Goal: Task Accomplishment & Management: Manage account settings

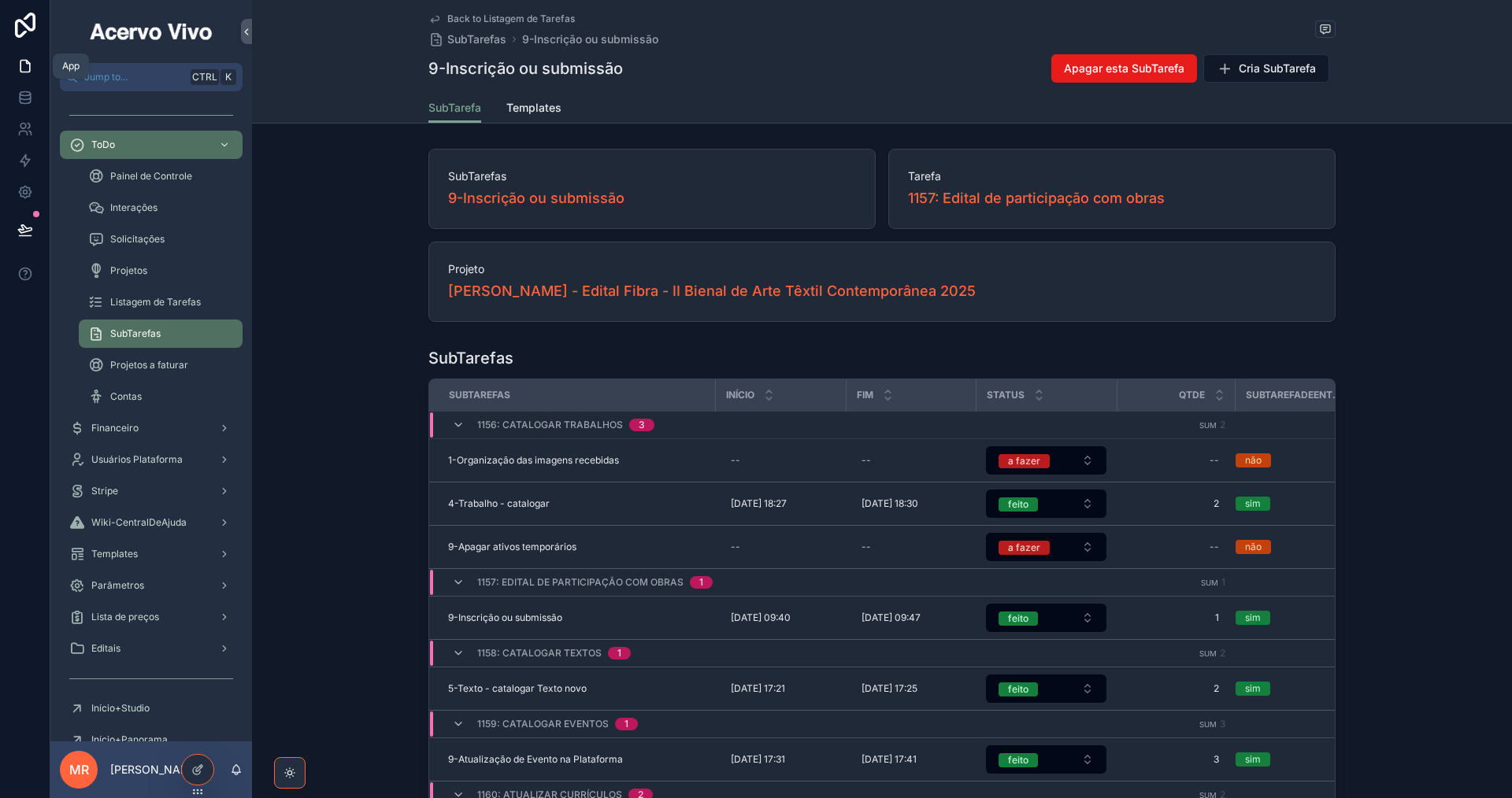
click at [21, 70] on icon at bounding box center [25, 66] width 15 height 15
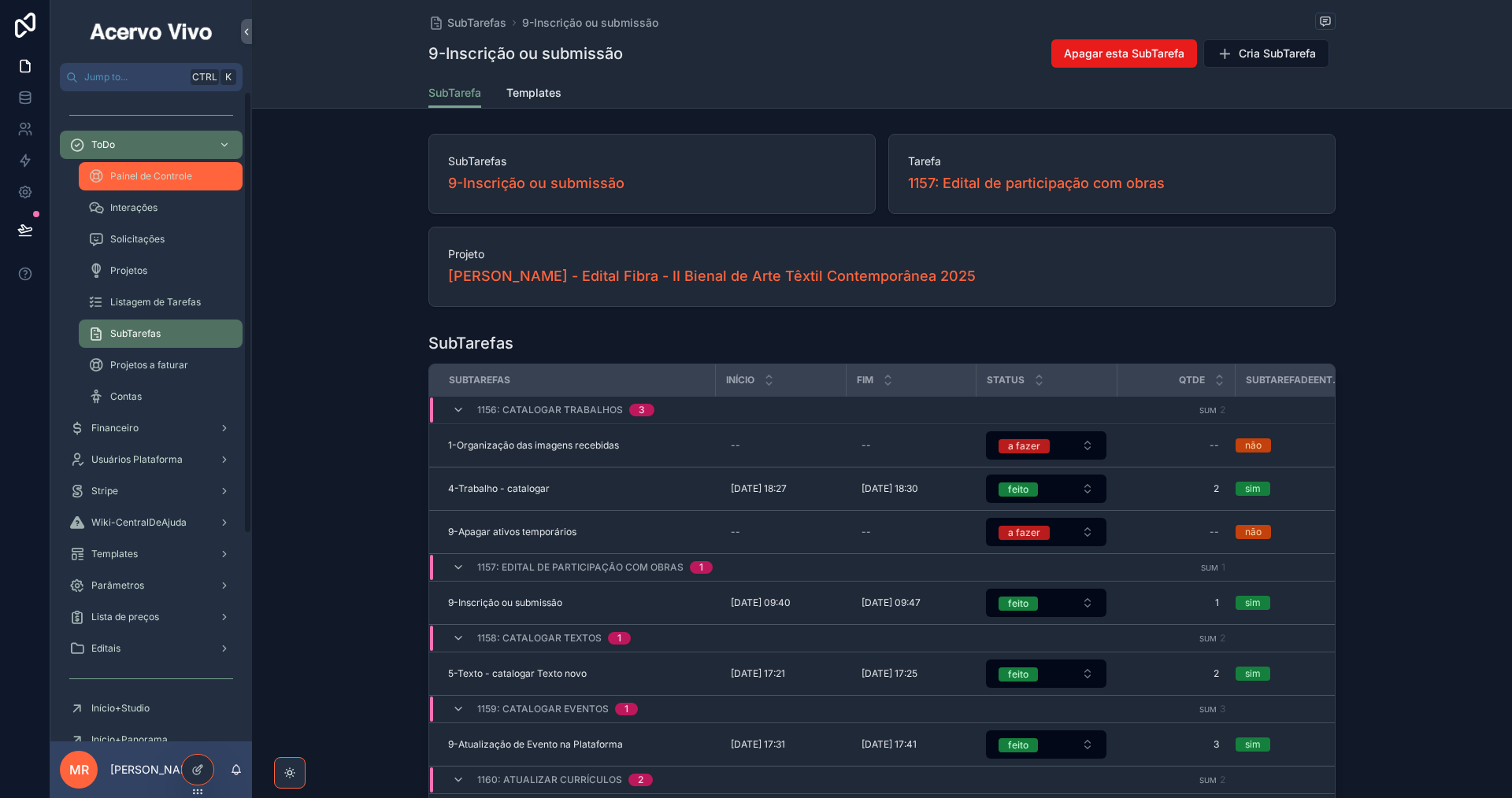
click at [148, 180] on span "Painel de Controle" at bounding box center [151, 176] width 82 height 13
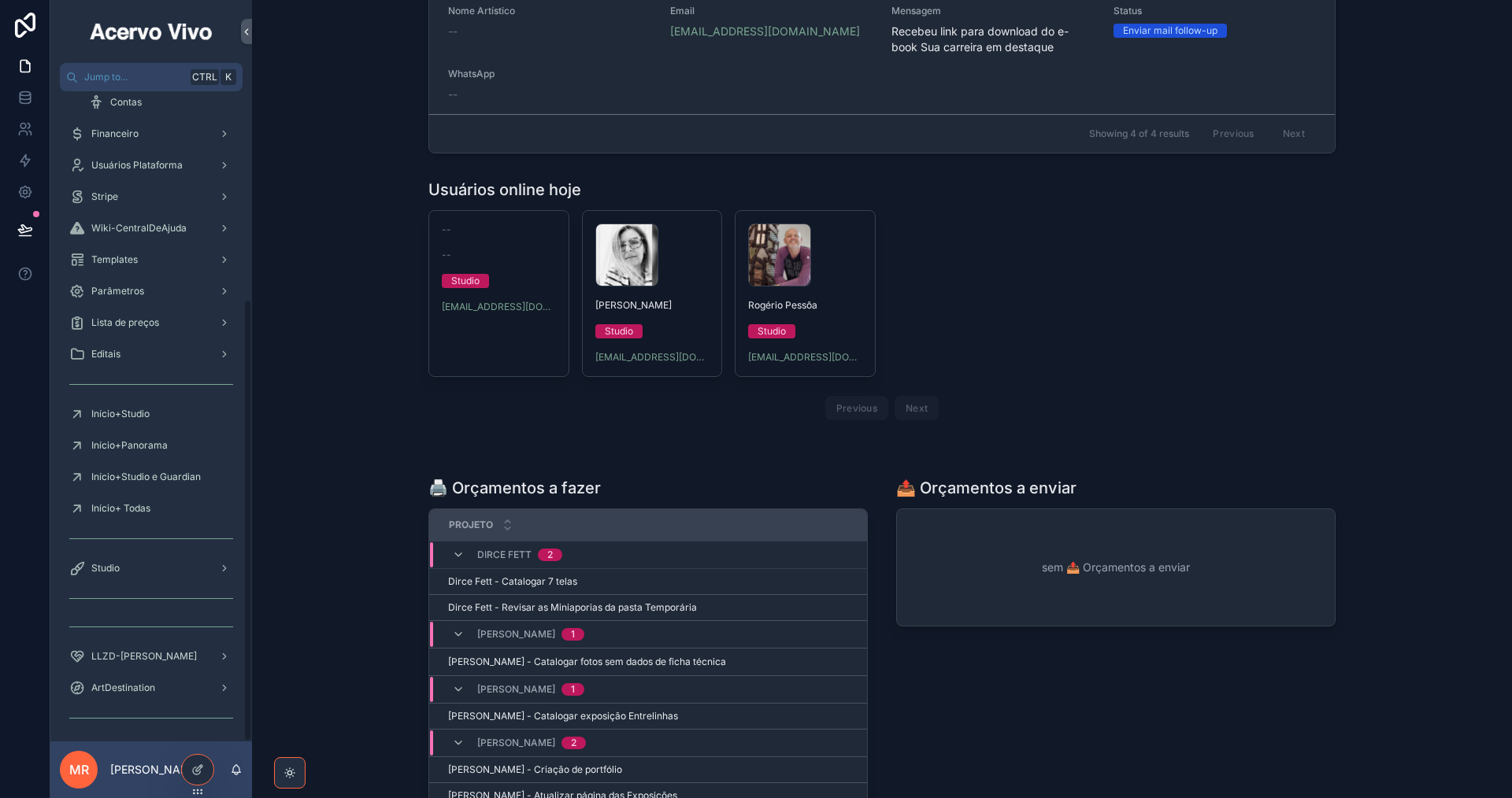
scroll to position [304, 0]
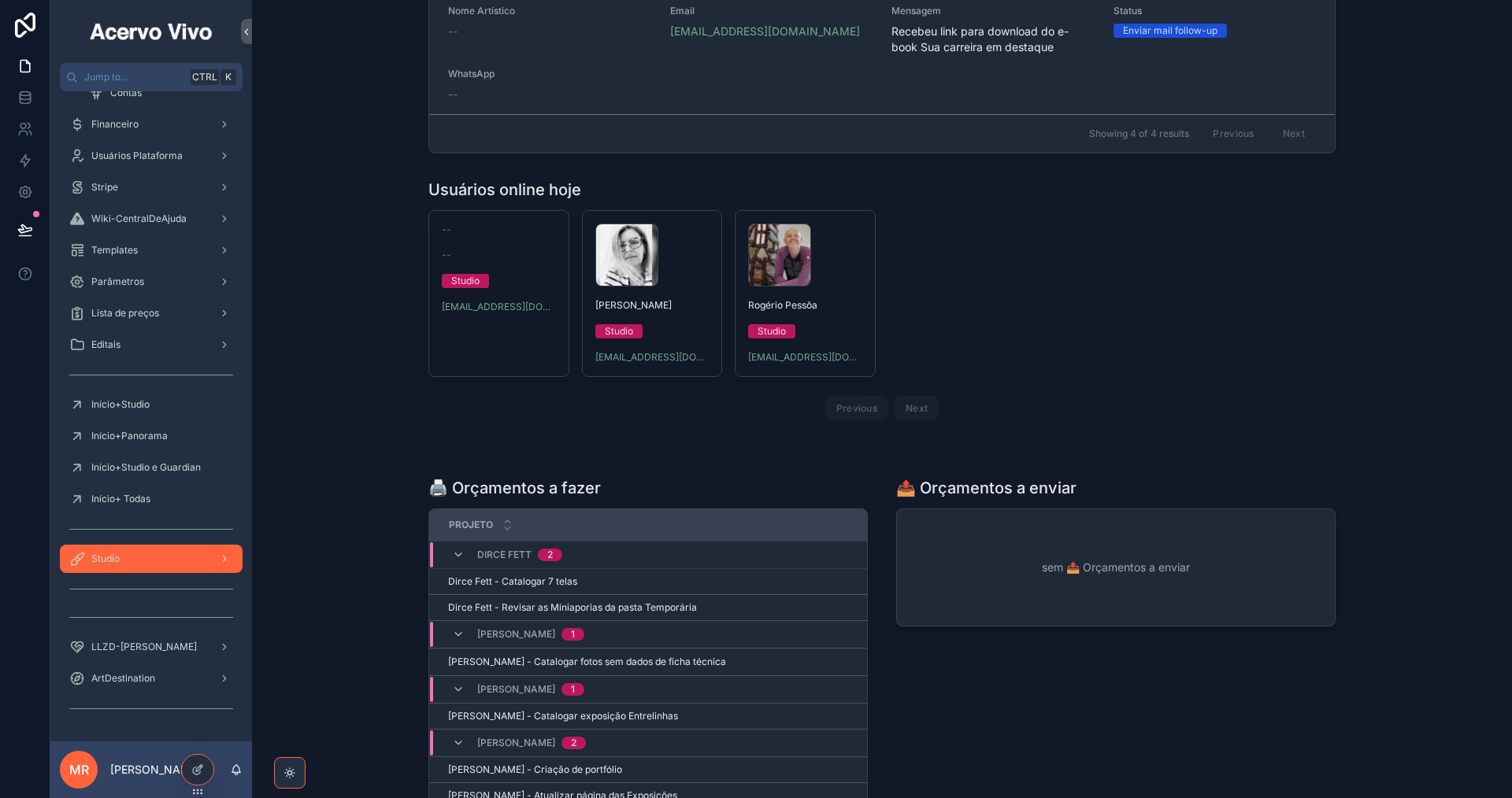
click at [169, 559] on div "Studio" at bounding box center [151, 559] width 163 height 25
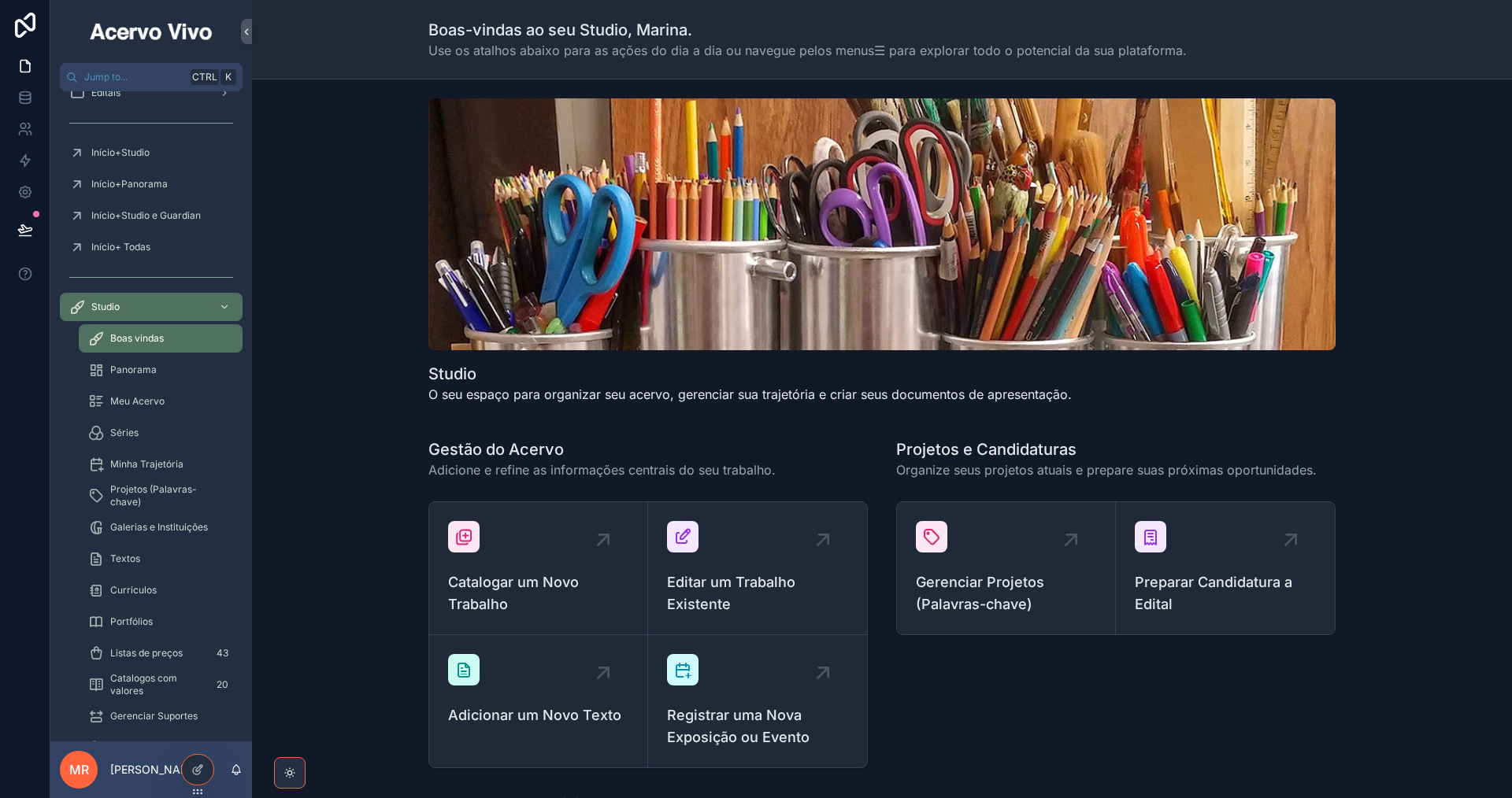
click at [543, 578] on span "Catalogar um Novo Trabalho" at bounding box center [538, 594] width 180 height 44
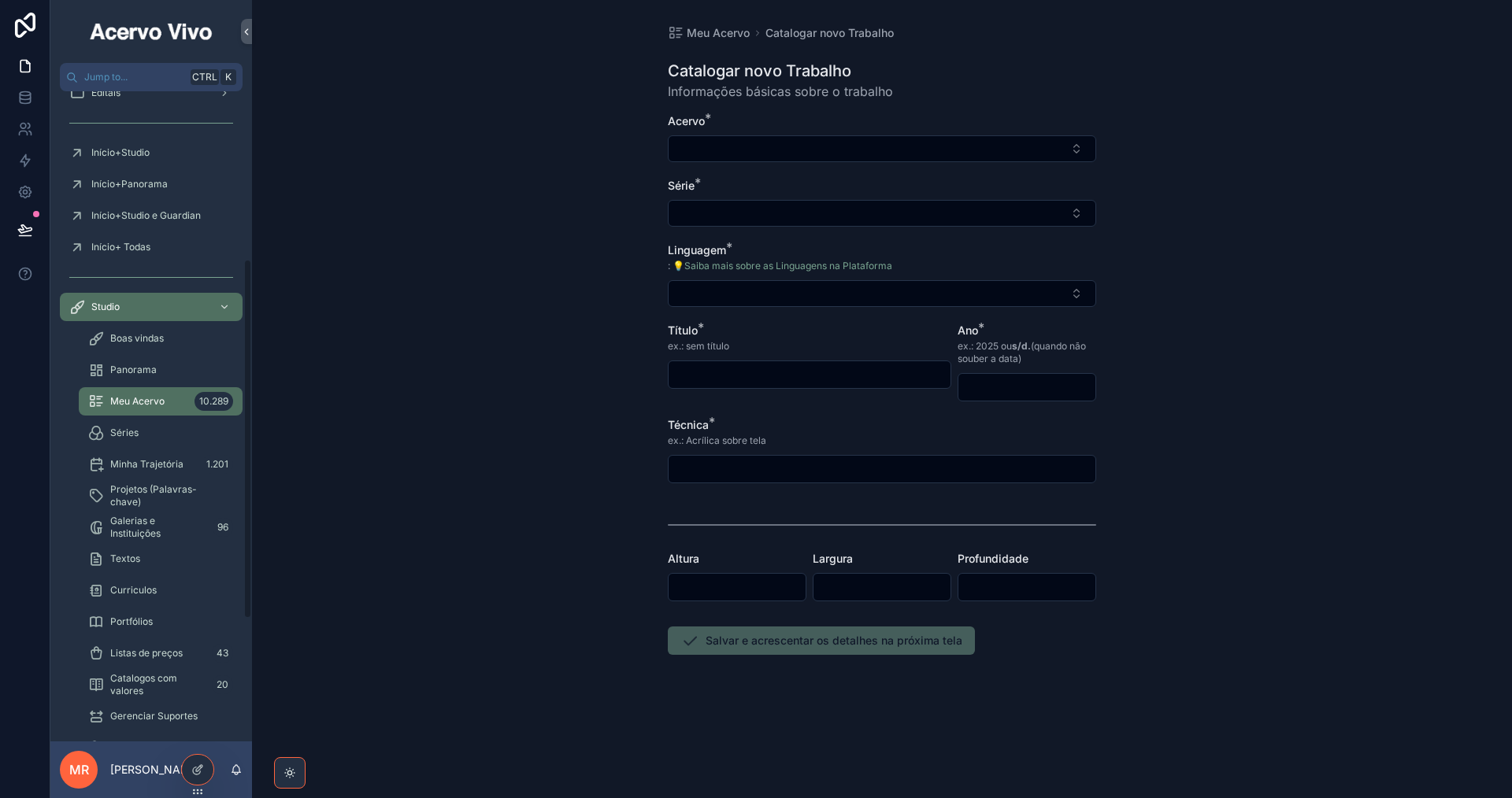
click at [158, 406] on span "Meu Acervo" at bounding box center [137, 401] width 54 height 13
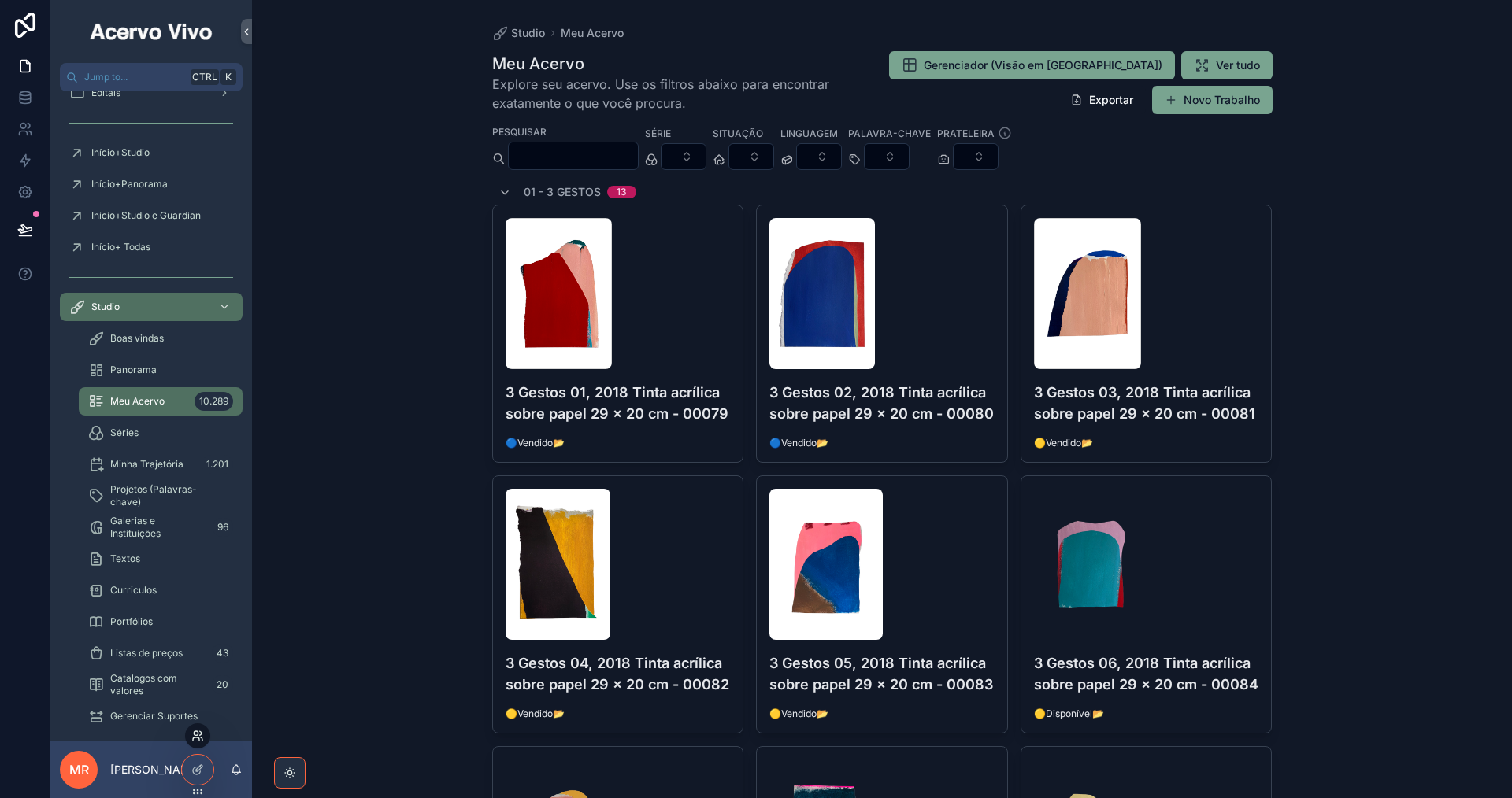
click at [202, 734] on icon at bounding box center [197, 735] width 13 height 13
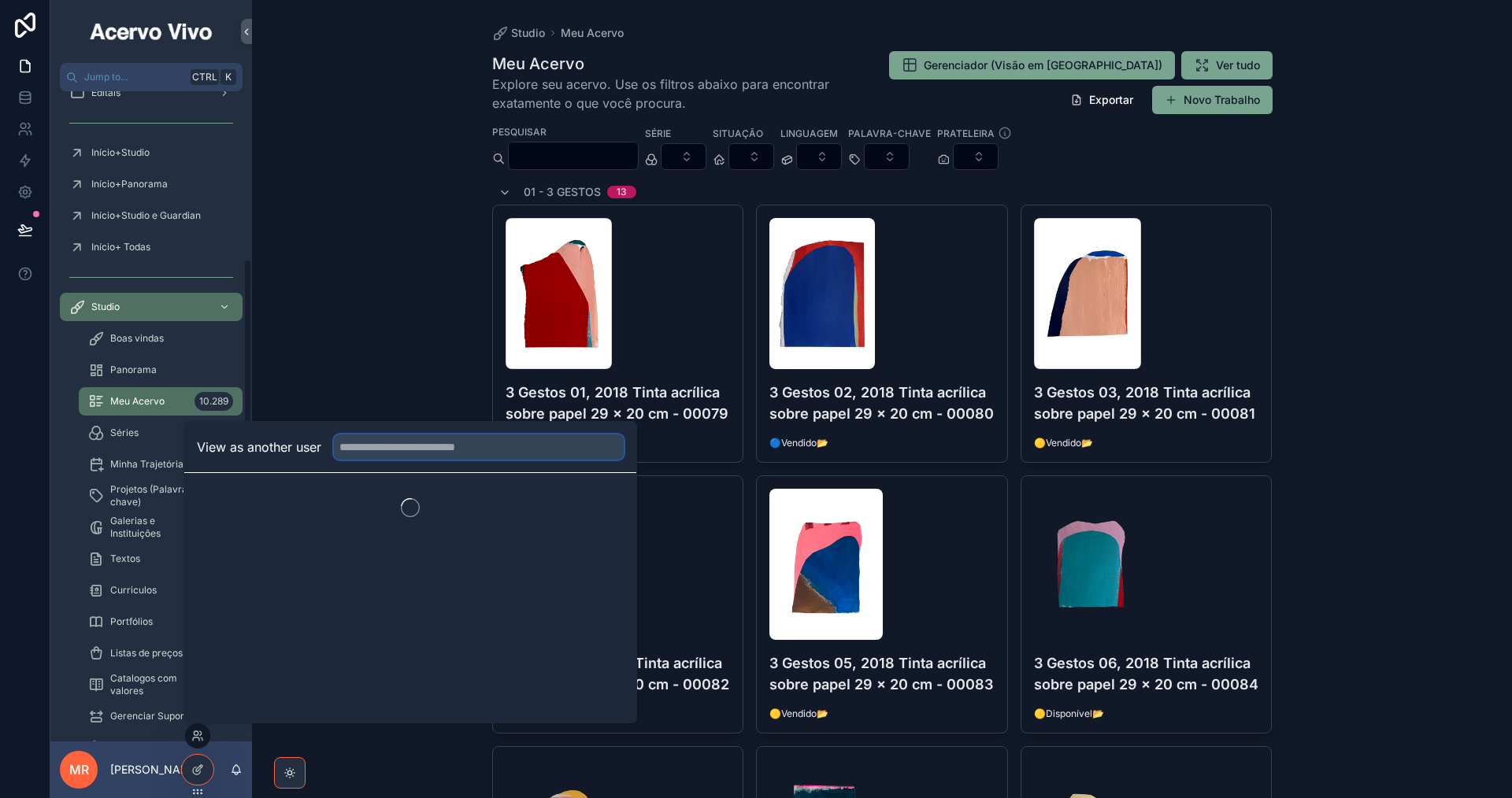
click at [458, 438] on input "text" at bounding box center [478, 447] width 289 height 25
type input "****"
click at [597, 506] on button "Select" at bounding box center [603, 505] width 41 height 23
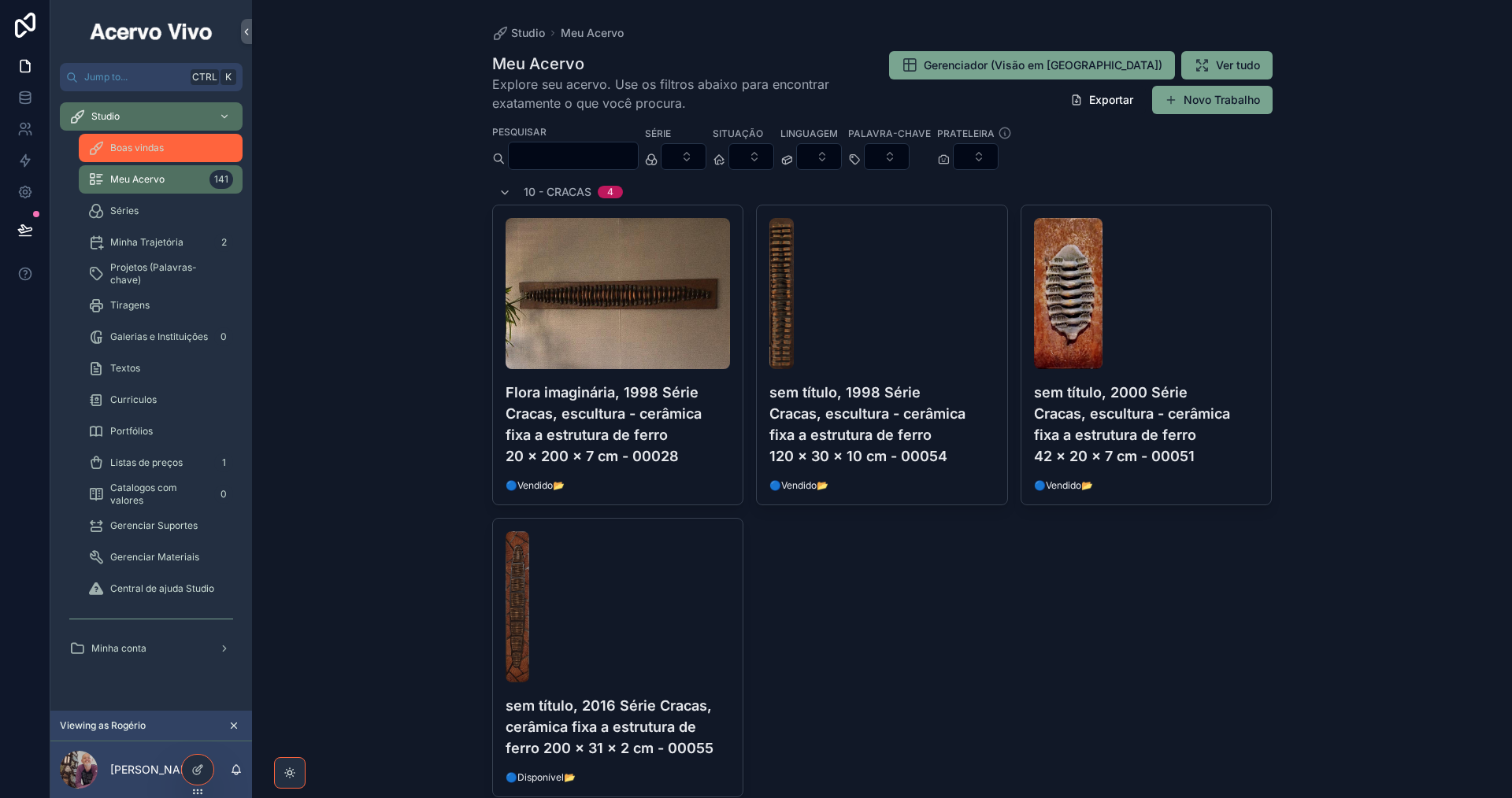
click at [110, 150] on div "Boas vindas" at bounding box center [161, 148] width 145 height 25
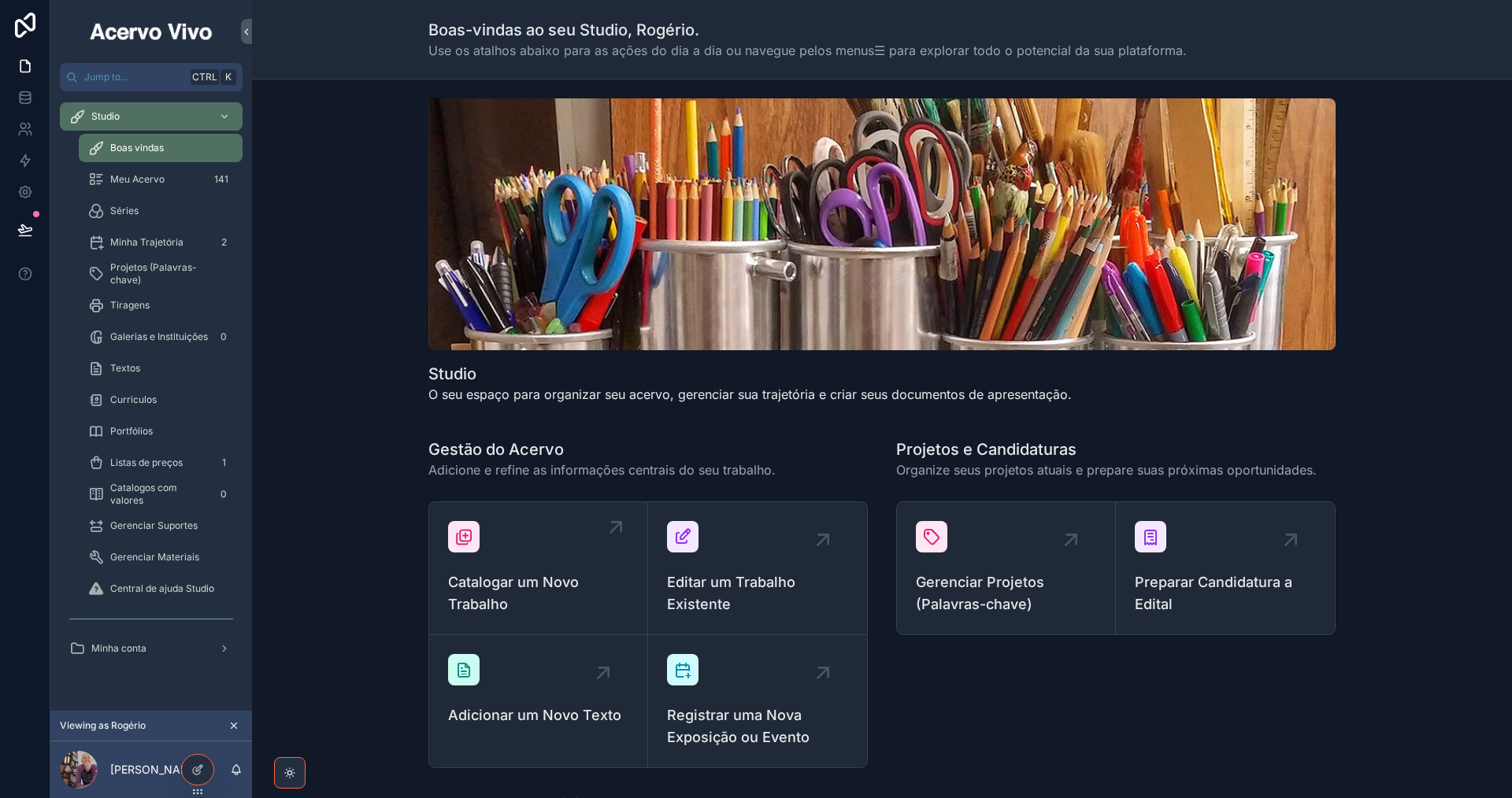
click at [572, 577] on span "Catalogar um Novo Trabalho" at bounding box center [538, 594] width 180 height 44
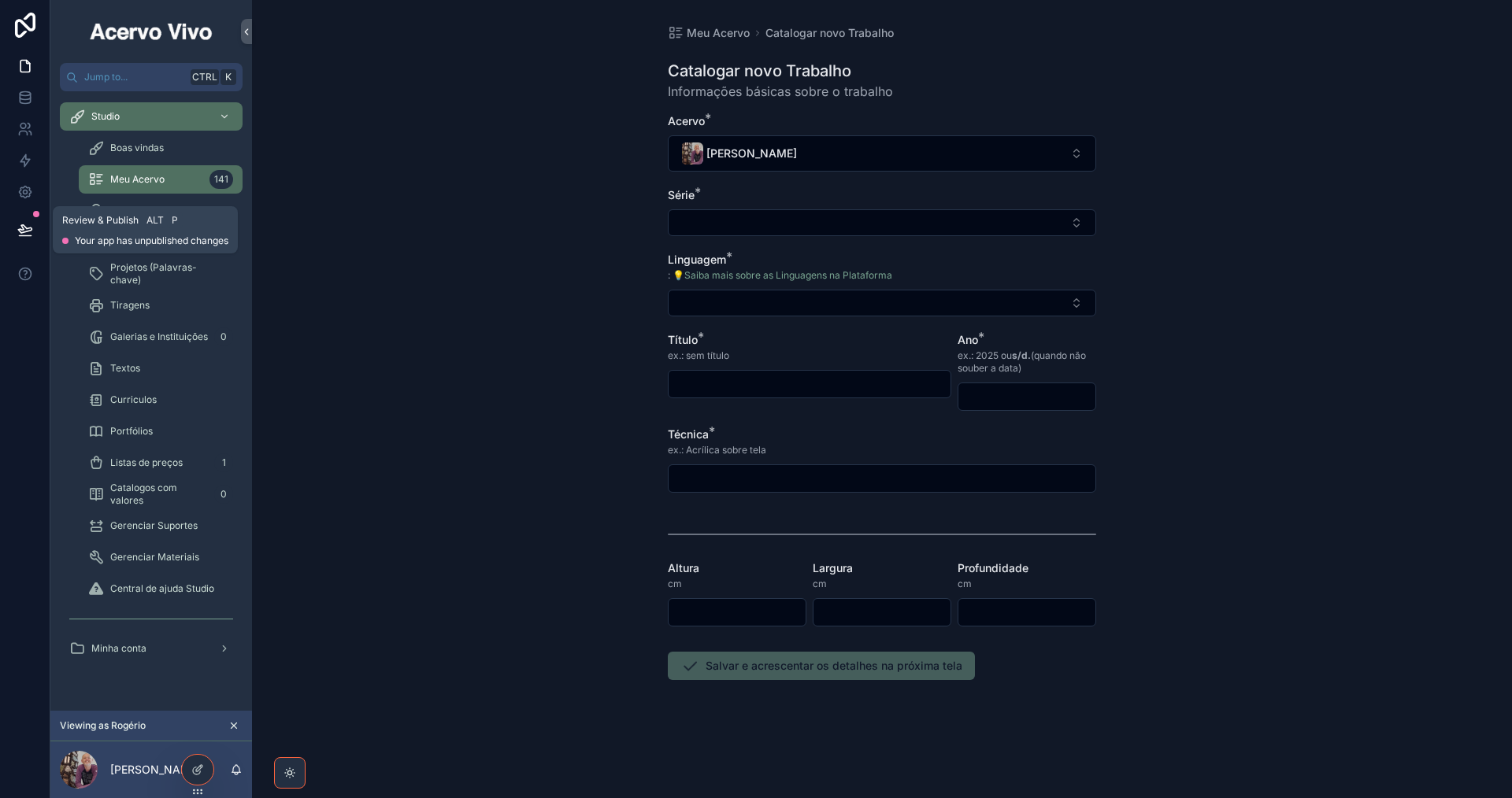
click at [27, 227] on icon at bounding box center [25, 229] width 15 height 15
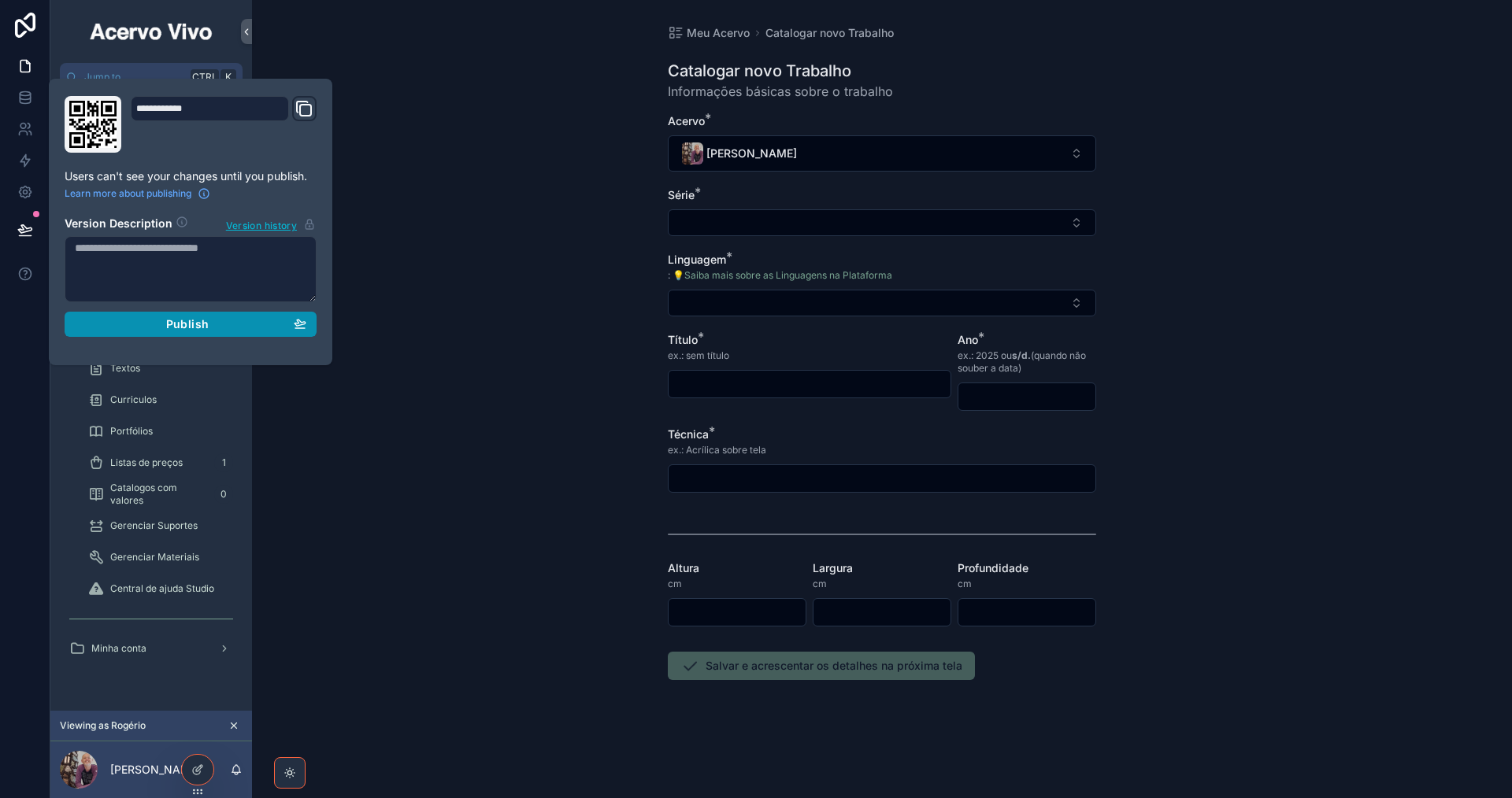
click at [311, 327] on button "Publish" at bounding box center [191, 324] width 252 height 25
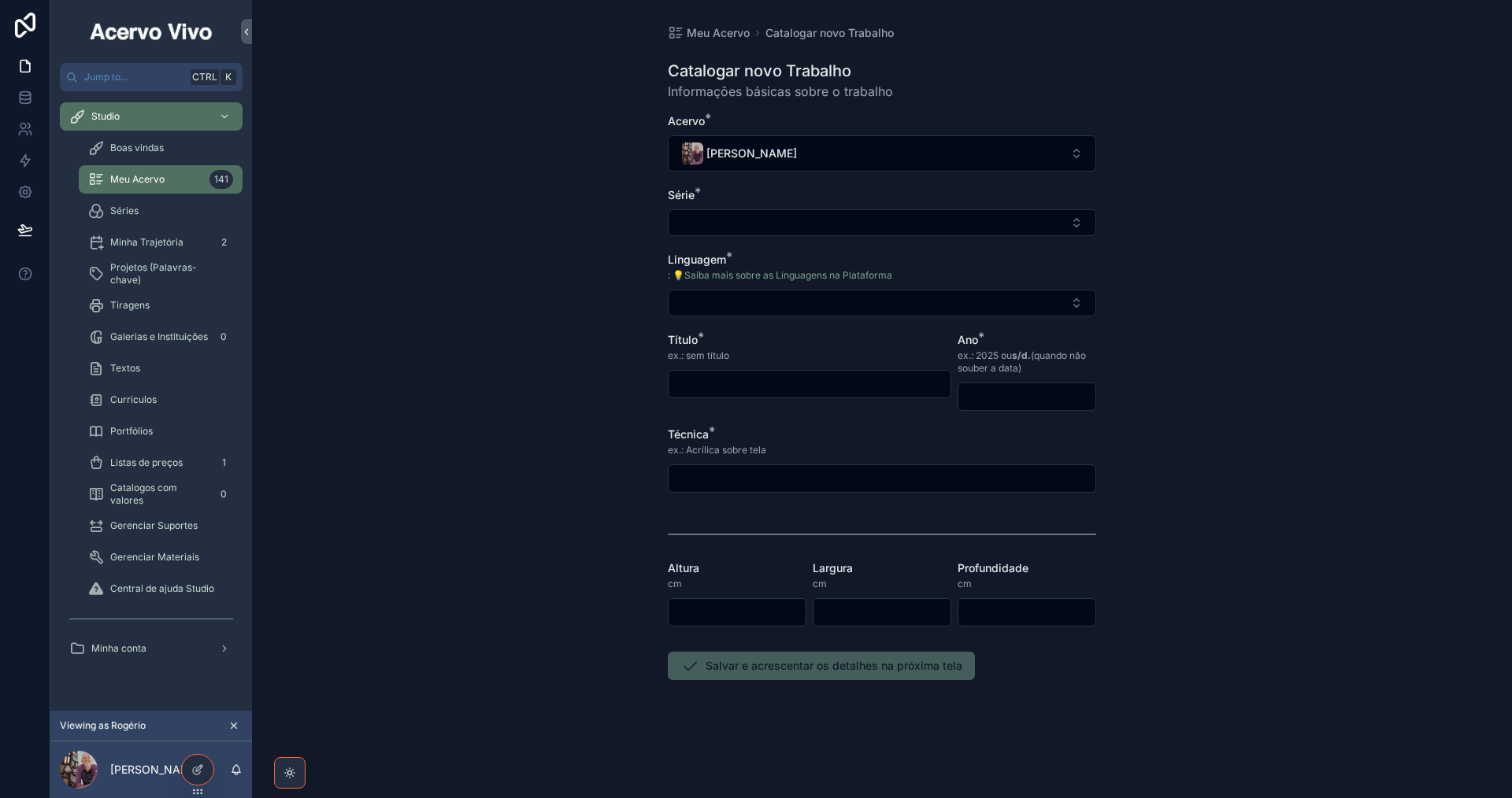
click at [472, 323] on div "Meu Acervo Catalogar novo Trabalho Catalogar novo Trabalho Informações básicas …" at bounding box center [881, 399] width 1260 height 798
click at [206, 768] on div at bounding box center [197, 769] width 32 height 30
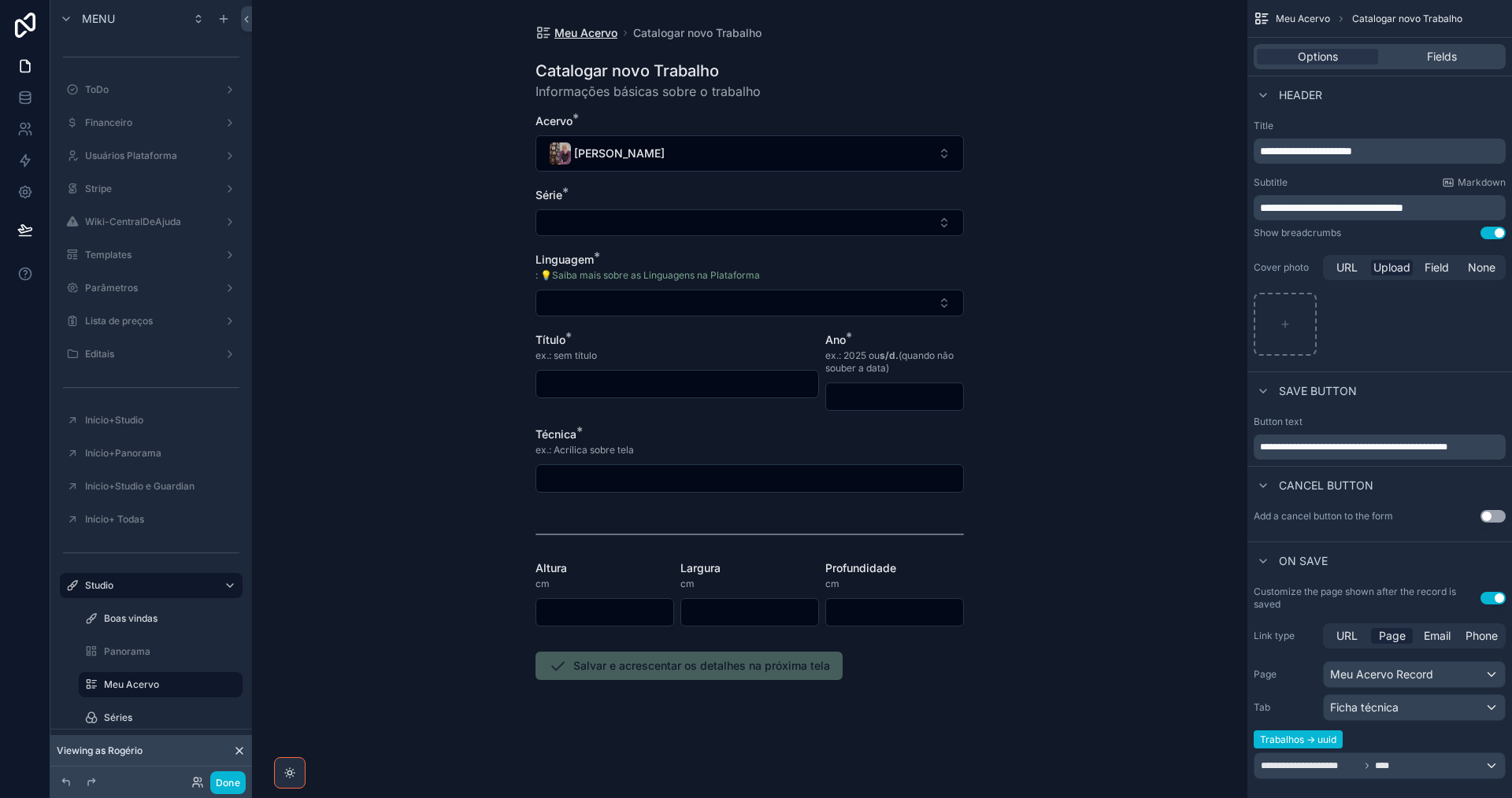
click at [584, 31] on span "Meu Acervo" at bounding box center [585, 33] width 63 height 15
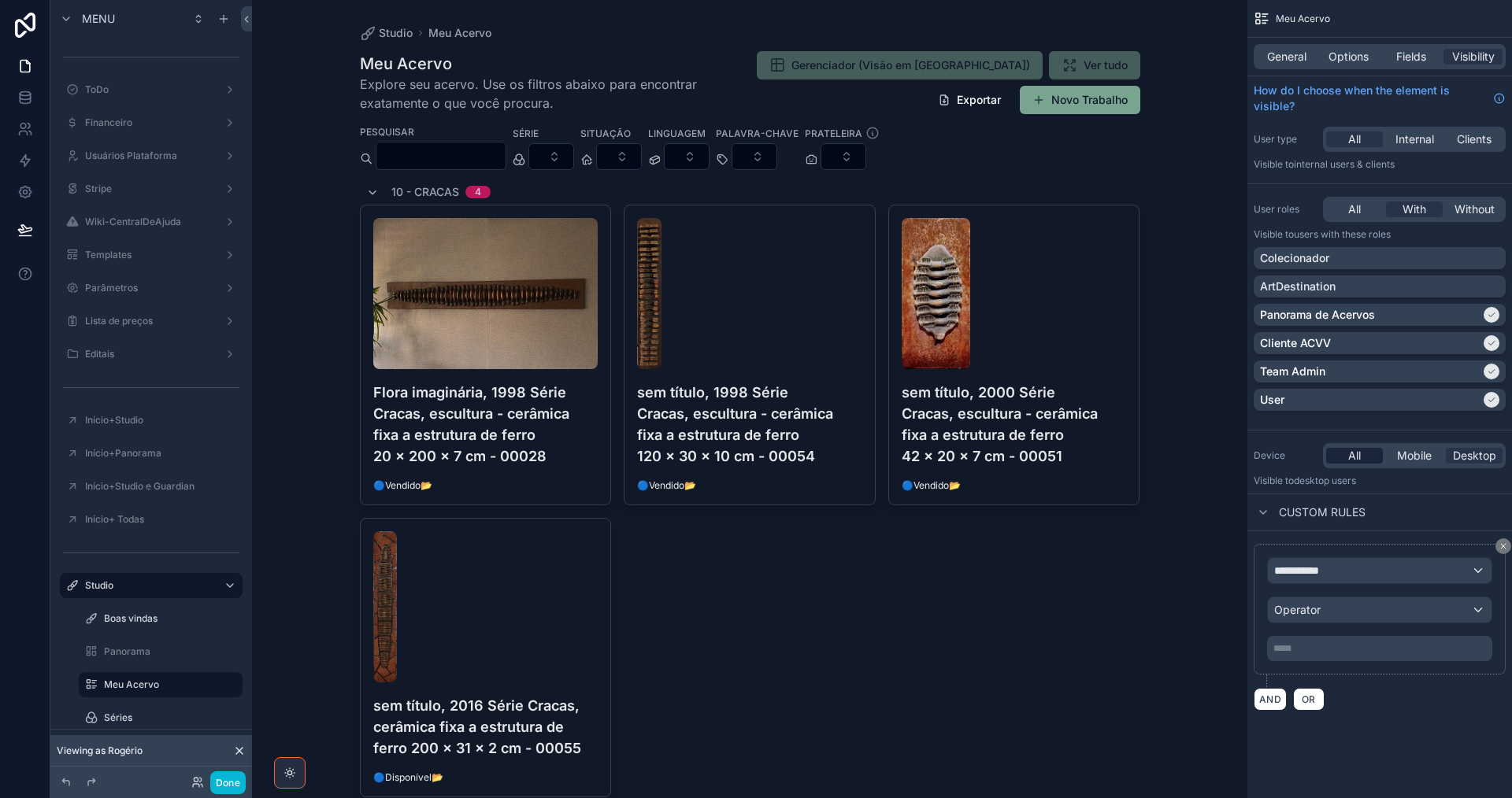
click at [1360, 457] on div "All" at bounding box center [1353, 456] width 57 height 15
click at [223, 784] on button "Done" at bounding box center [227, 783] width 36 height 23
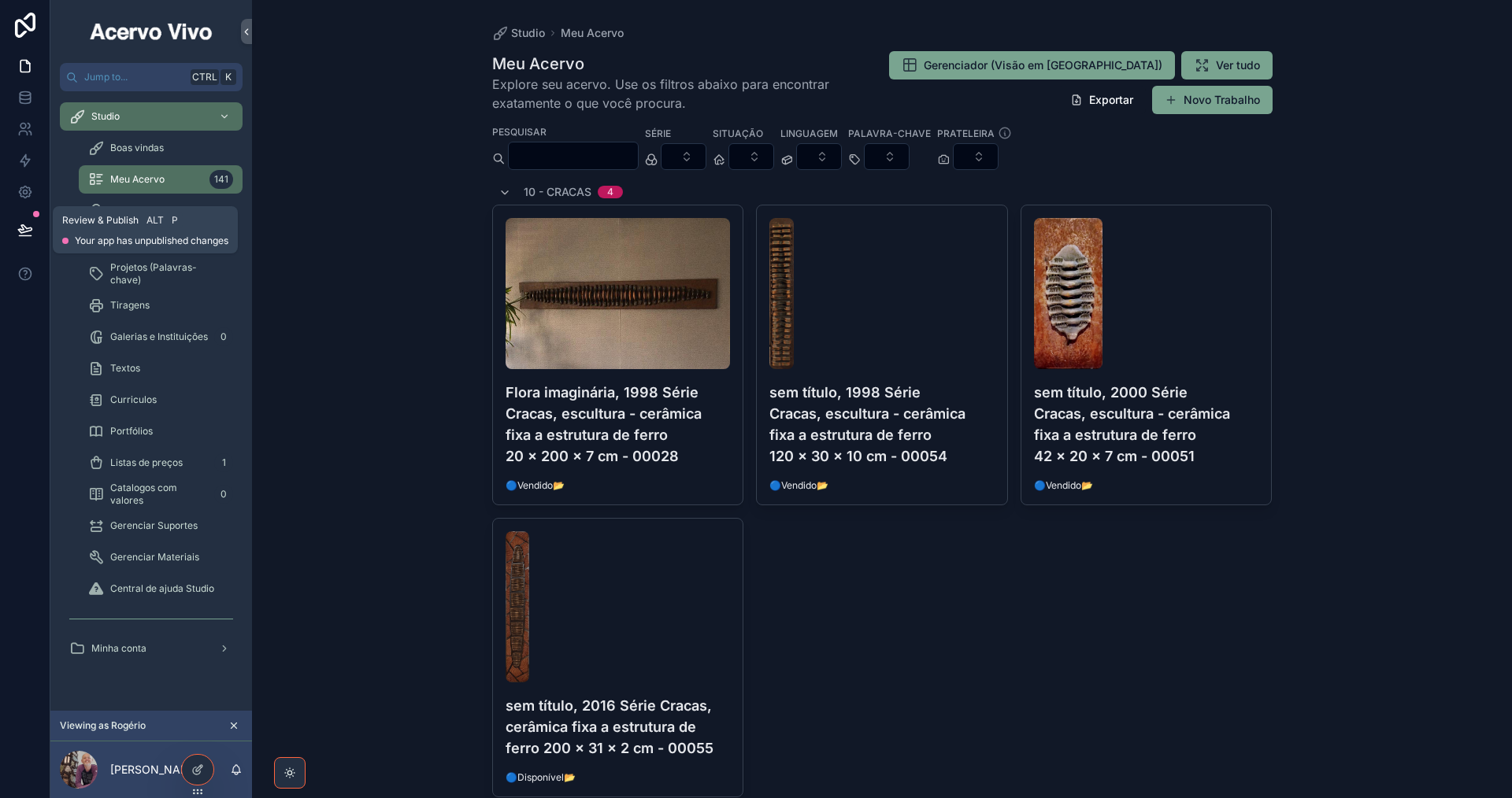
click at [23, 236] on icon at bounding box center [25, 236] width 12 height 0
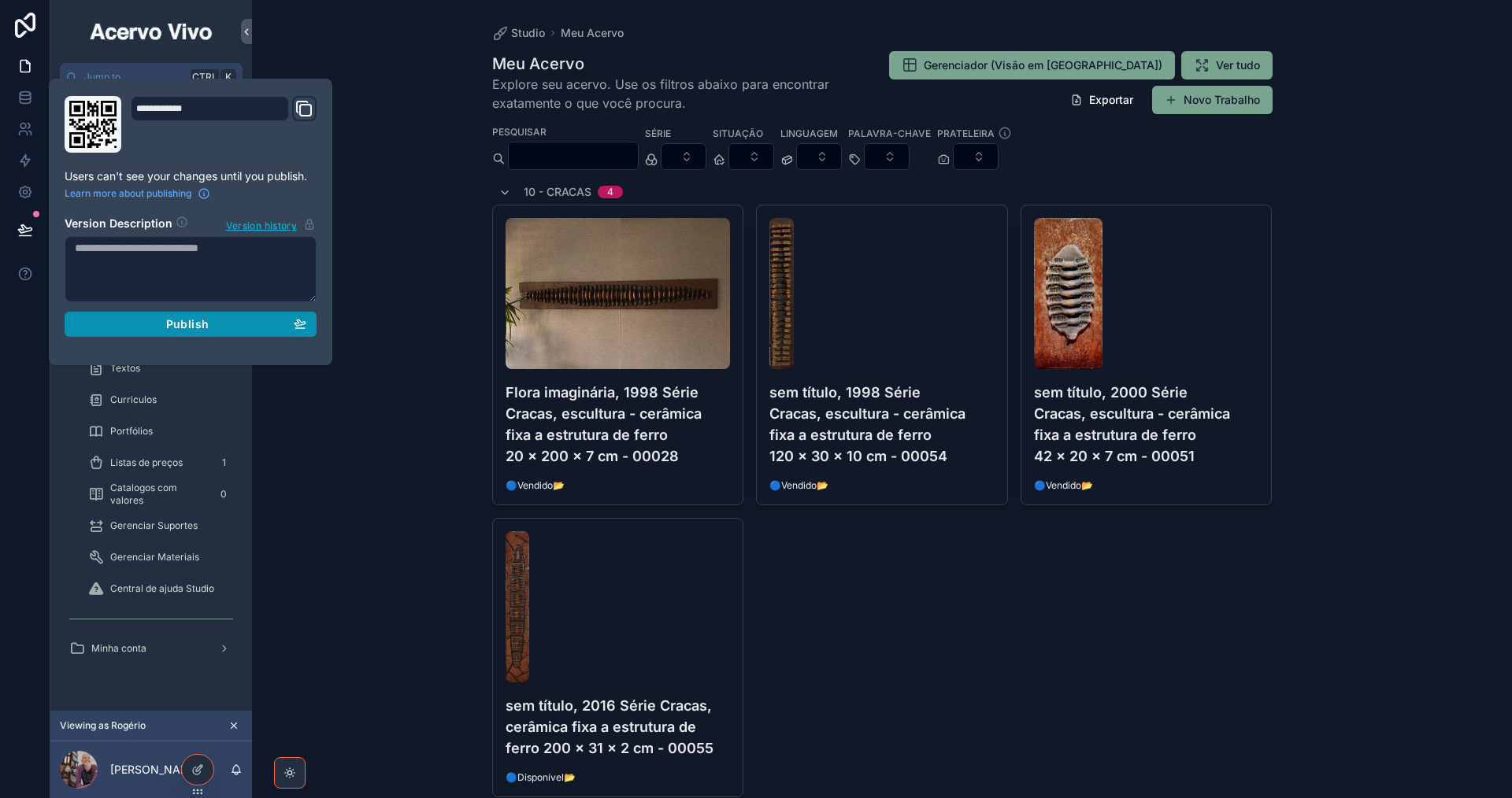
drag, startPoint x: 177, startPoint y: 332, endPoint x: 284, endPoint y: 317, distance: 108.0
click at [180, 332] on button "Publish" at bounding box center [191, 324] width 252 height 25
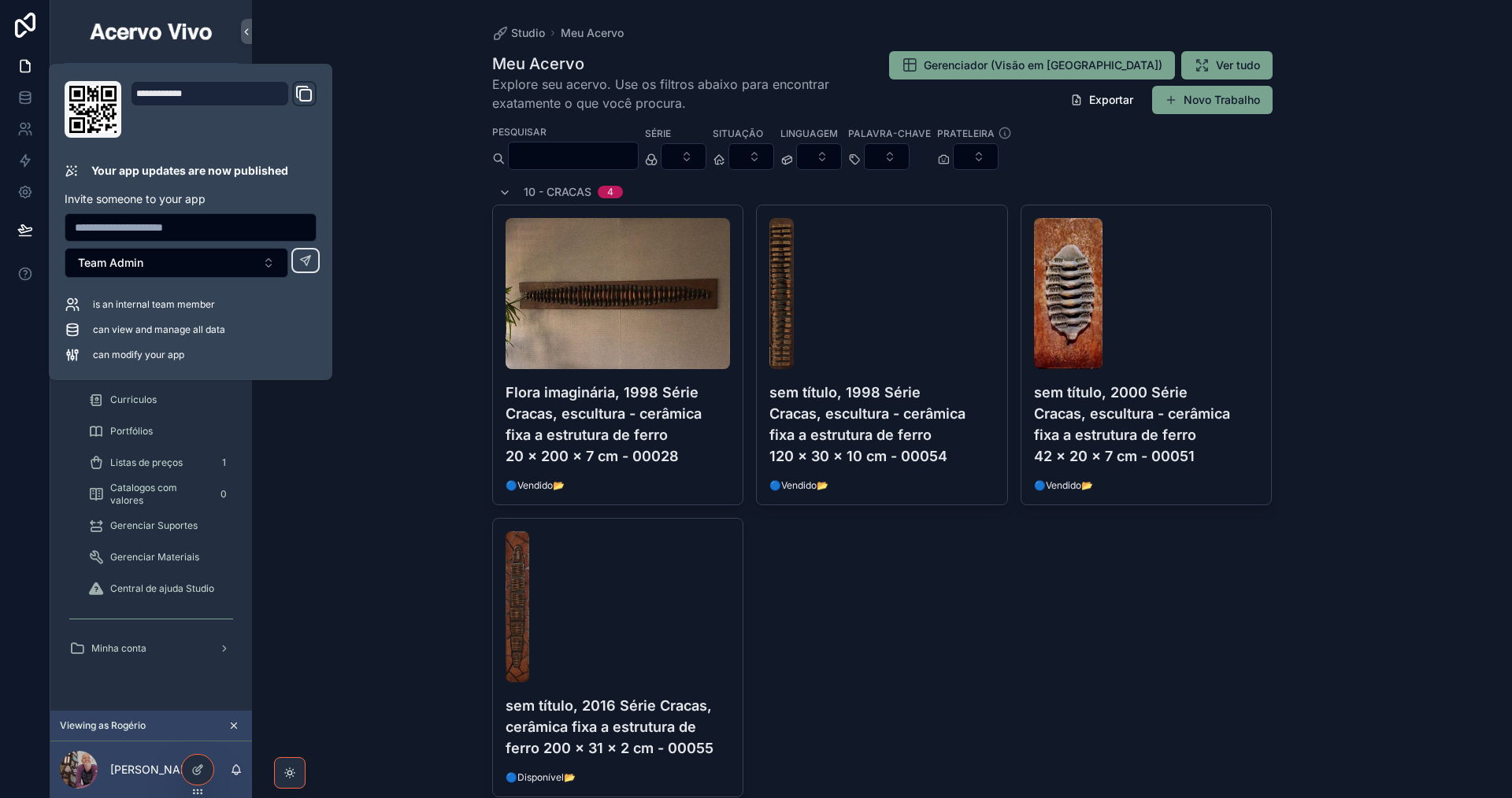
click at [436, 451] on div "Studio Meu Acervo Meu Acervo Explore seu acervo. Use os filtros abaixo para enc…" at bounding box center [881, 399] width 1260 height 798
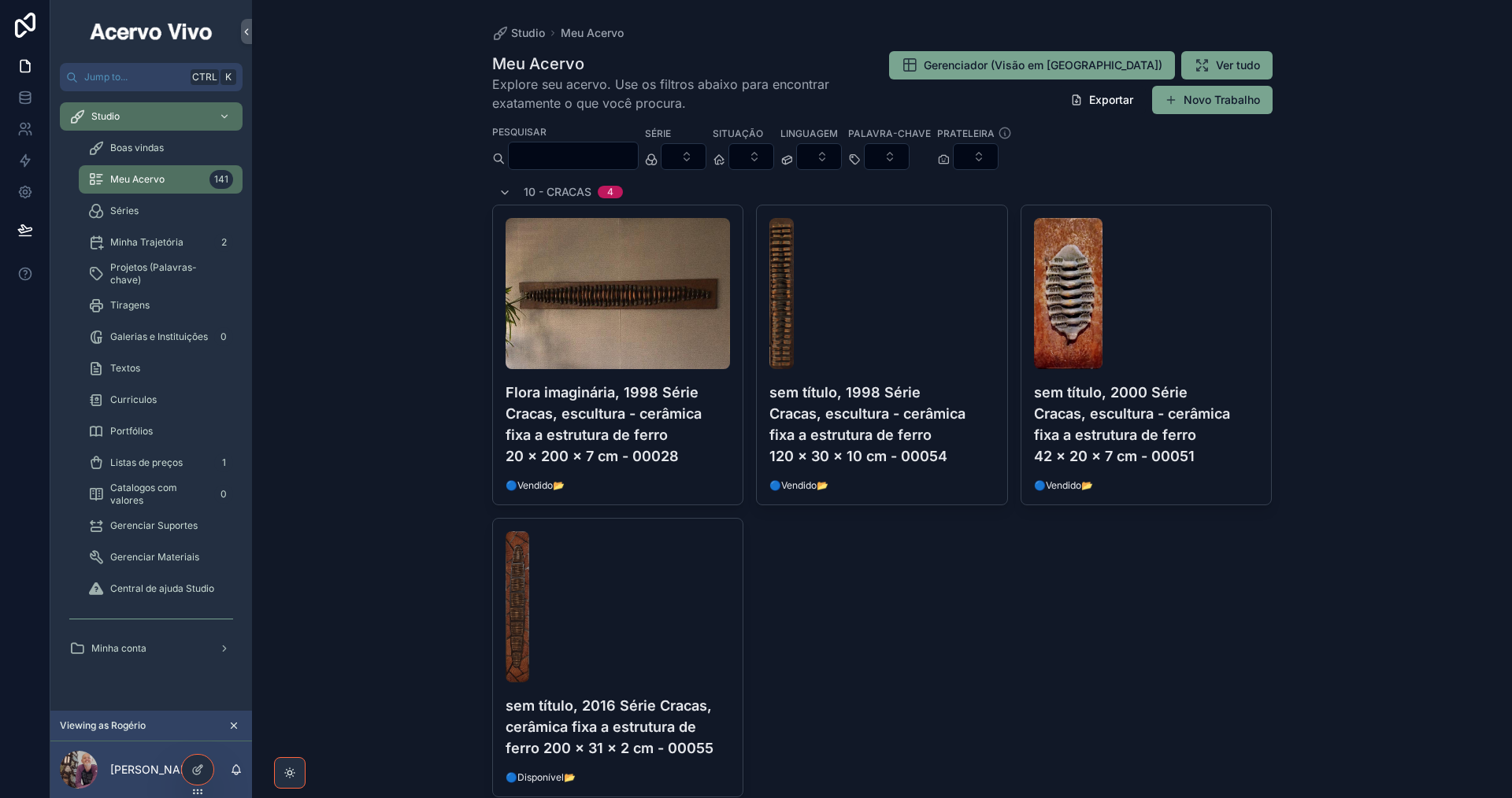
click at [235, 725] on icon "scrollable content" at bounding box center [233, 725] width 11 height 11
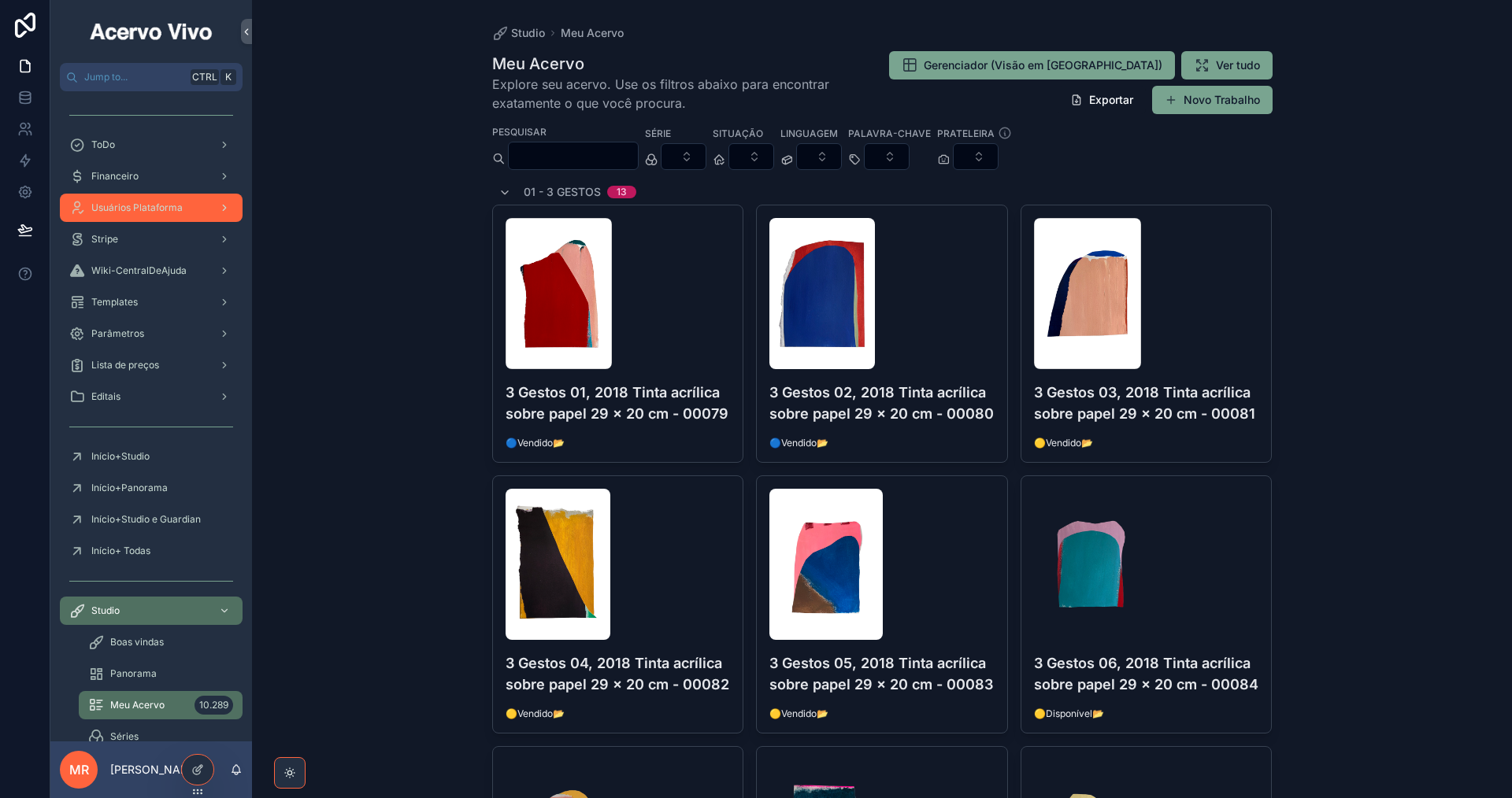
click at [154, 206] on span "Usuários Plataforma" at bounding box center [136, 207] width 91 height 13
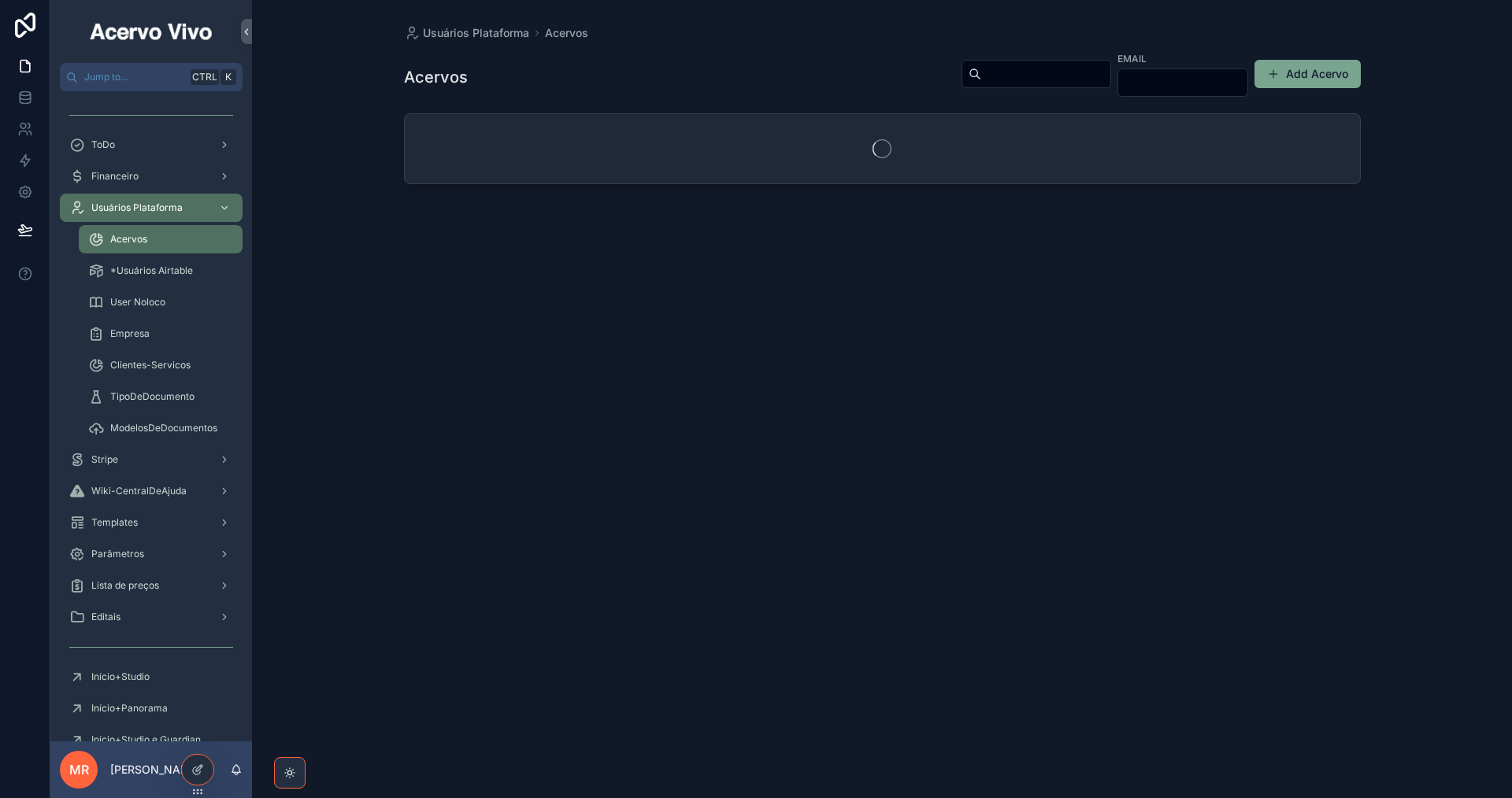
click at [995, 69] on input "scrollable content" at bounding box center [1045, 74] width 129 height 22
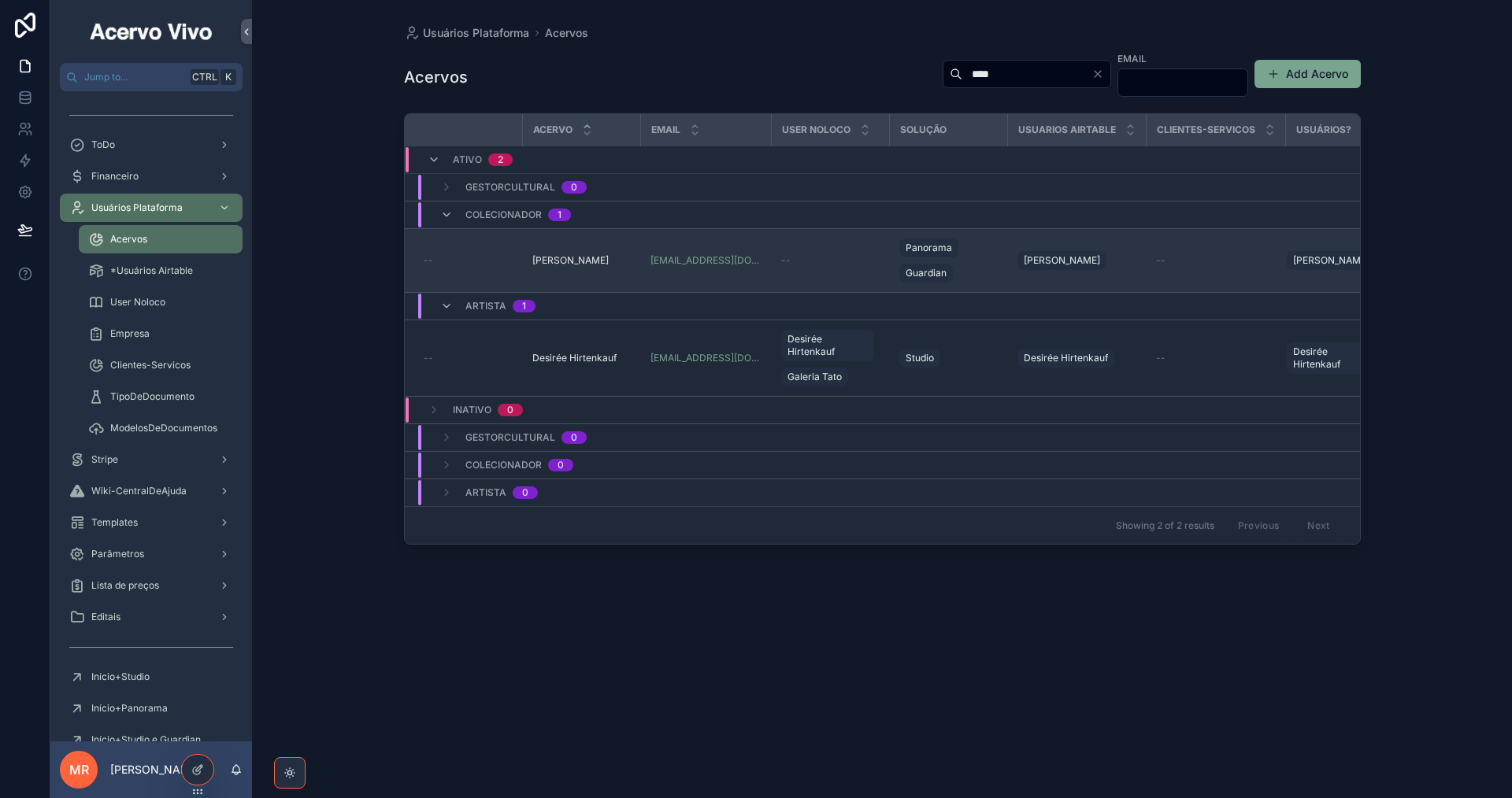
type input "****"
click at [587, 259] on span "Tato DiLascio" at bounding box center [570, 260] width 76 height 13
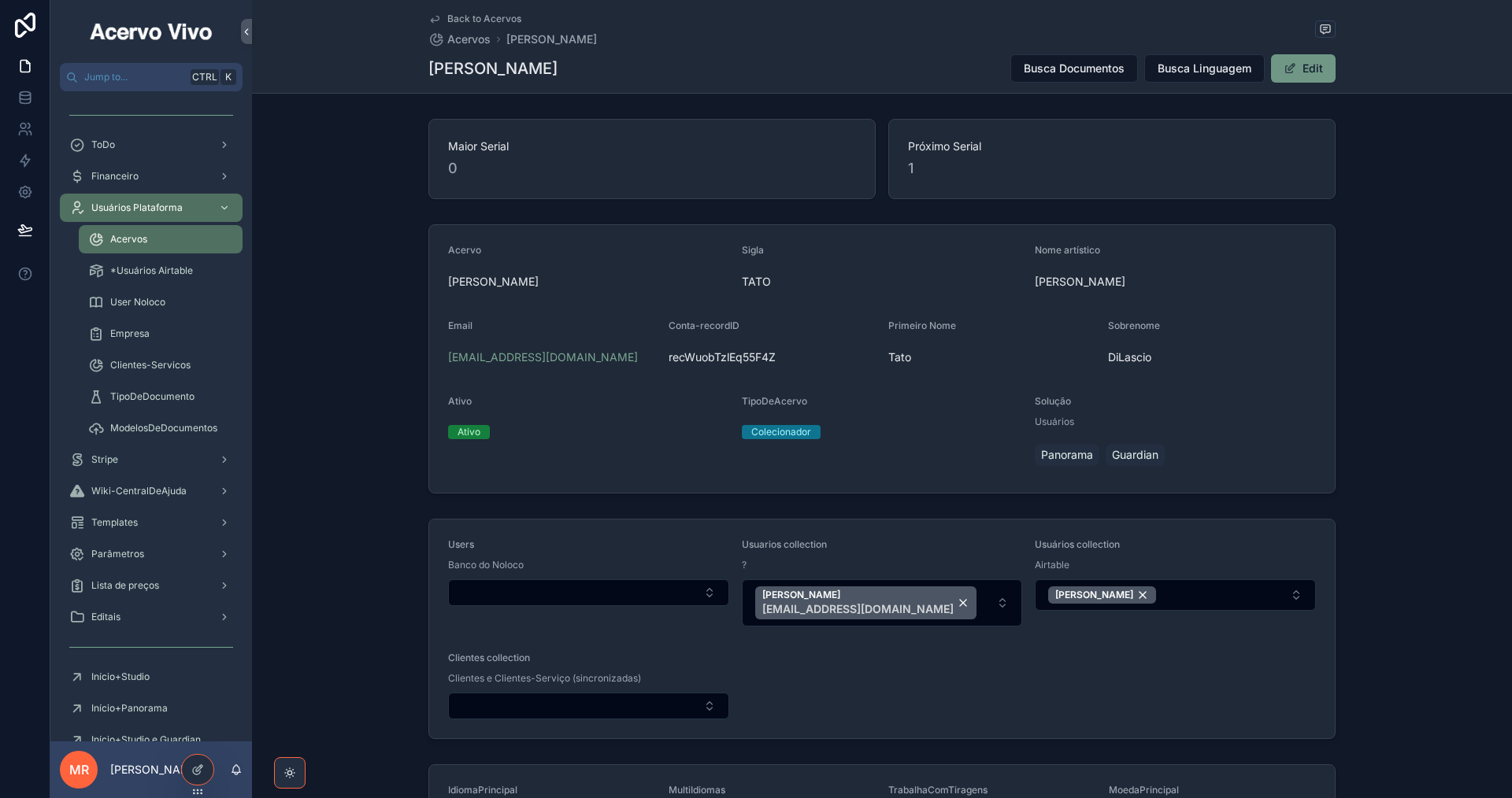
drag, startPoint x: 1318, startPoint y: 68, endPoint x: 1296, endPoint y: 75, distance: 23.1
click at [1315, 68] on button "Edit" at bounding box center [1303, 68] width 65 height 28
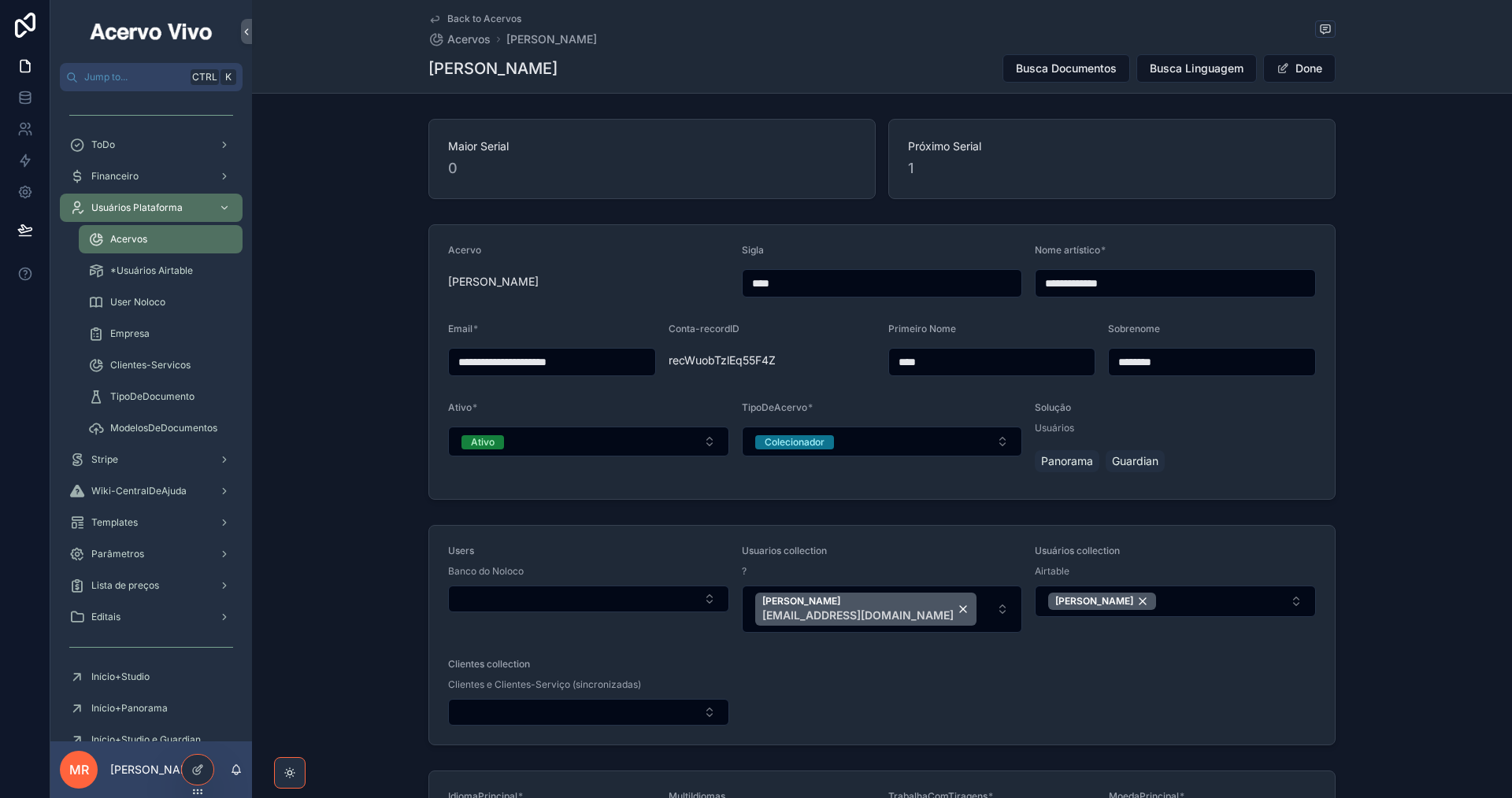
click at [1204, 287] on input "**********" at bounding box center [1174, 283] width 280 height 22
drag, startPoint x: 1186, startPoint y: 281, endPoint x: 1046, endPoint y: 291, distance: 140.4
click at [1038, 290] on input "**********" at bounding box center [1174, 283] width 280 height 22
type input "**********"
click at [618, 587] on button "Select Button" at bounding box center [588, 599] width 282 height 27
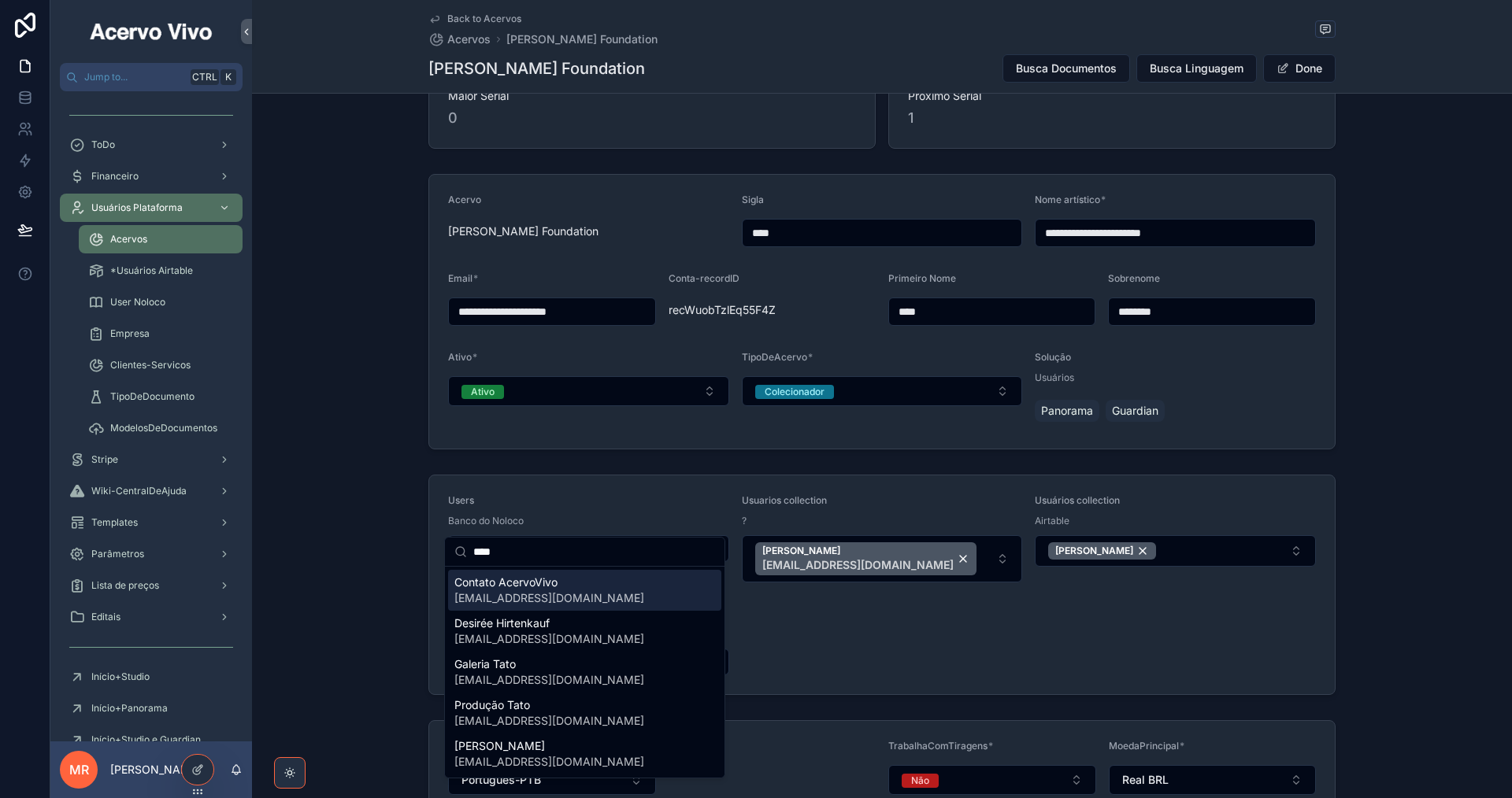
scroll to position [78, 0]
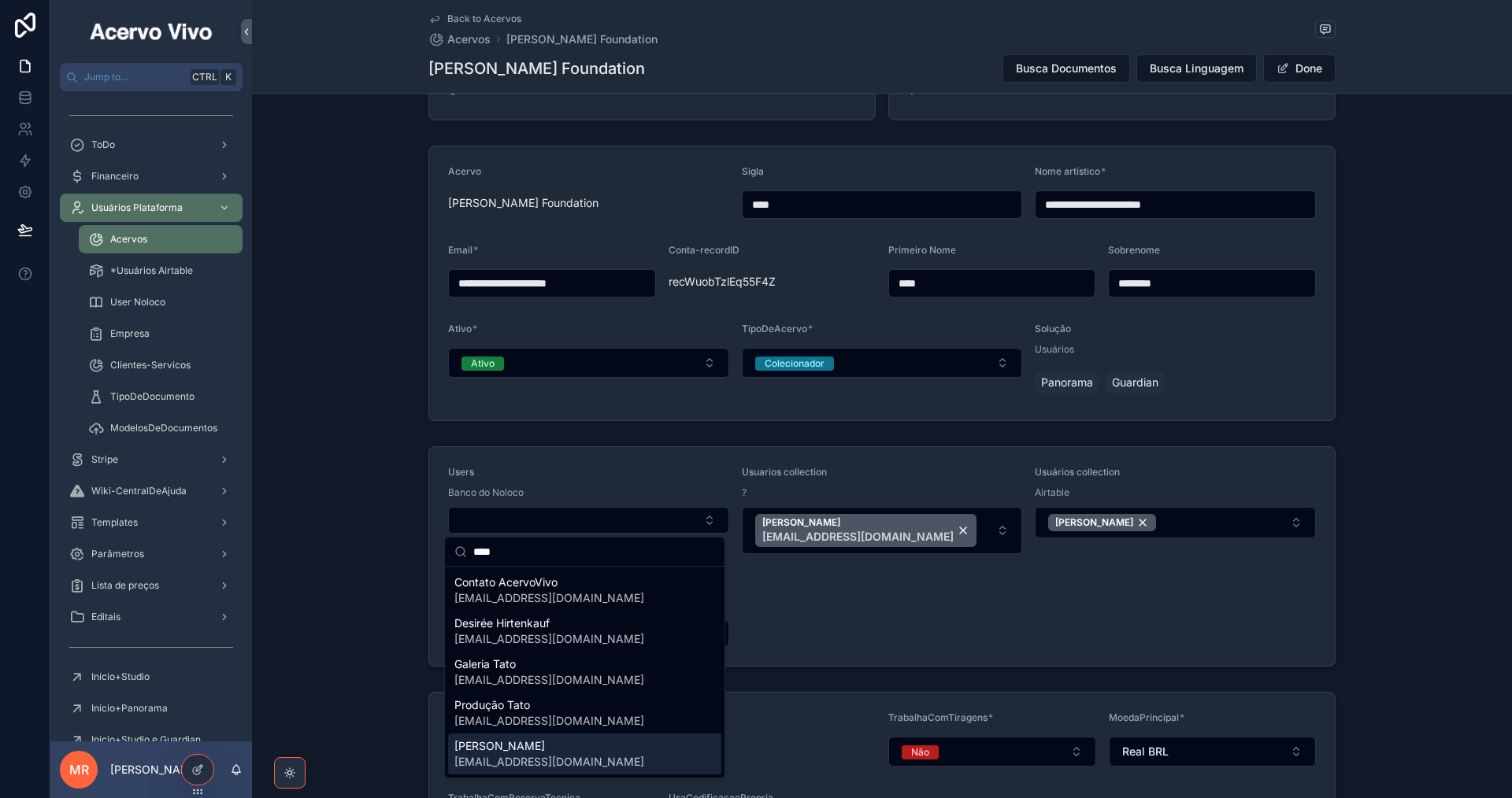
type input "****"
click at [622, 767] on div "Tato DiLascio tatodilascio@gmail.com" at bounding box center [584, 754] width 273 height 41
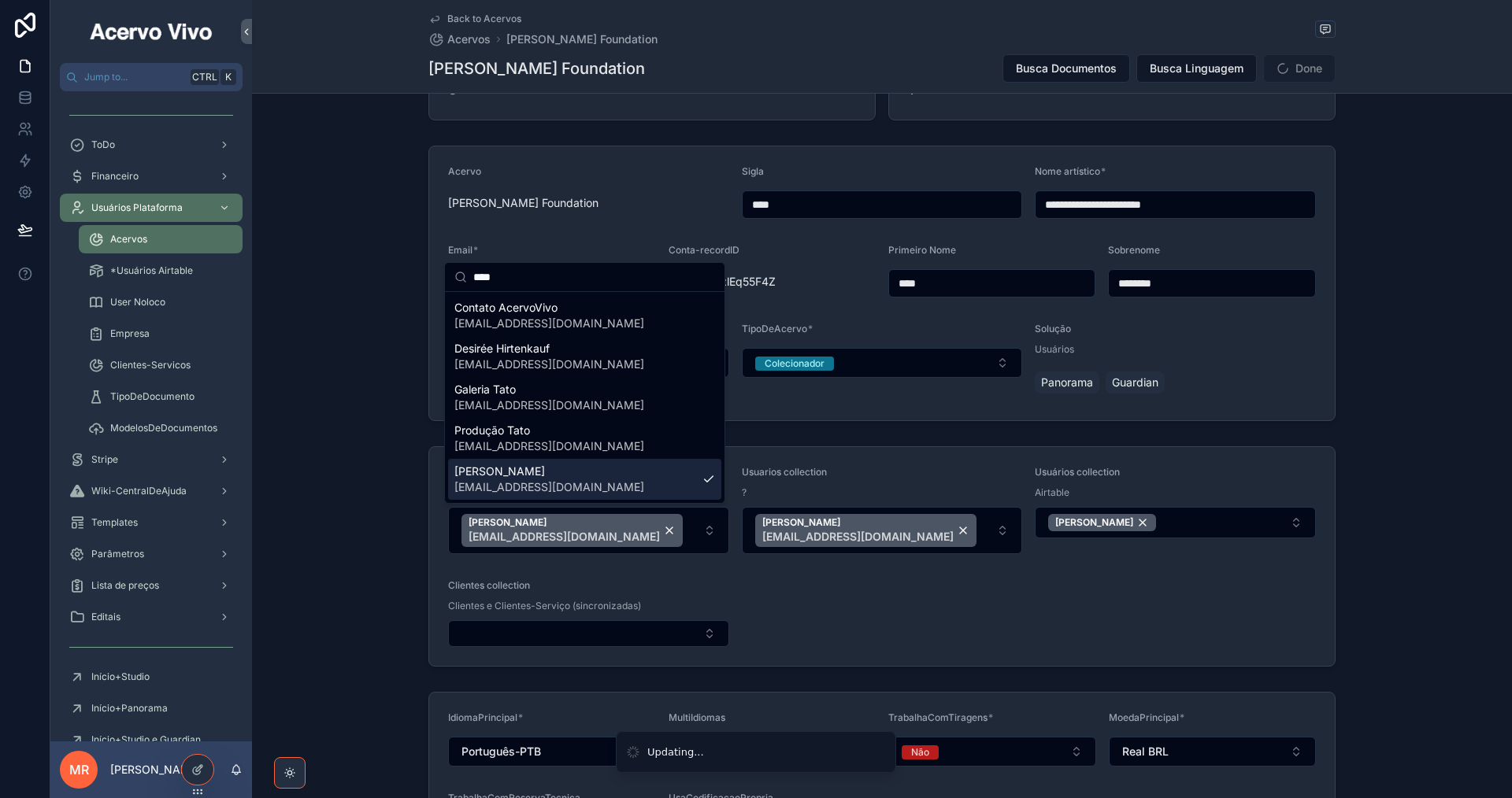
click at [845, 614] on form "Users Banco do Noloco Tato DiLascio tatodilascio@gmail.com Usuarios collection …" at bounding box center [882, 556] width 905 height 219
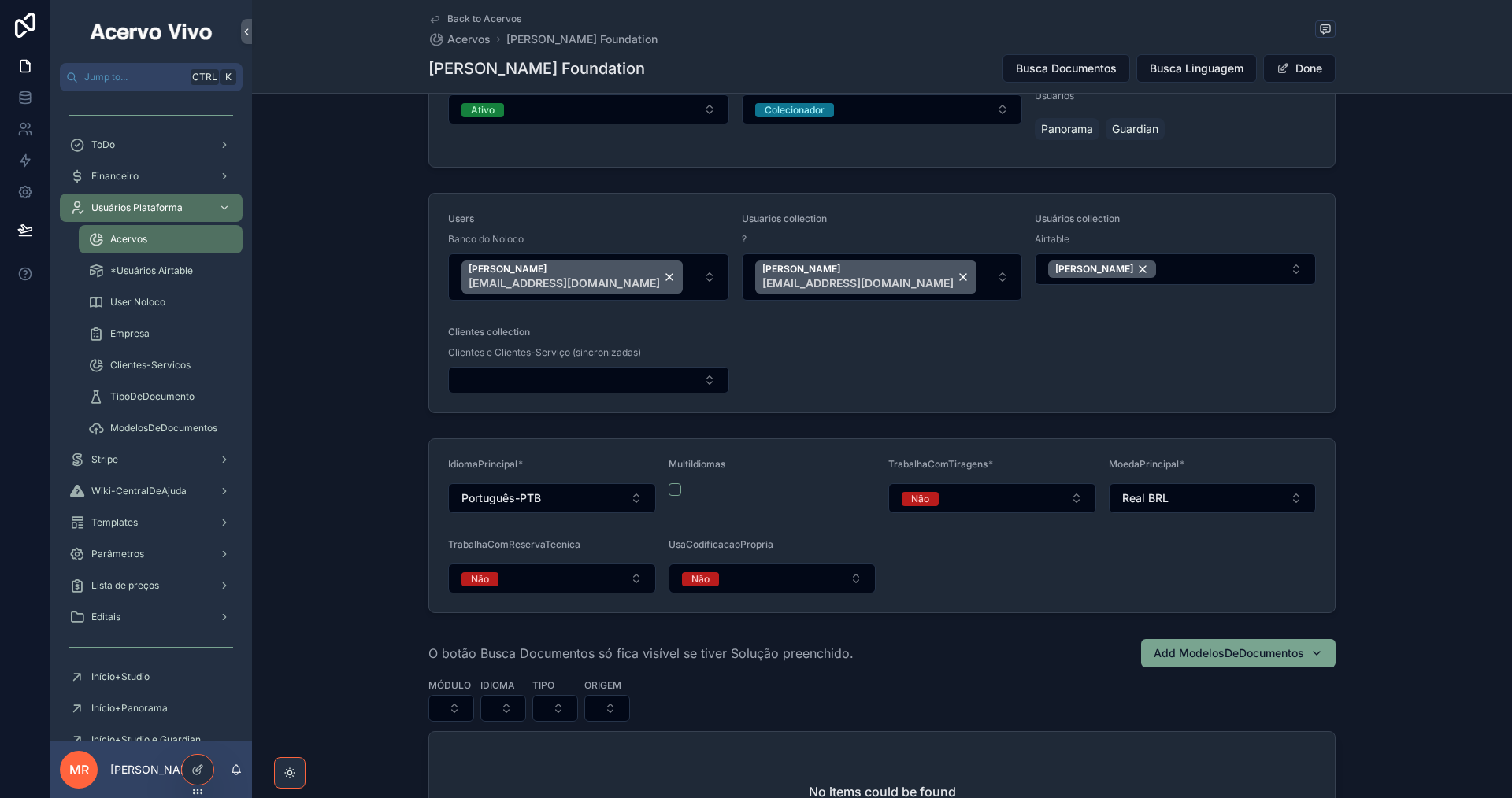
scroll to position [472, 0]
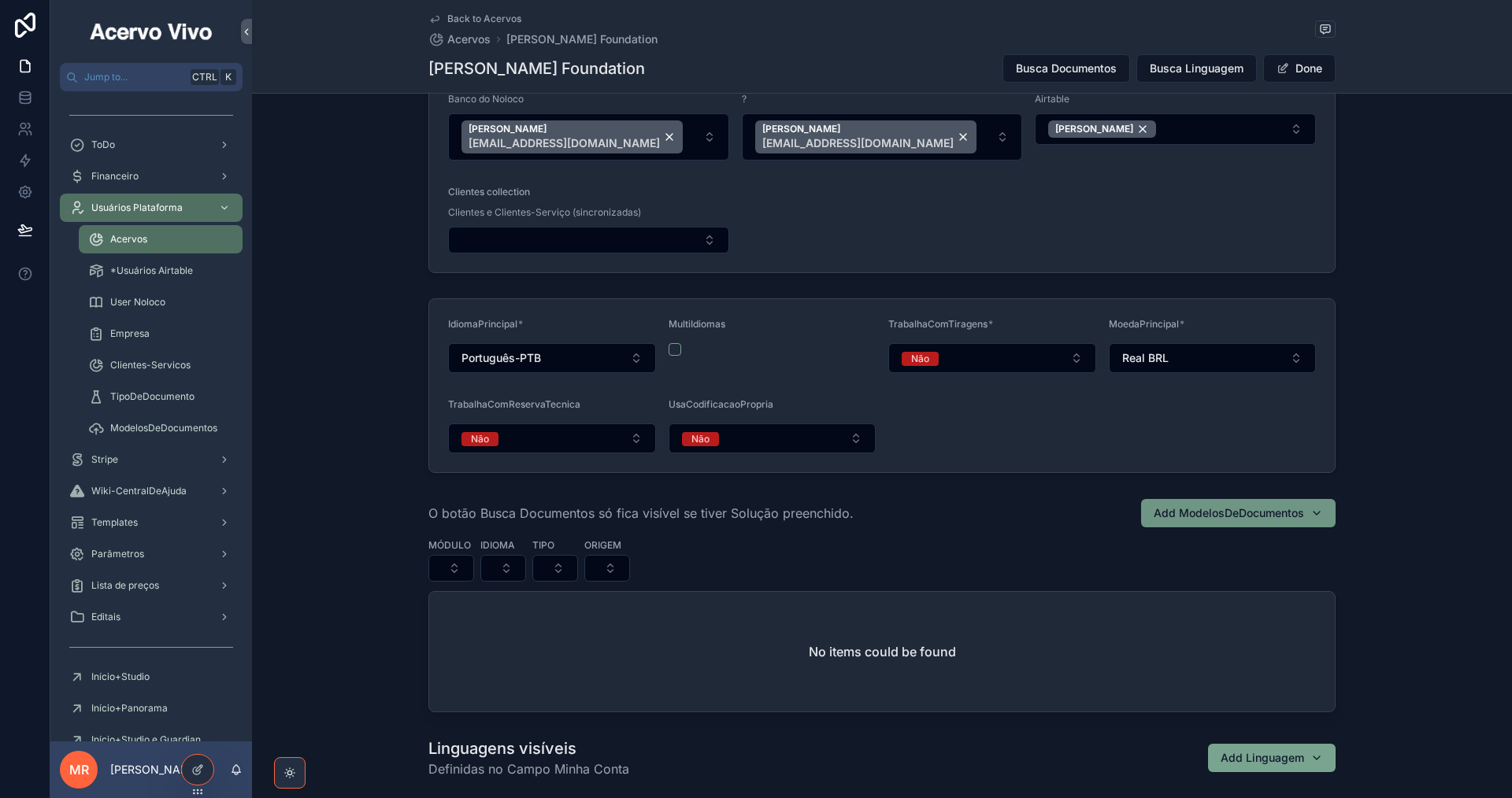
click at [1312, 515] on div "Add ModelosDeDocumentos" at bounding box center [1237, 513] width 169 height 15
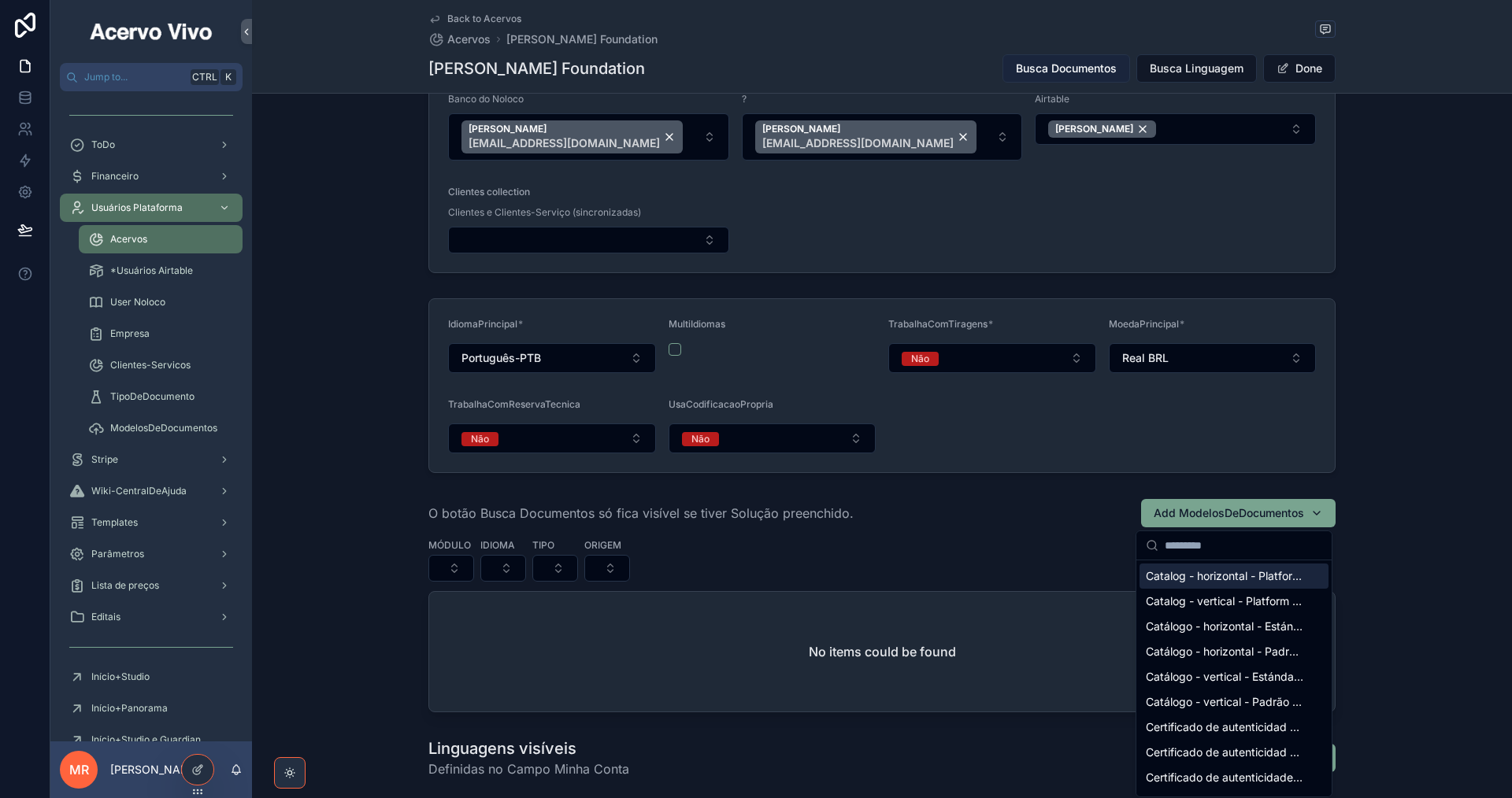
click at [1032, 68] on span "Busca Documentos" at bounding box center [1066, 69] width 101 height 15
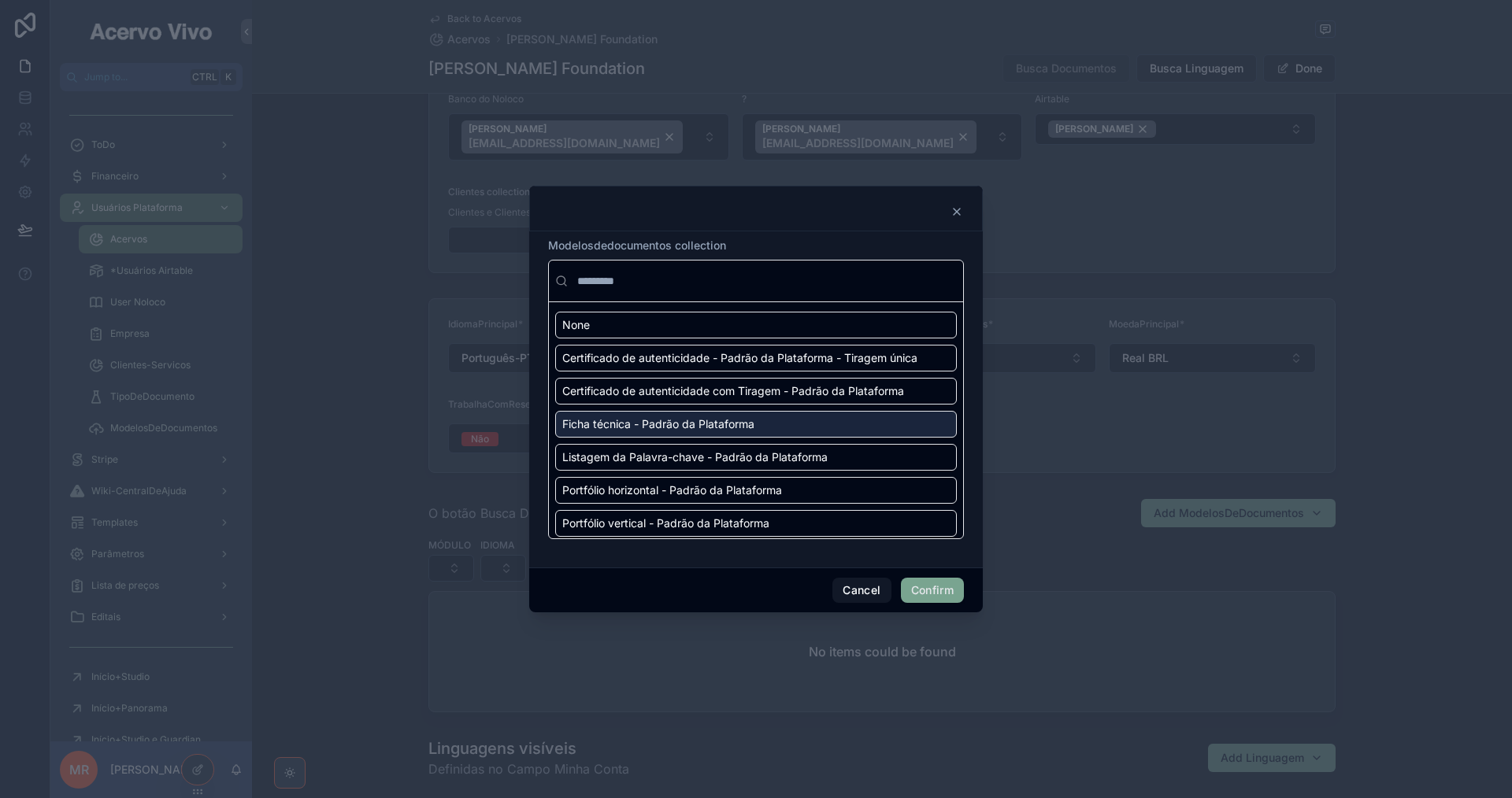
click at [890, 437] on div "Ficha técnica - Padrão da Plataforma" at bounding box center [756, 425] width 401 height 27
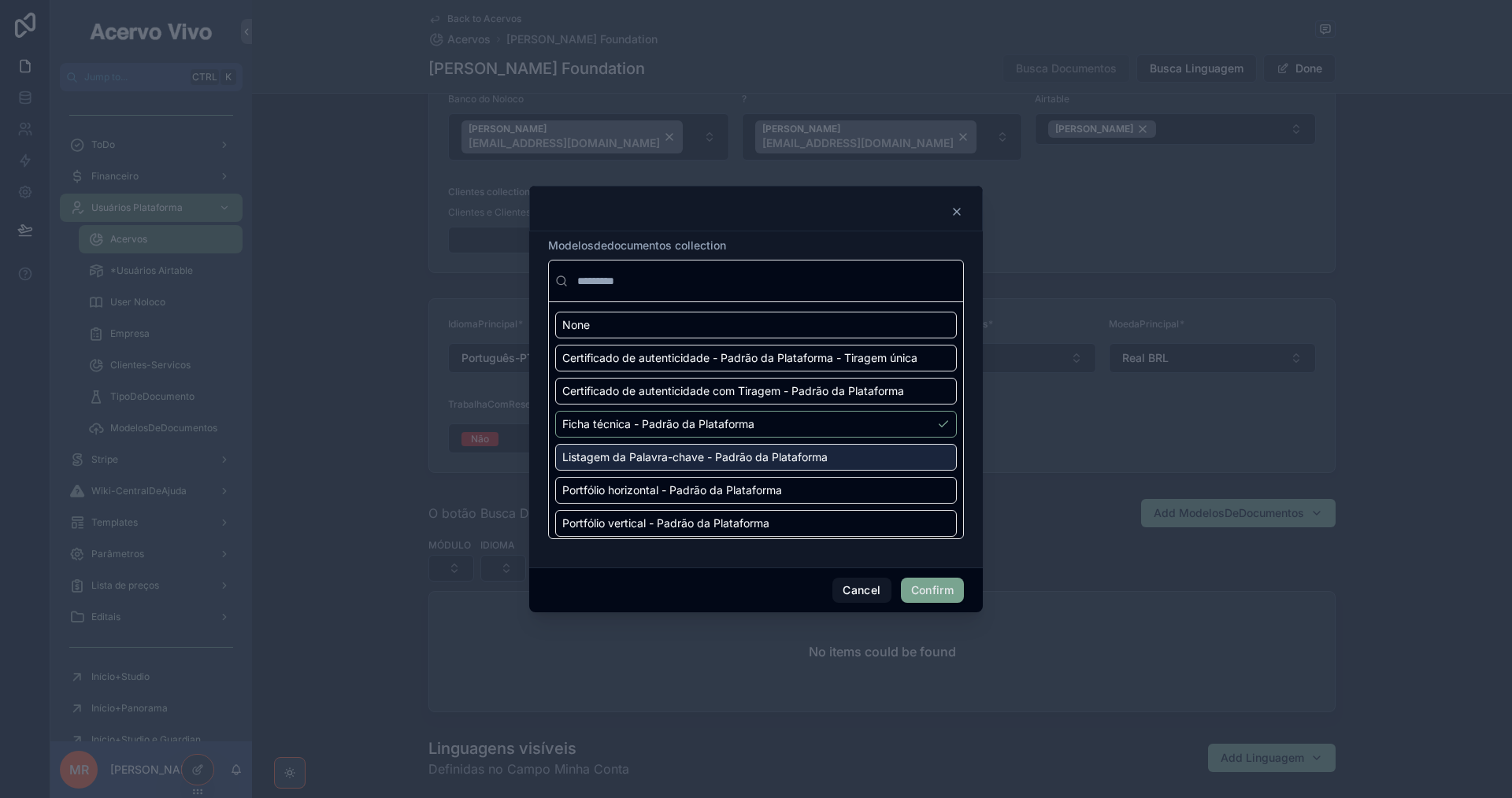
click at [888, 469] on div "Listagem da Palavra-chave - Padrão da Plataforma" at bounding box center [756, 458] width 401 height 27
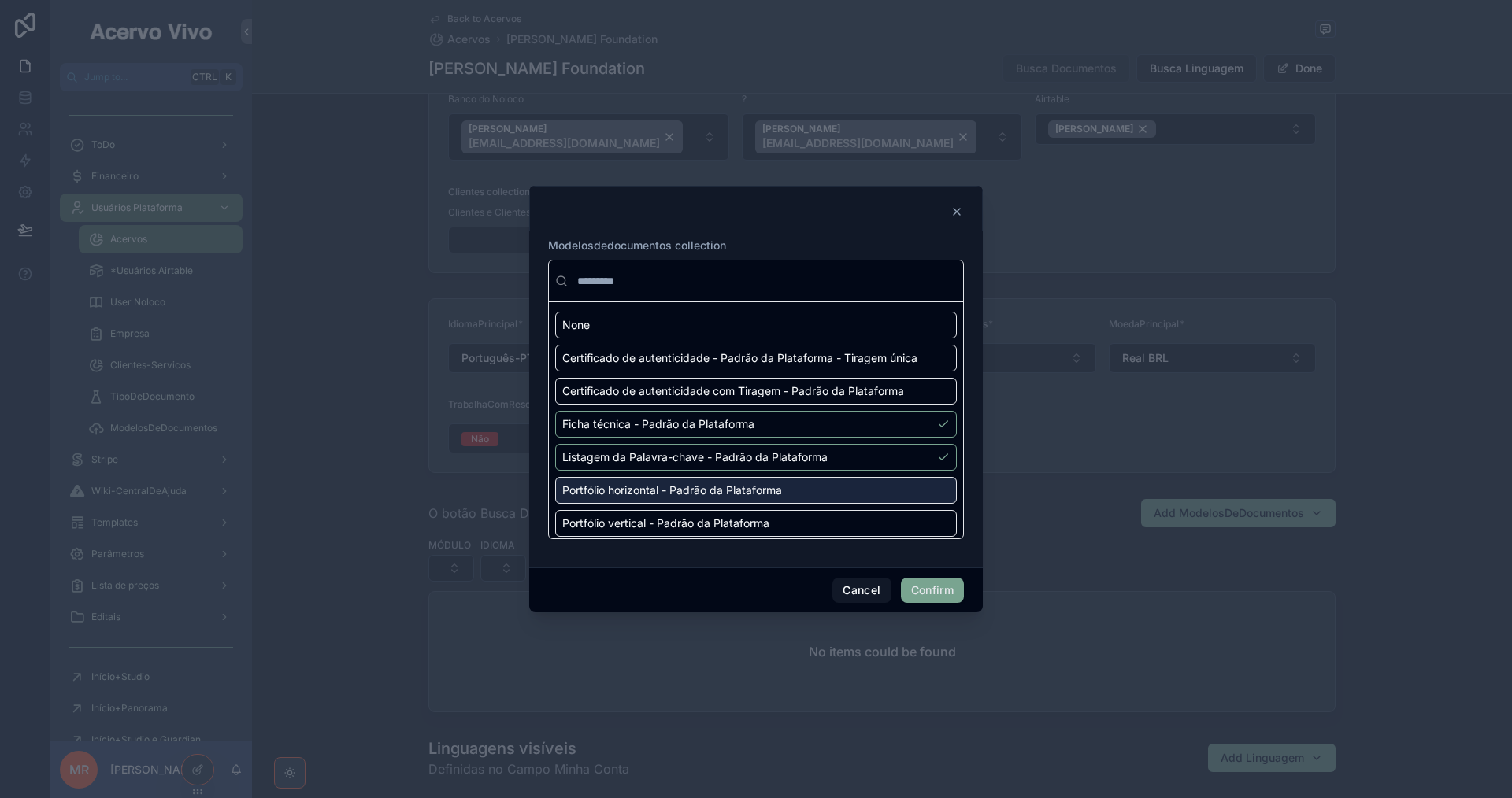
scroll to position [23, 0]
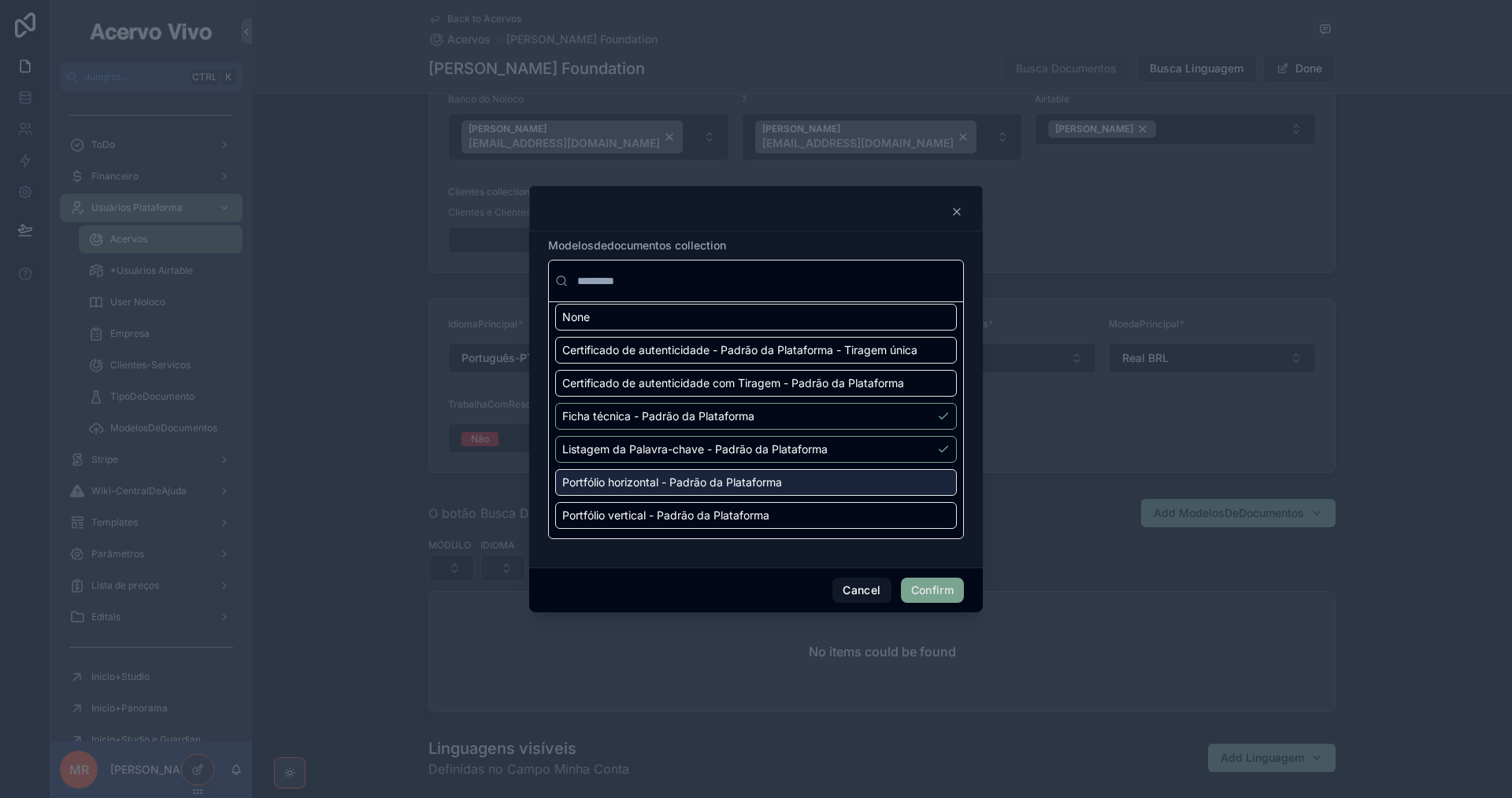
click at [913, 487] on div "Portfólio horizontal - Padrão da Plataforma" at bounding box center [756, 483] width 401 height 27
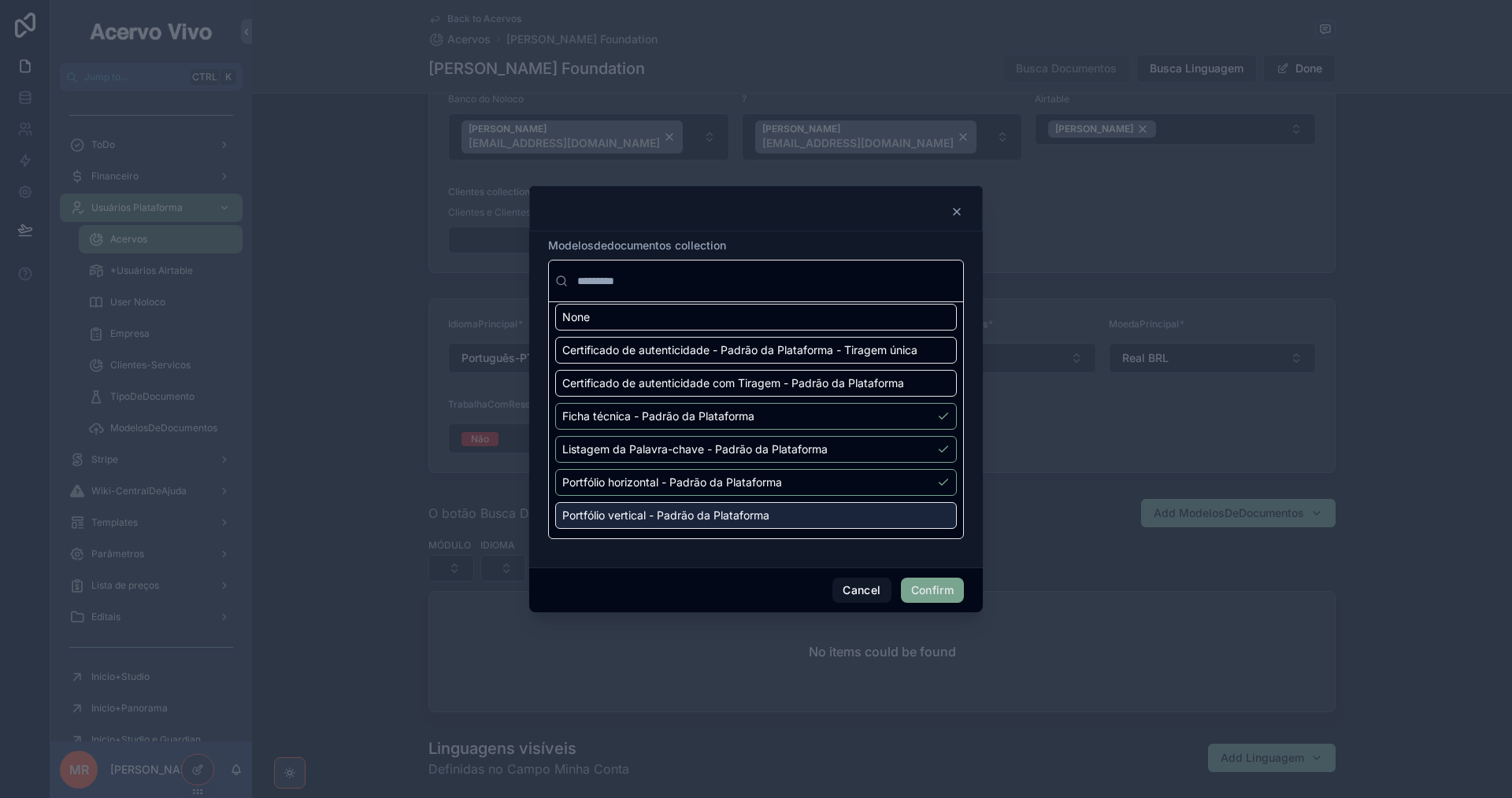
click at [918, 517] on div "Portfólio vertical - Padrão da Plataforma" at bounding box center [756, 516] width 401 height 27
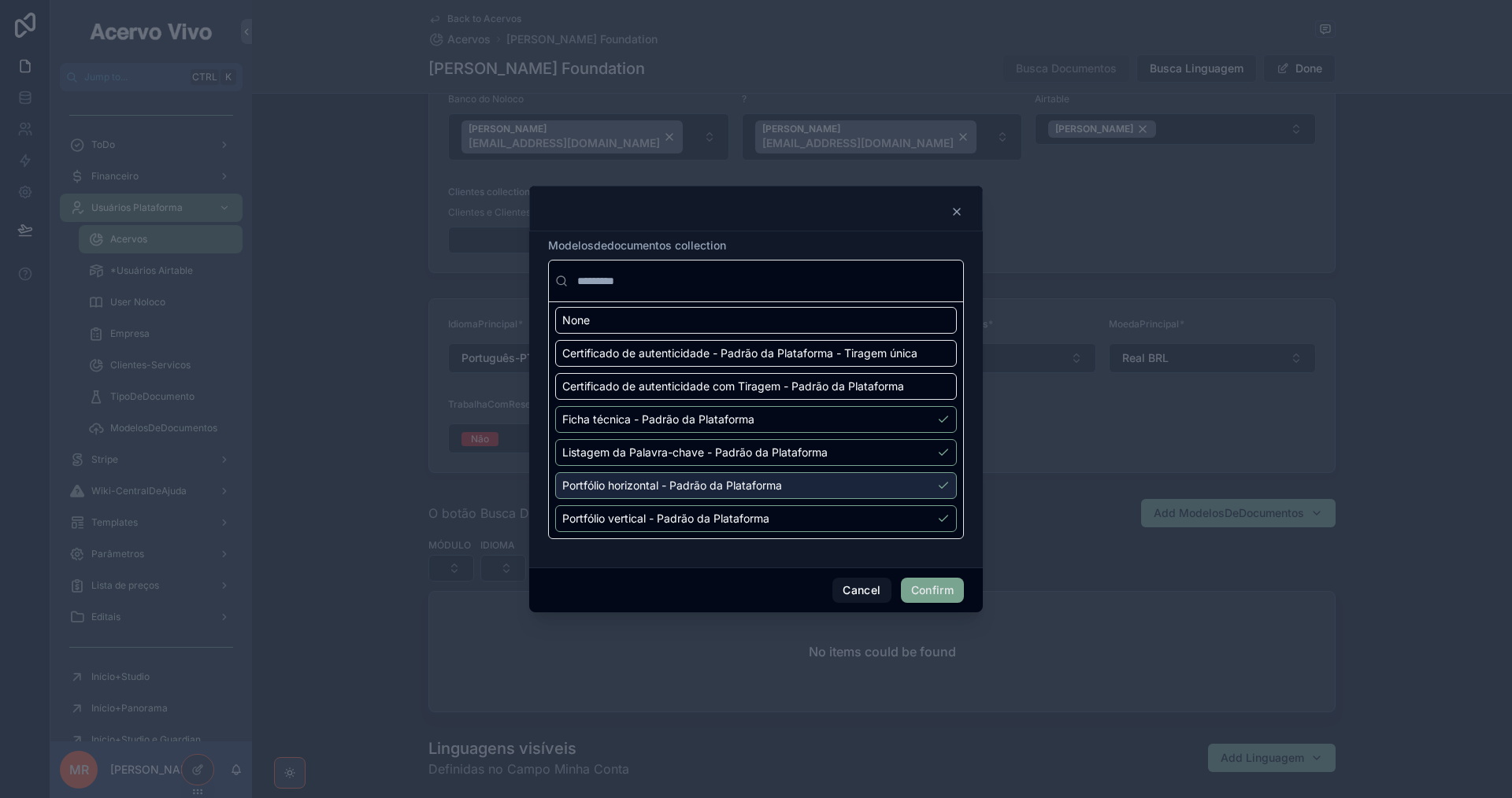
scroll to position [0, 0]
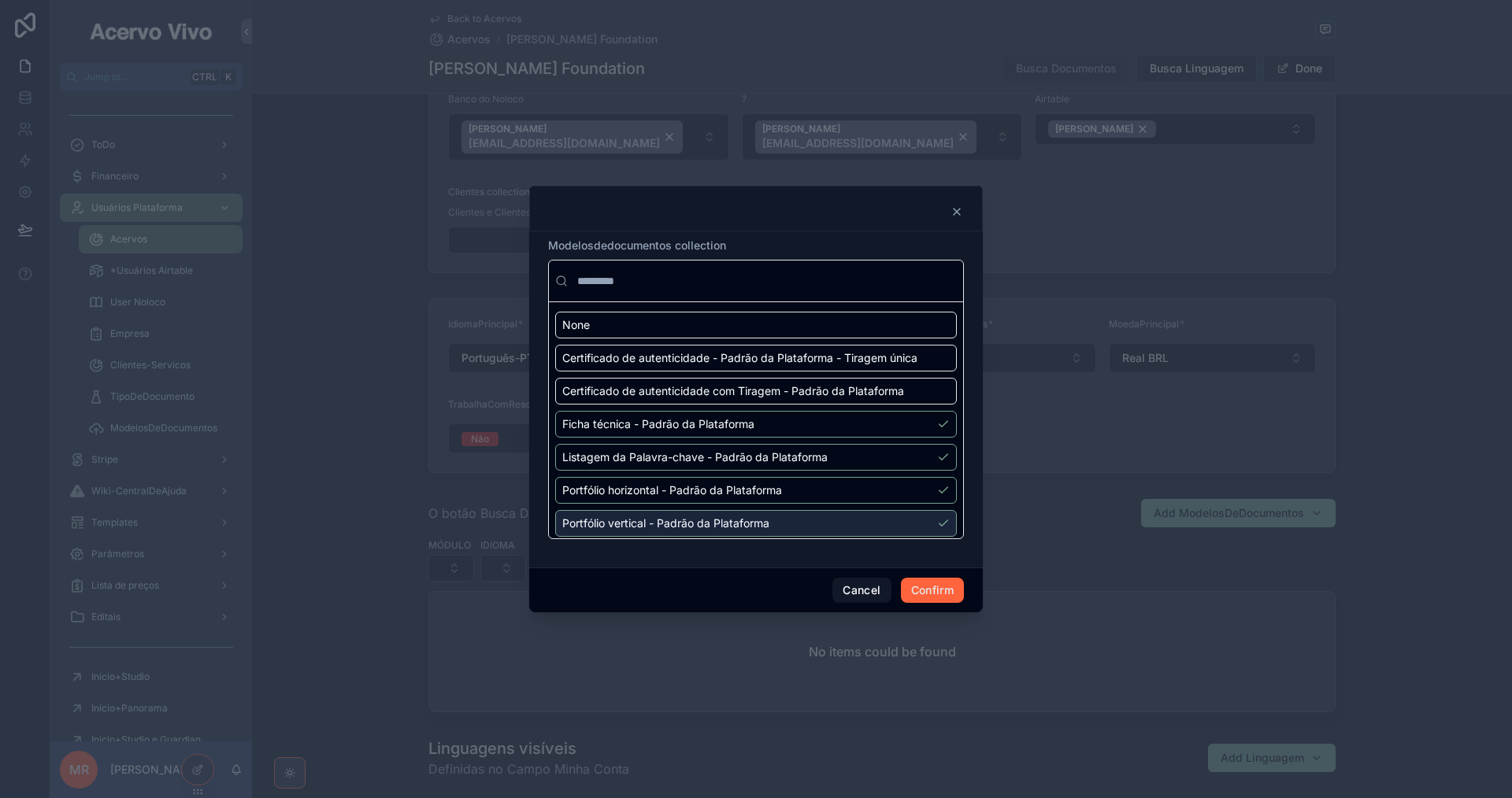
click at [934, 591] on button "Confirm" at bounding box center [932, 590] width 63 height 25
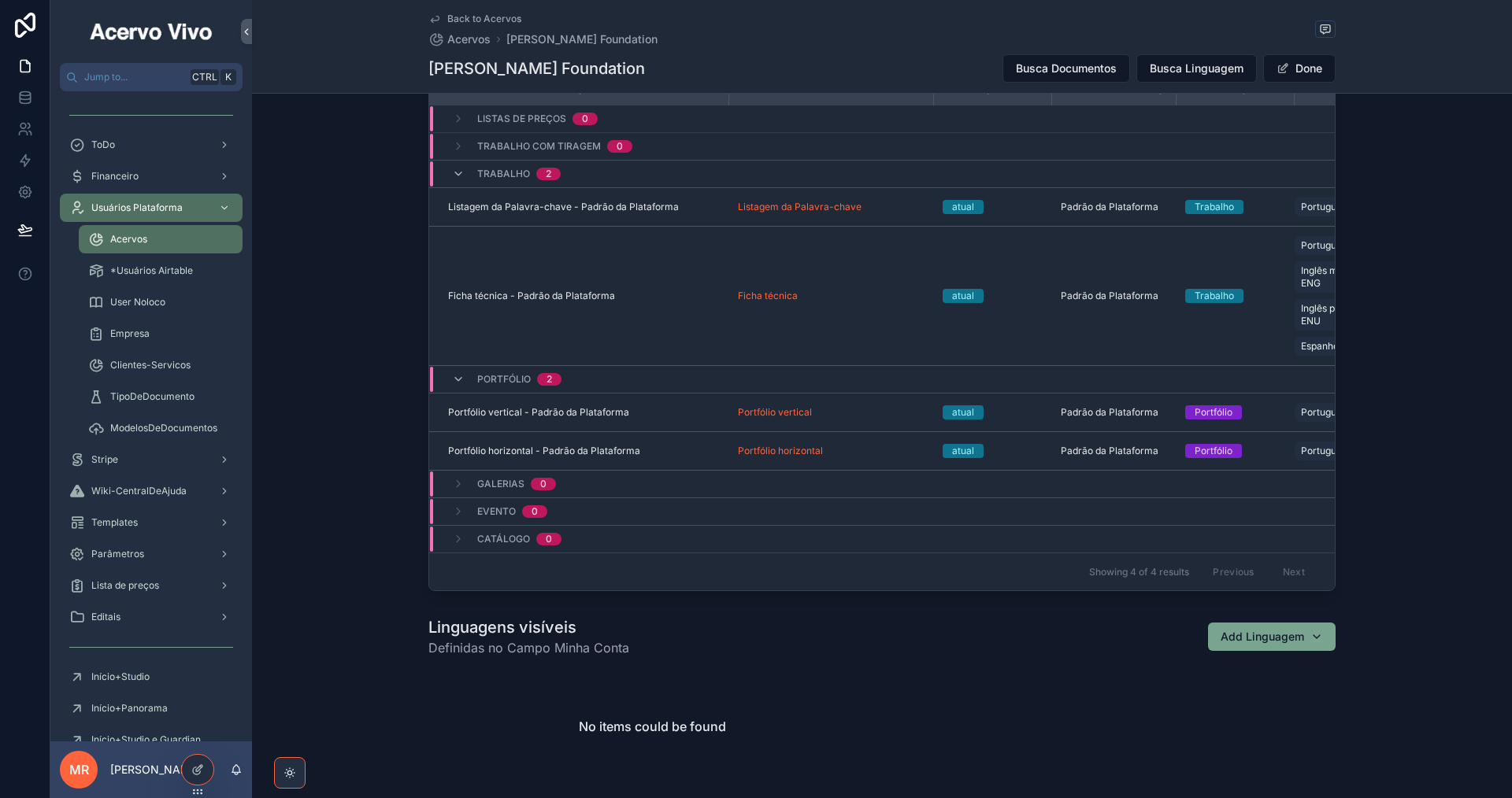
scroll to position [1181, 0]
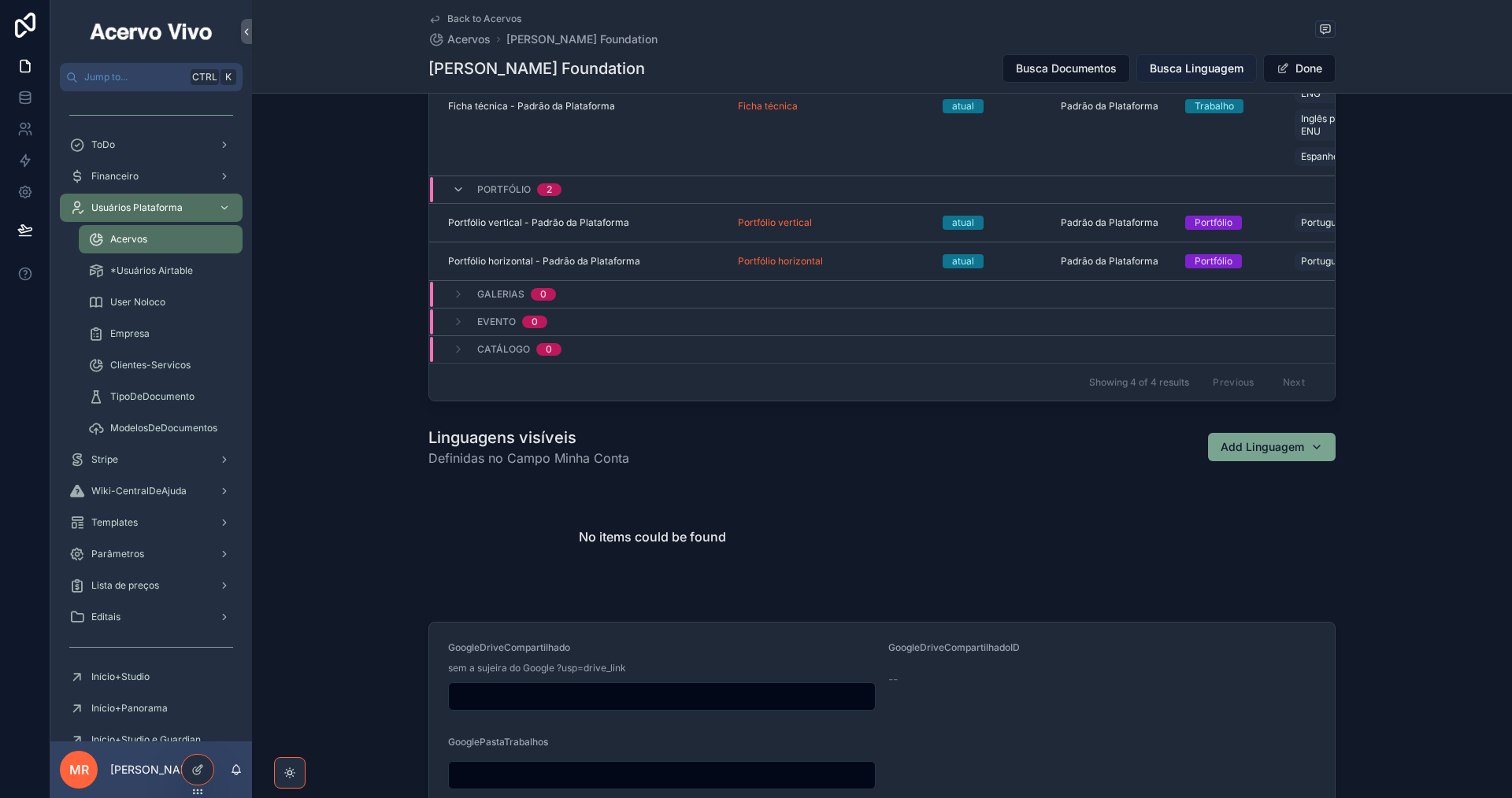
click at [1198, 70] on span "Busca Linguagem" at bounding box center [1196, 69] width 94 height 15
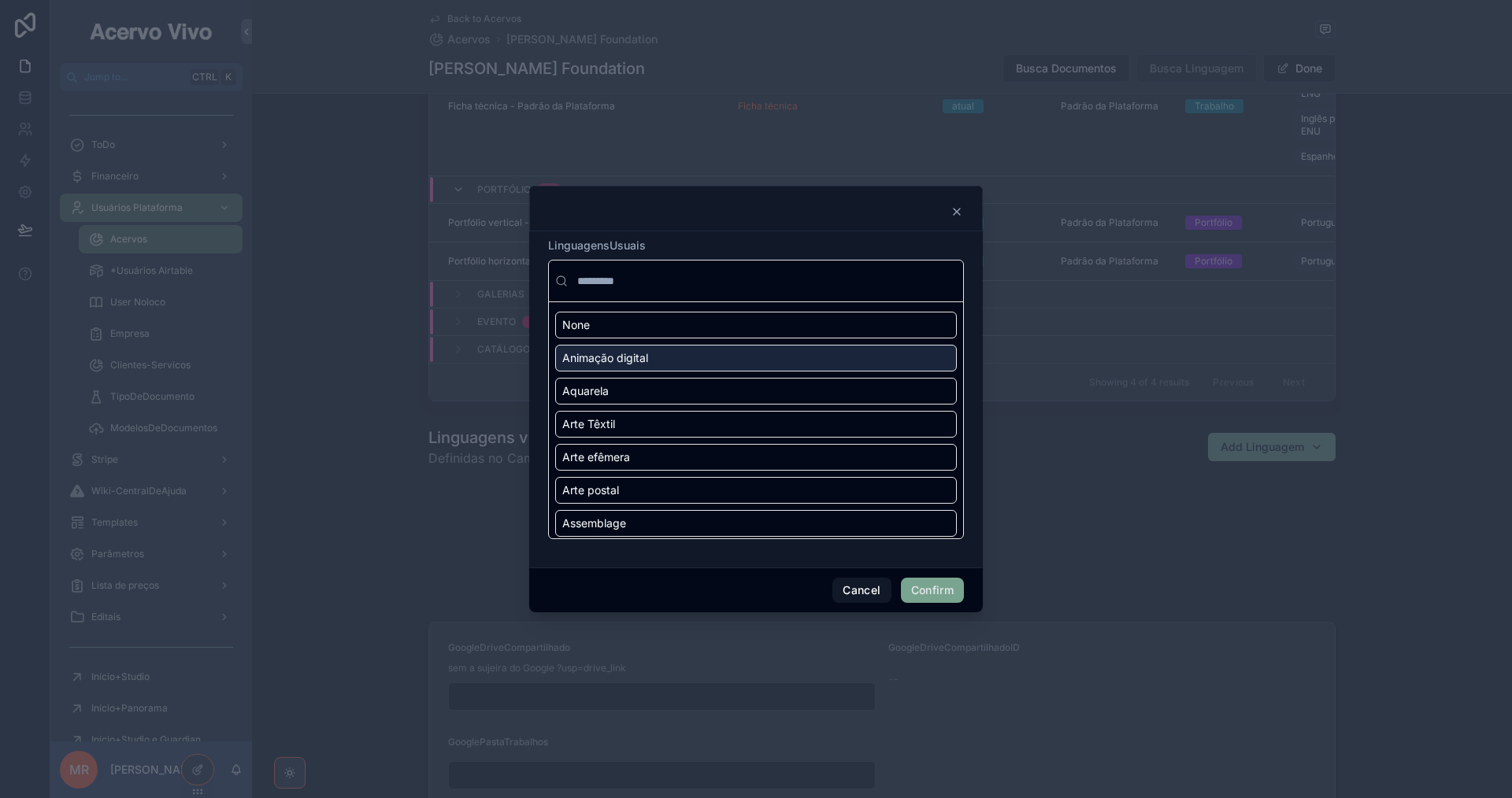
click at [907, 365] on div "Animação digital" at bounding box center [756, 358] width 401 height 27
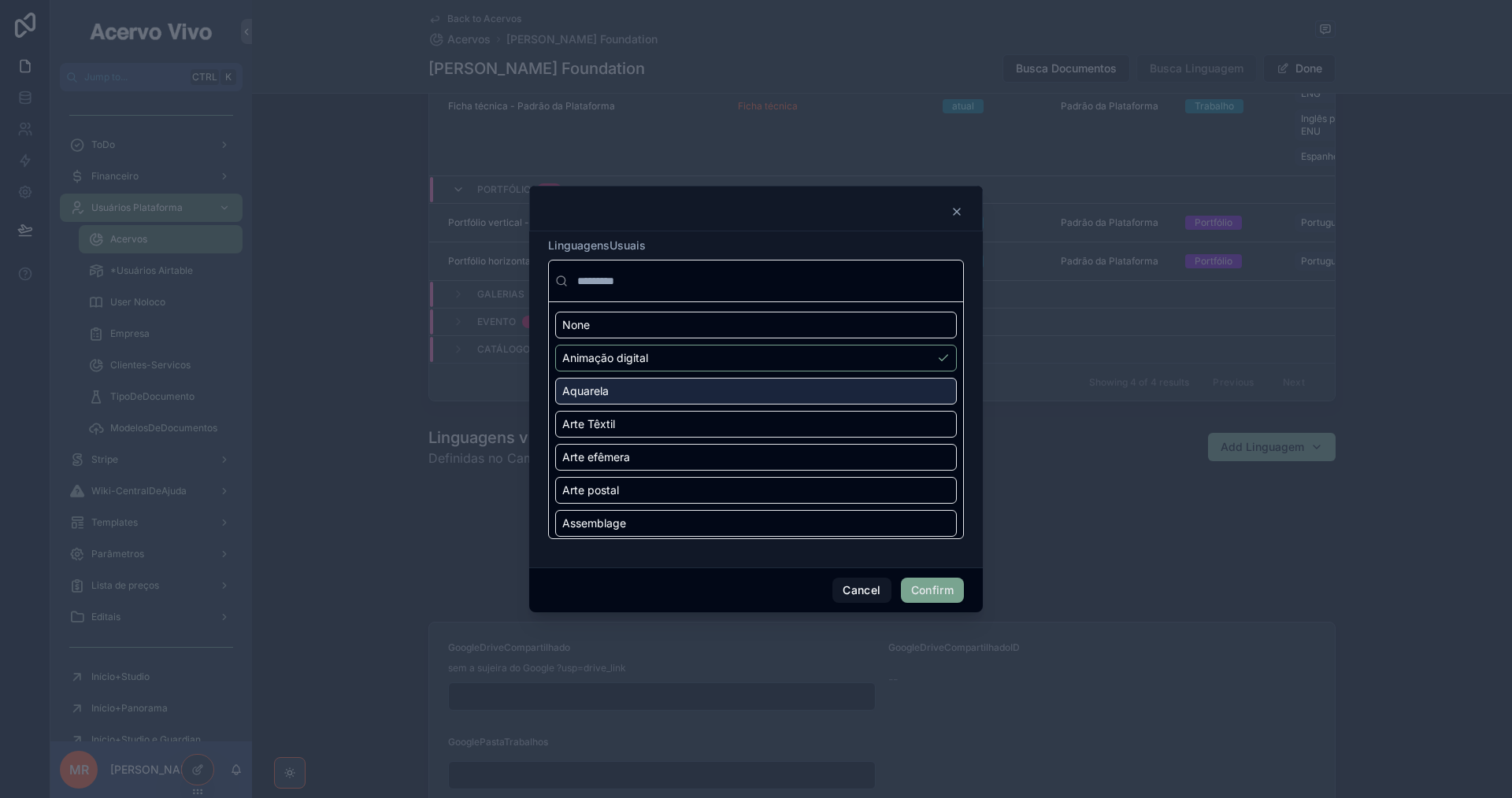
drag, startPoint x: 899, startPoint y: 394, endPoint x: 903, endPoint y: 417, distance: 23.3
click at [899, 395] on div "Aquarela" at bounding box center [756, 392] width 401 height 27
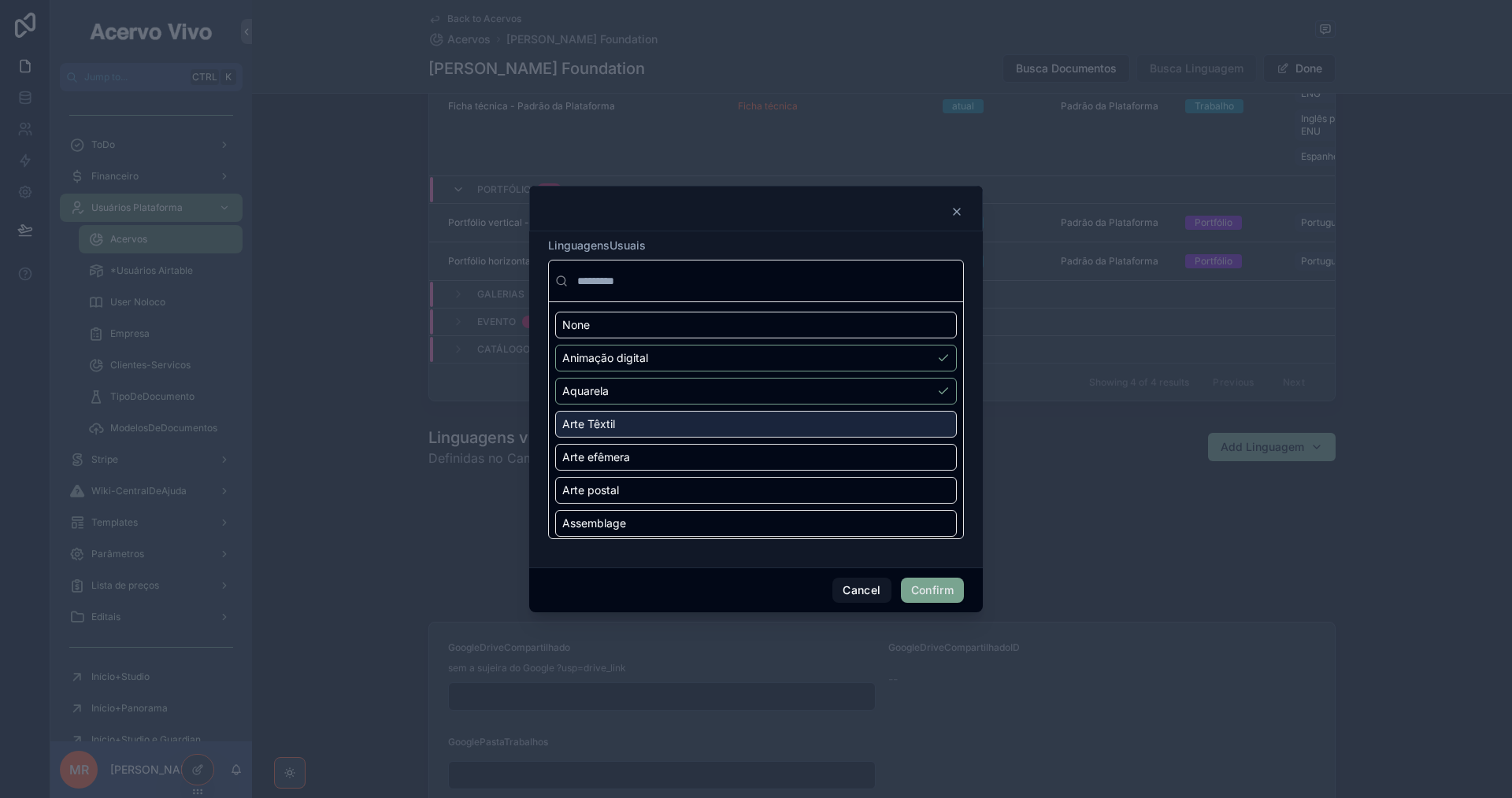
click at [903, 420] on div "Arte Têxtil" at bounding box center [756, 425] width 401 height 27
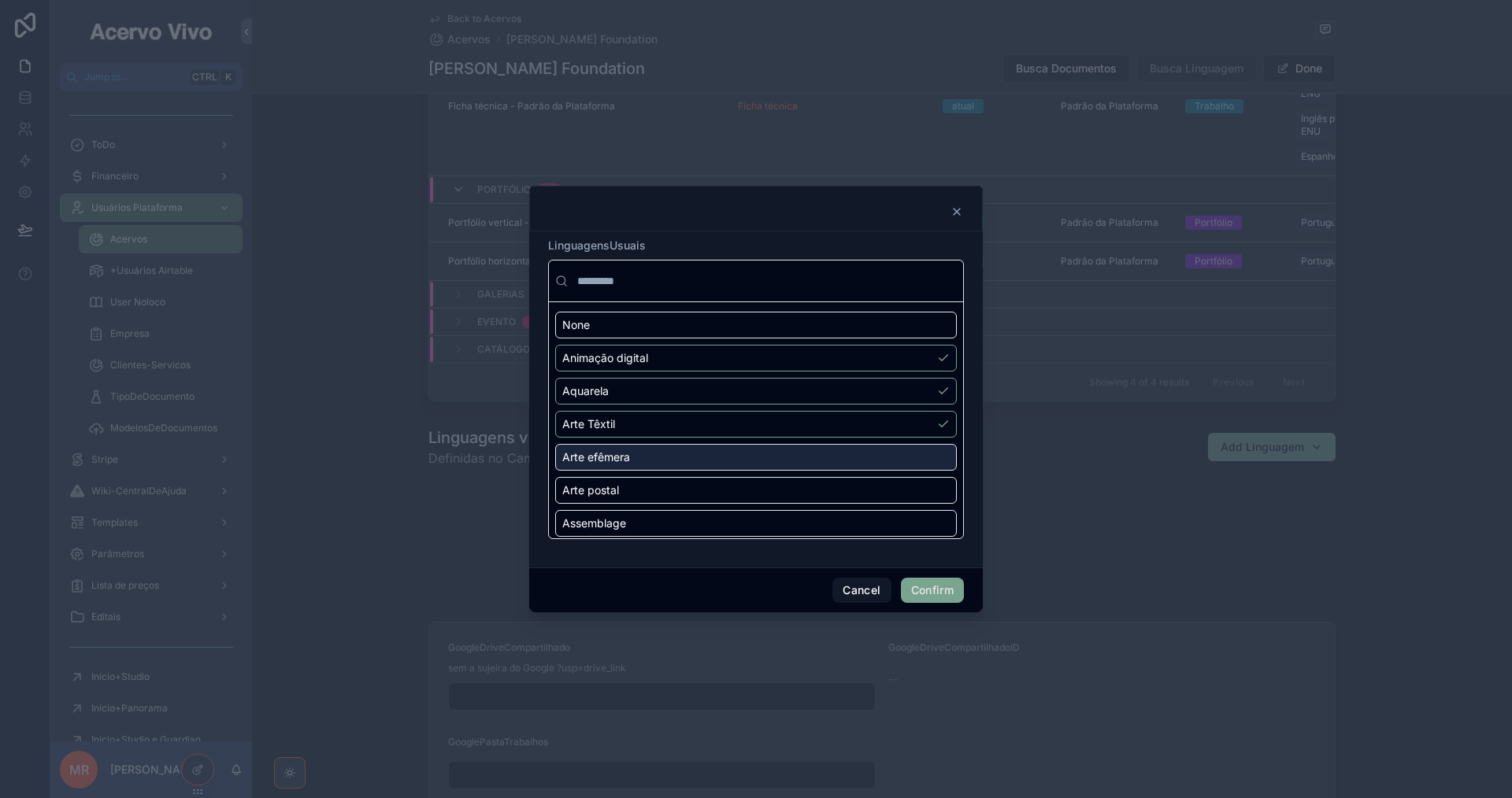
click at [919, 460] on div "Arte efêmera" at bounding box center [756, 458] width 401 height 27
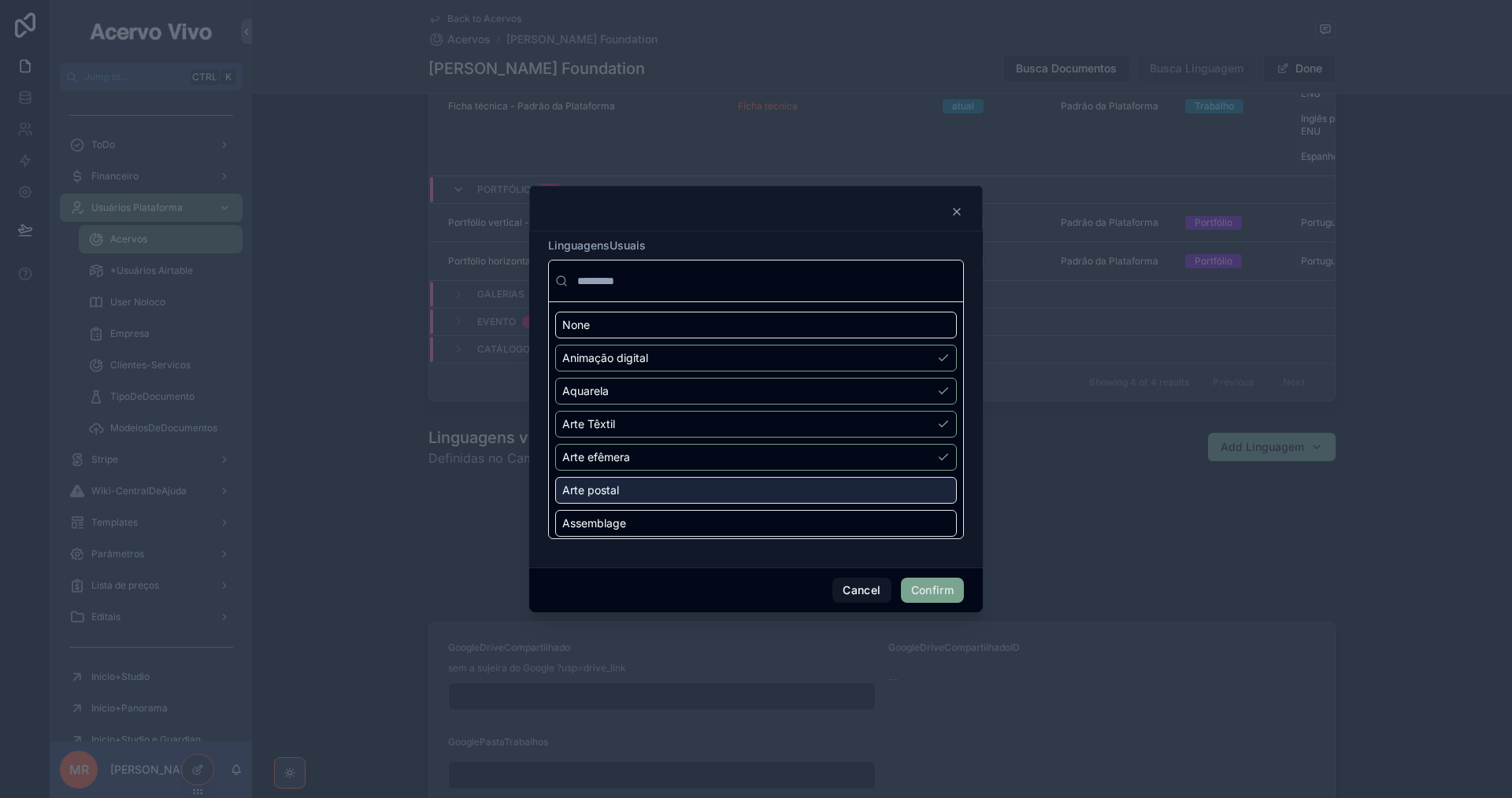
click at [921, 490] on div "Arte postal" at bounding box center [756, 490] width 401 height 27
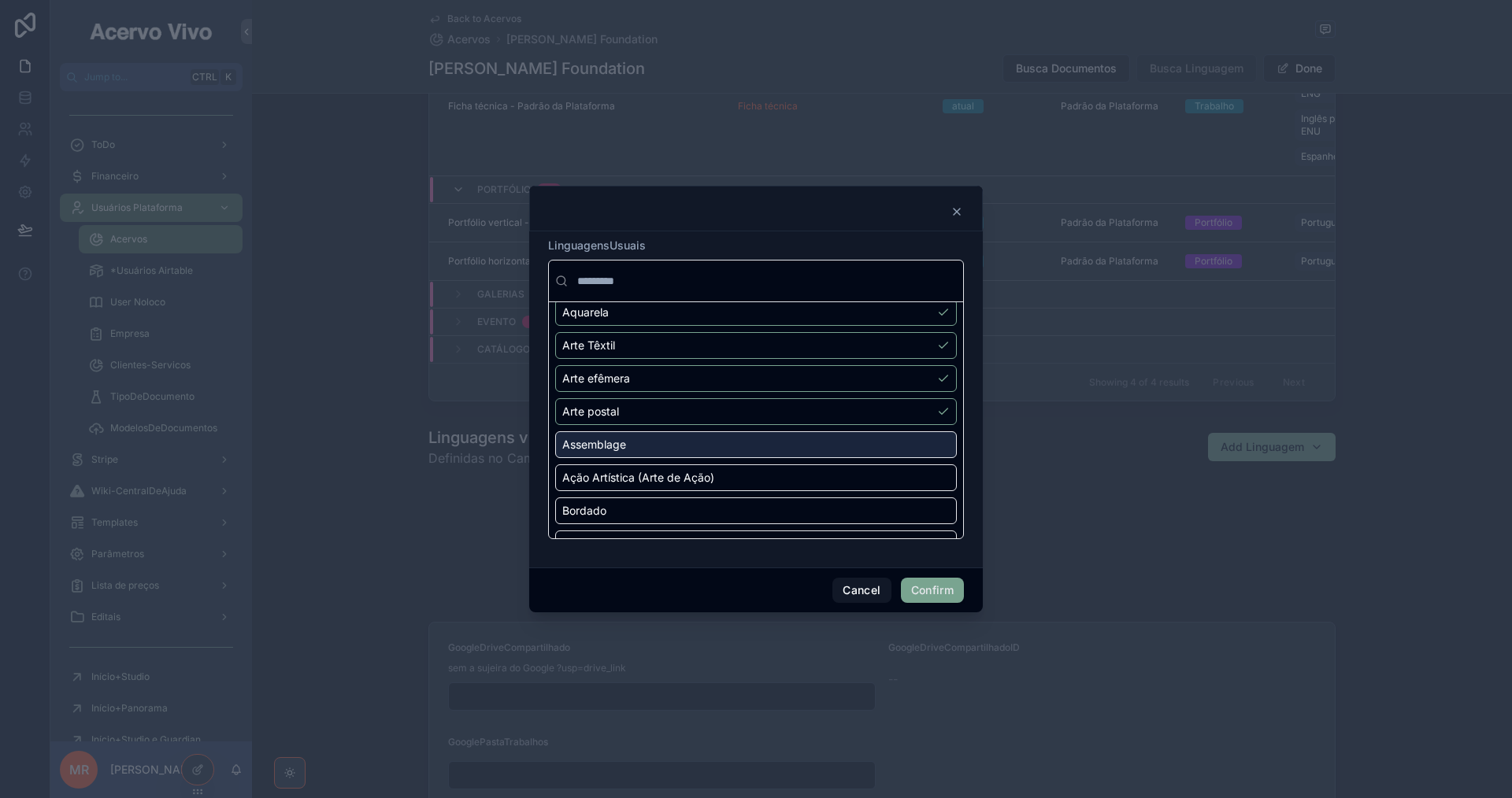
click at [918, 449] on div "Assemblage" at bounding box center [756, 445] width 401 height 27
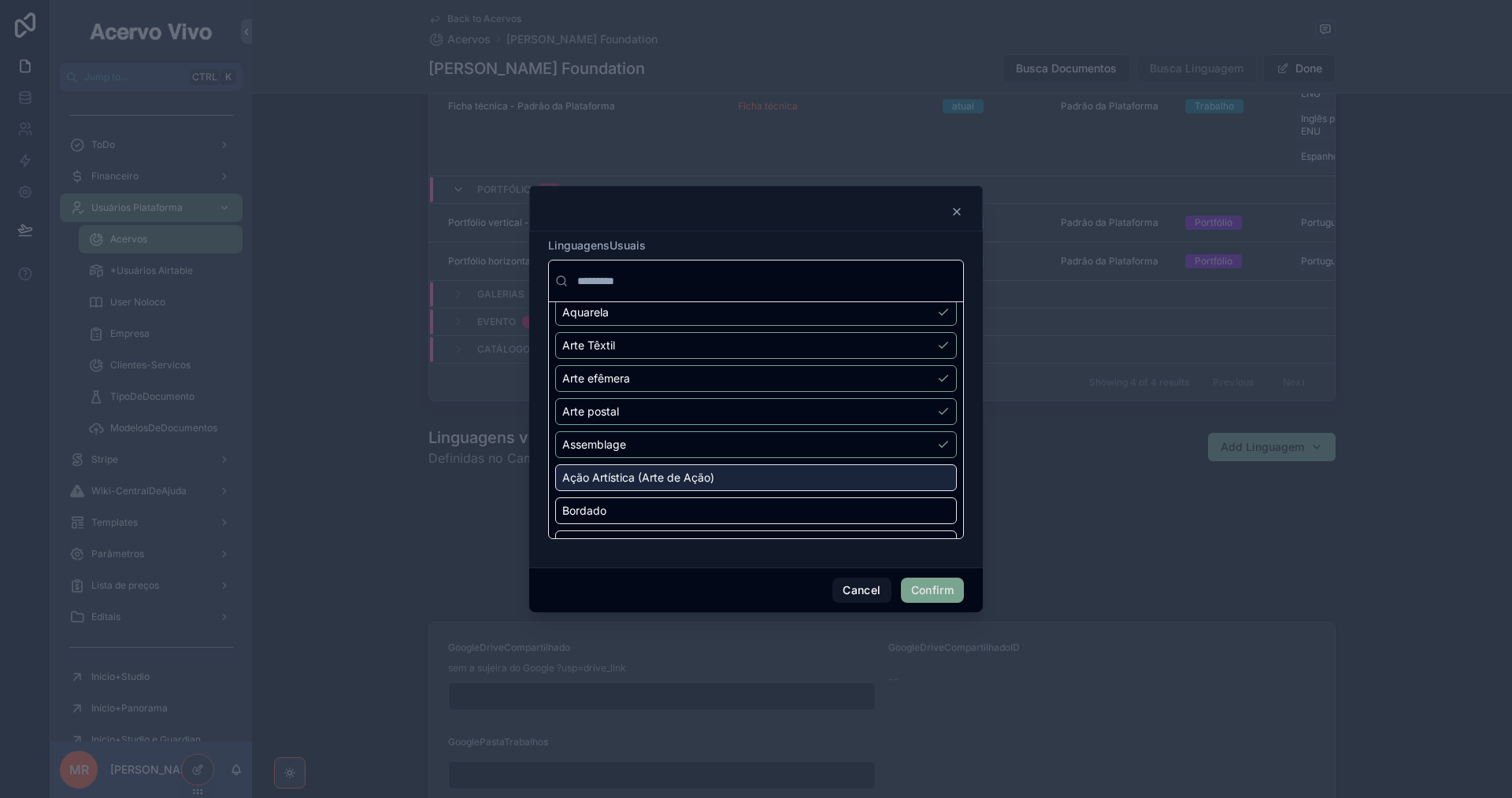
click at [921, 480] on div "Ação Artística (Arte de Ação)" at bounding box center [756, 478] width 401 height 27
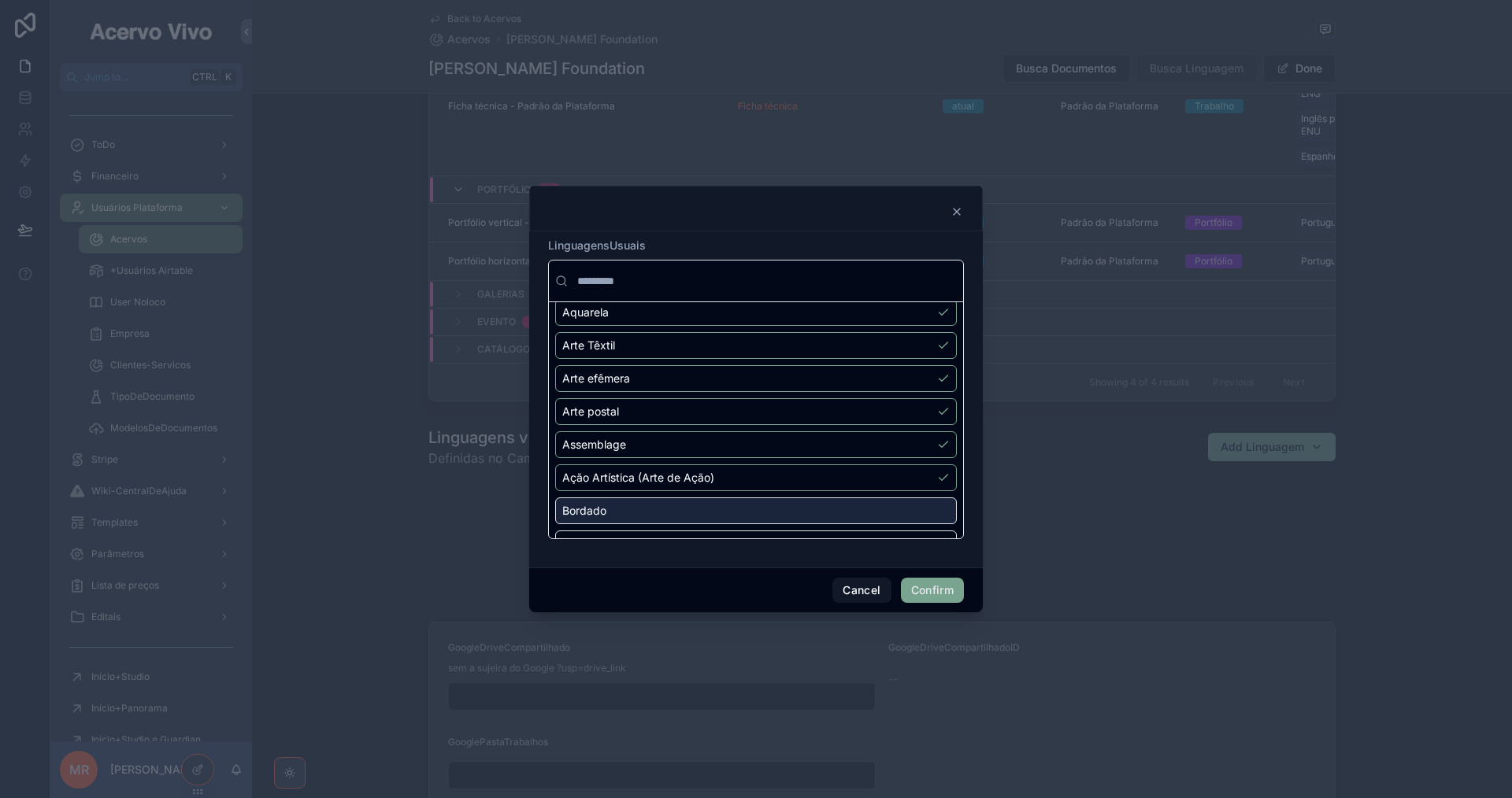
click at [926, 509] on div "Bordado" at bounding box center [756, 511] width 401 height 27
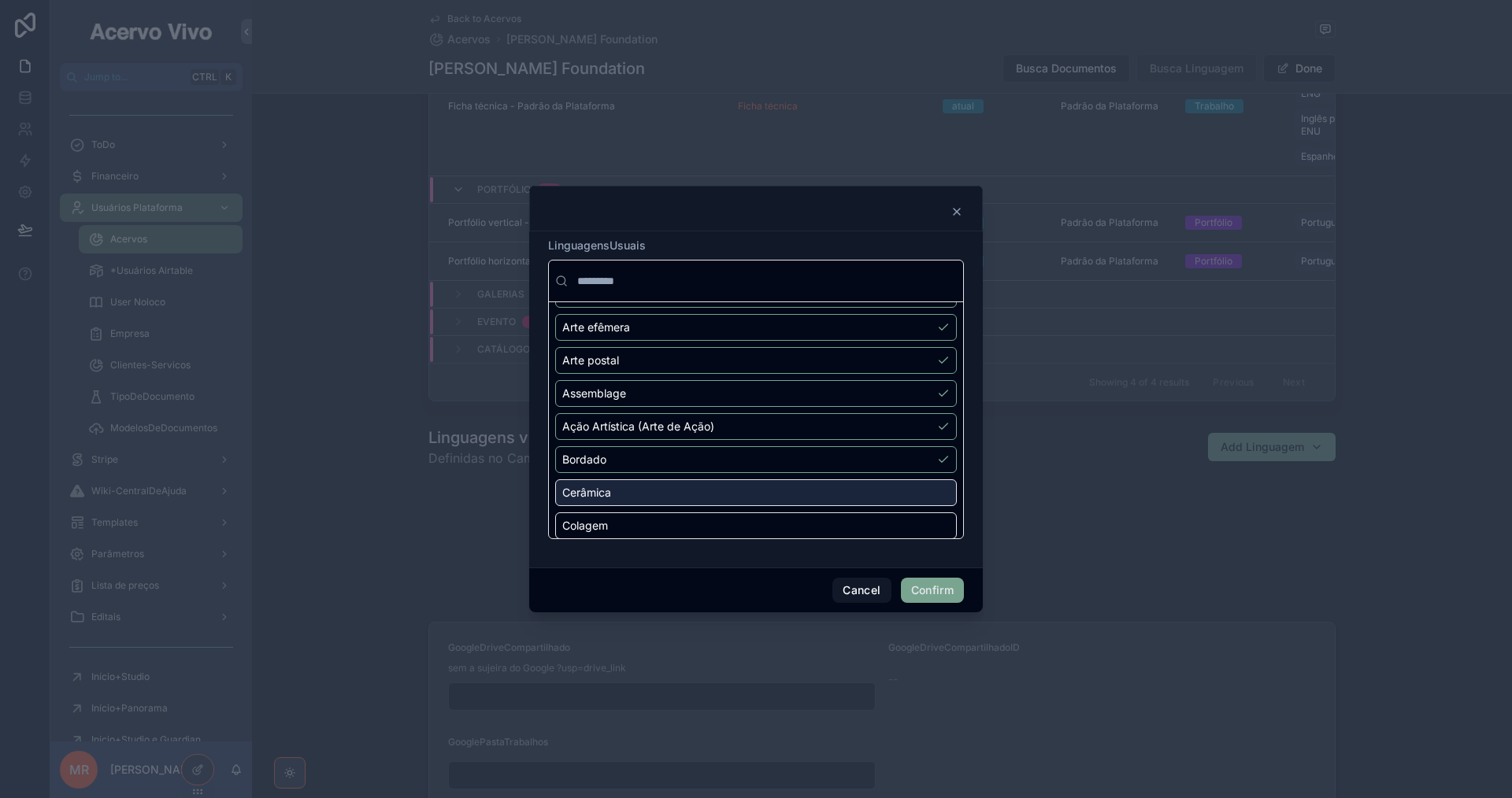
scroll to position [158, 0]
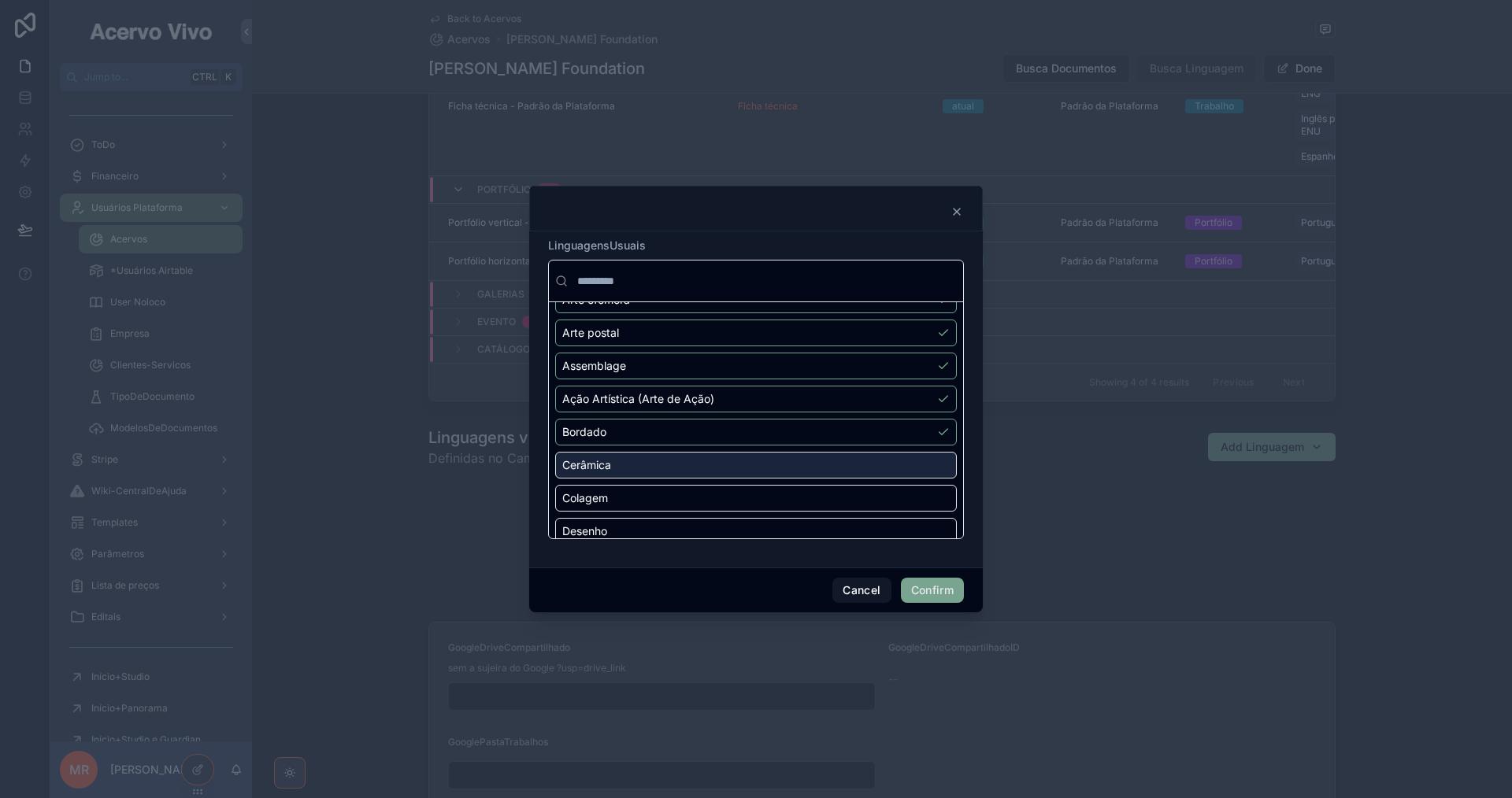
click at [914, 463] on div "Cerâmica" at bounding box center [756, 465] width 401 height 27
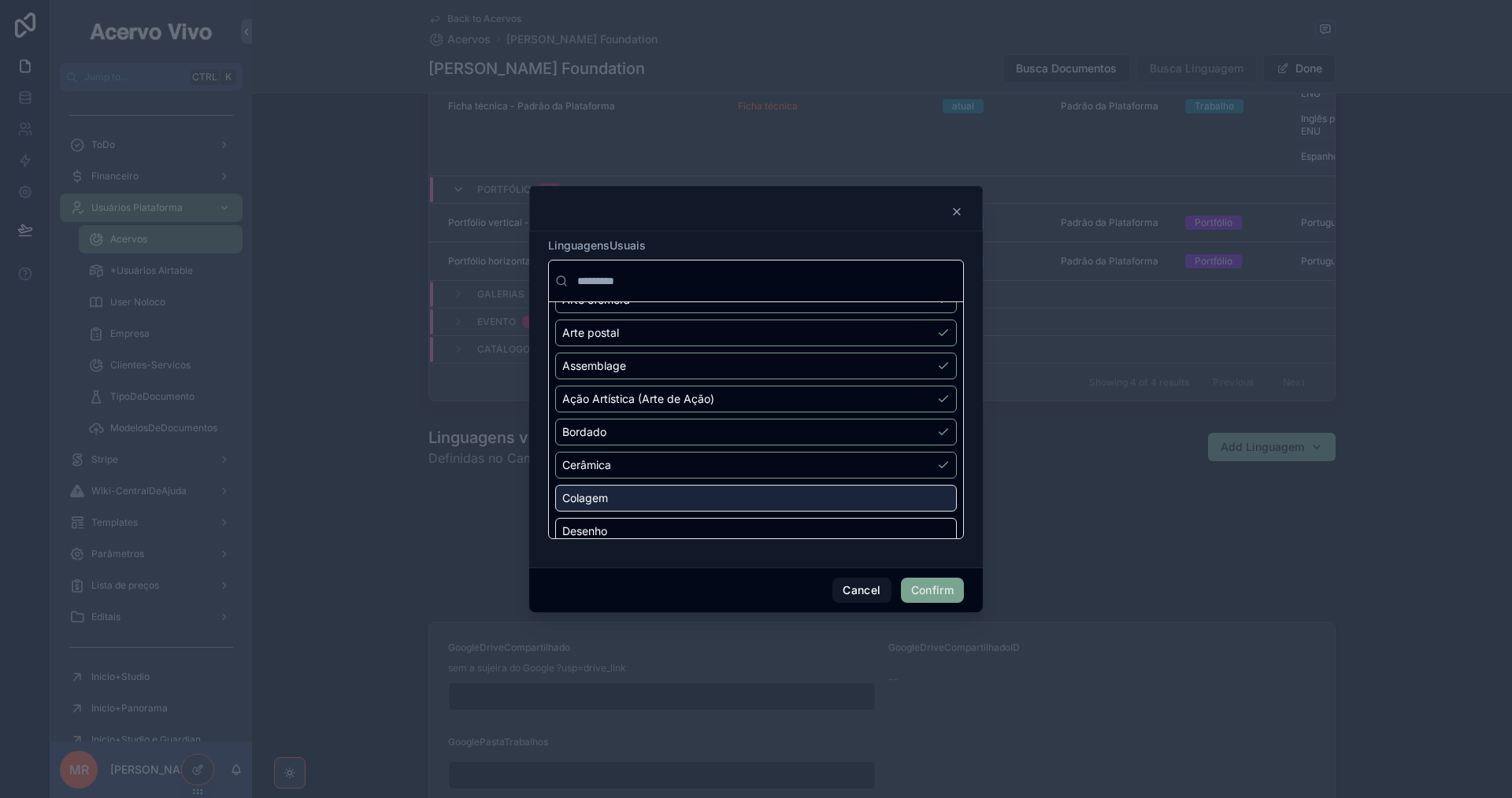
drag, startPoint x: 918, startPoint y: 497, endPoint x: 922, endPoint y: 516, distance: 19.4
click at [917, 498] on div "Colagem" at bounding box center [756, 498] width 401 height 27
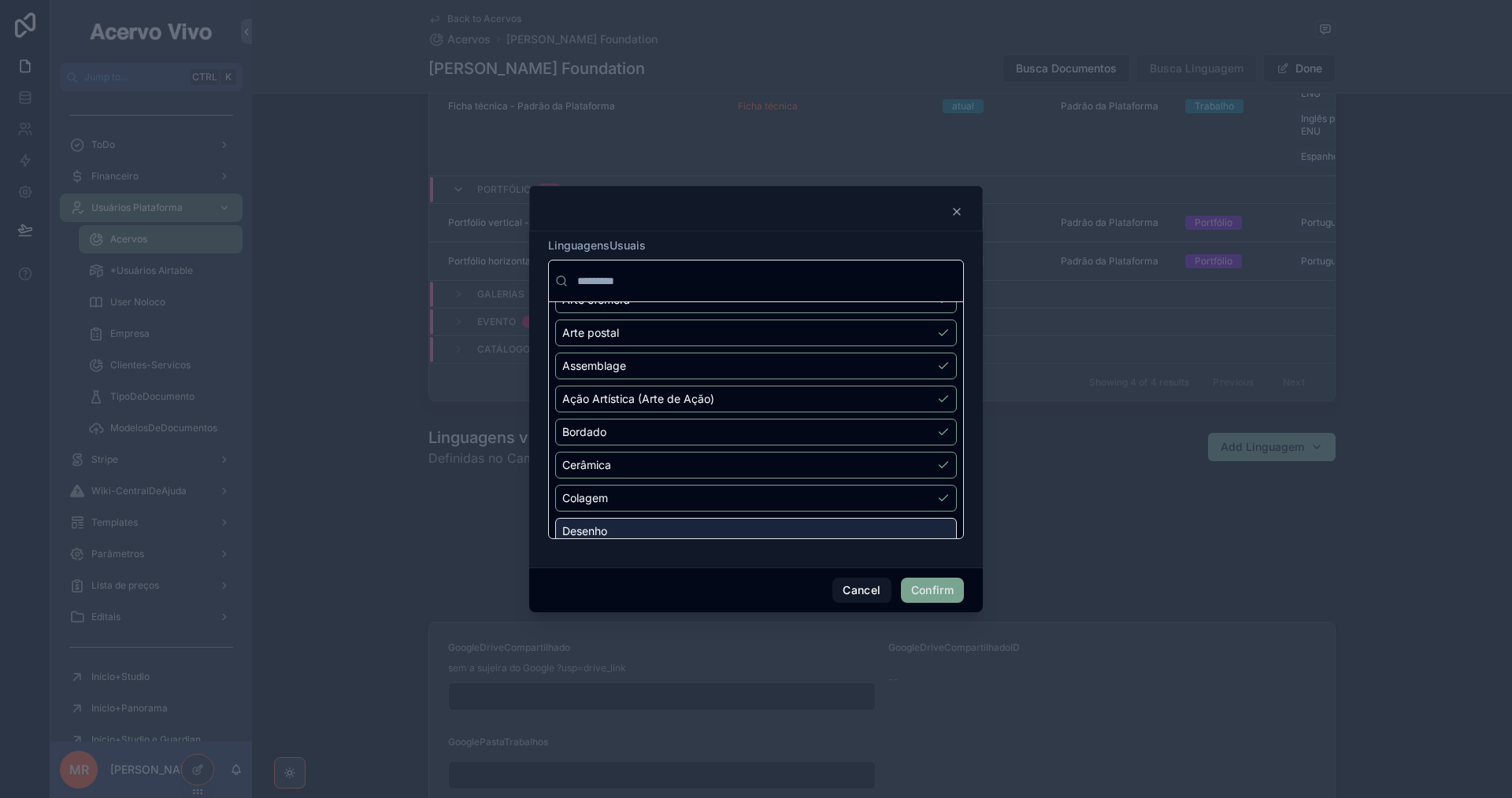
click at [922, 522] on div "Desenho" at bounding box center [756, 531] width 401 height 27
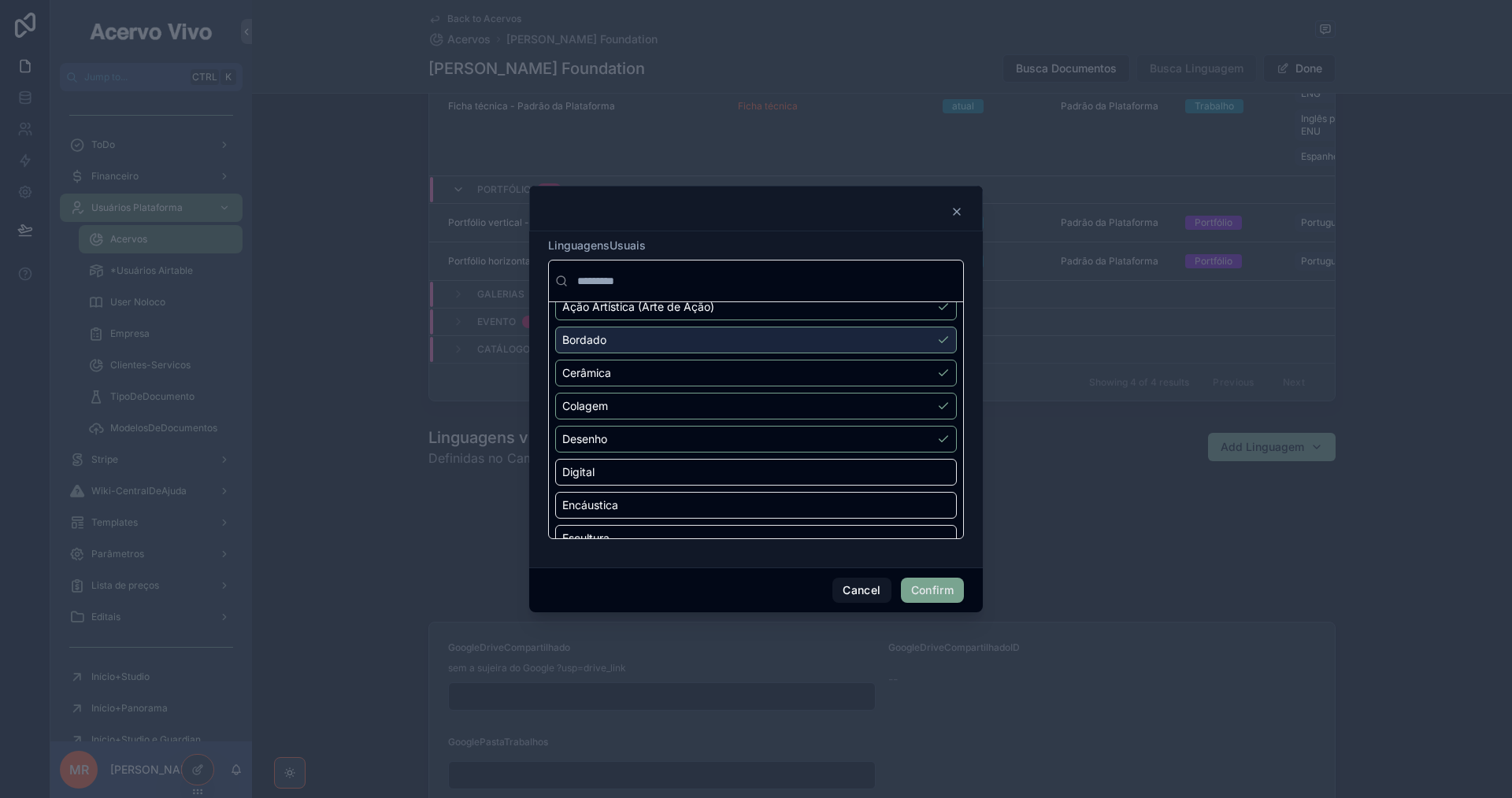
scroll to position [394, 0]
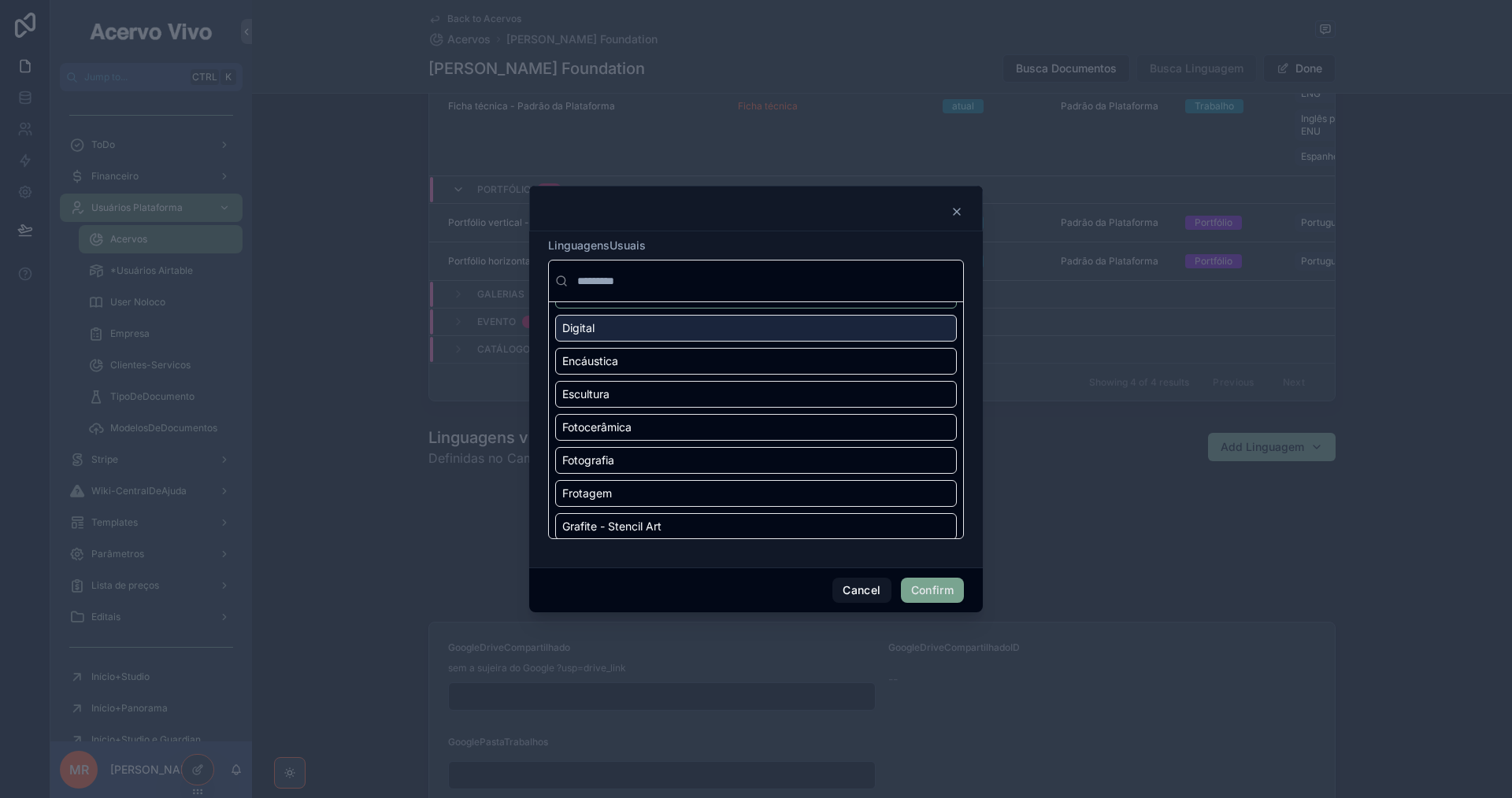
click at [915, 335] on div "Digital" at bounding box center [756, 329] width 401 height 27
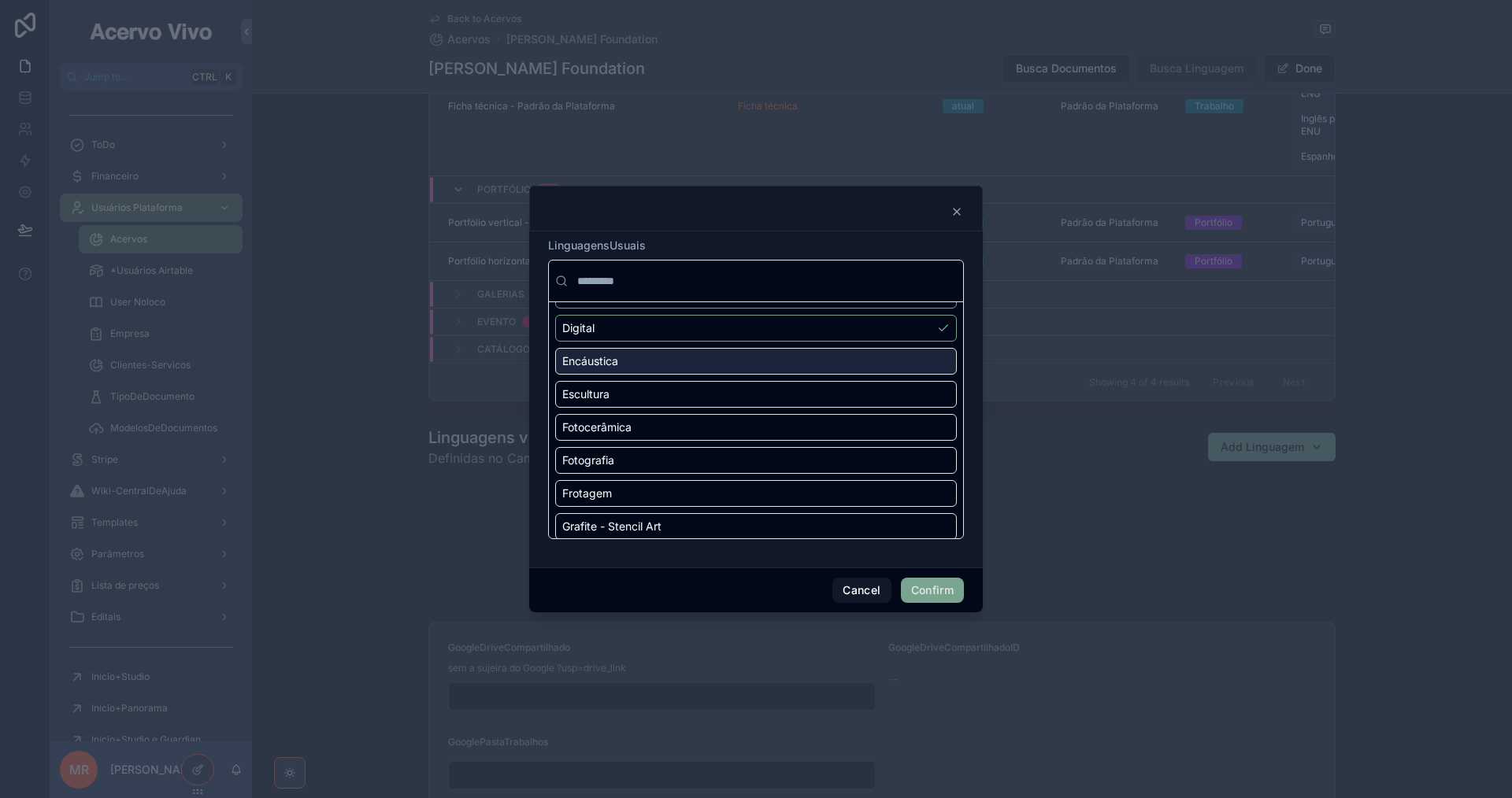
click at [917, 366] on div "Encáustica" at bounding box center [756, 362] width 401 height 27
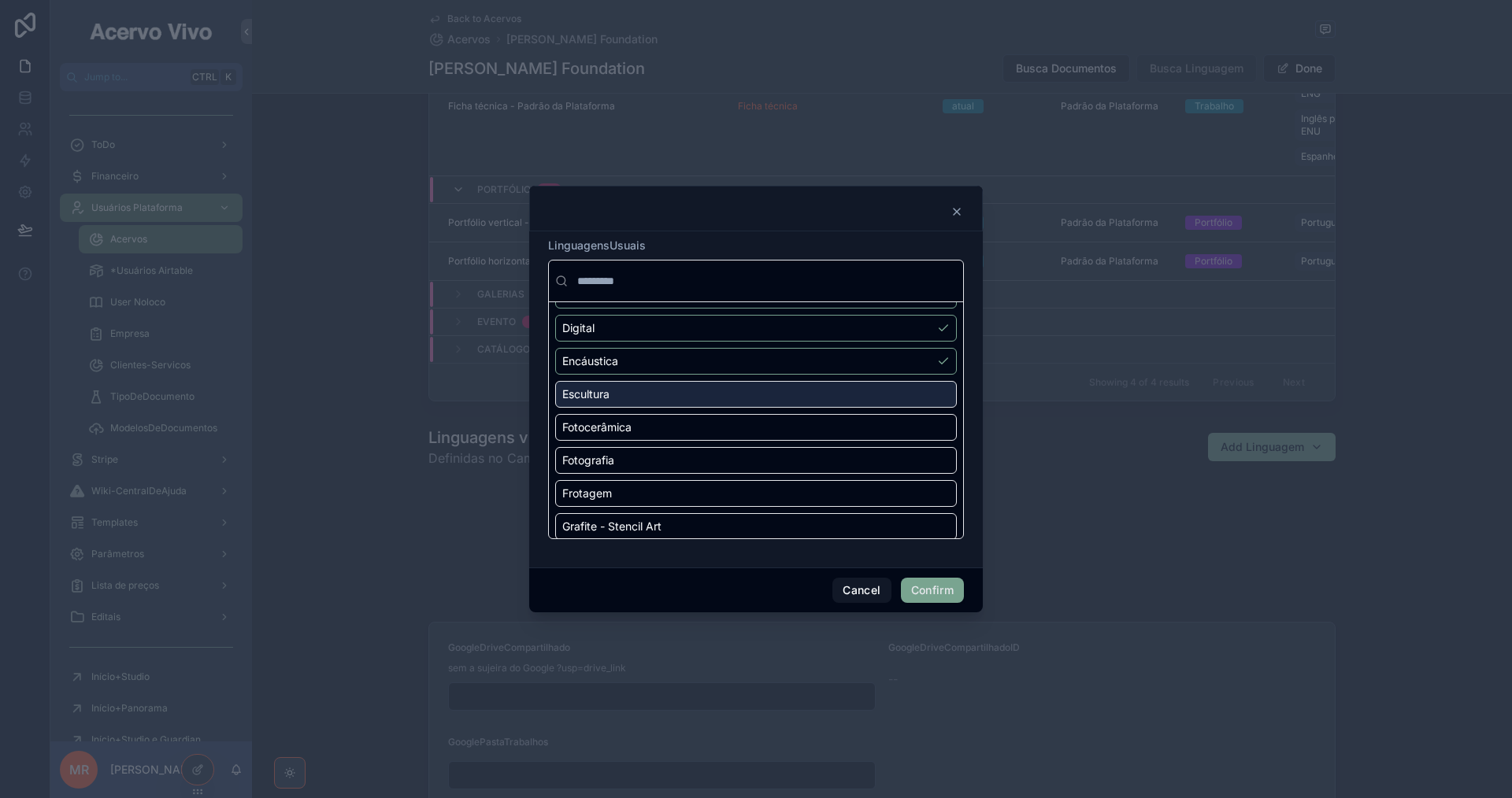
click at [918, 396] on div "Escultura" at bounding box center [756, 395] width 401 height 27
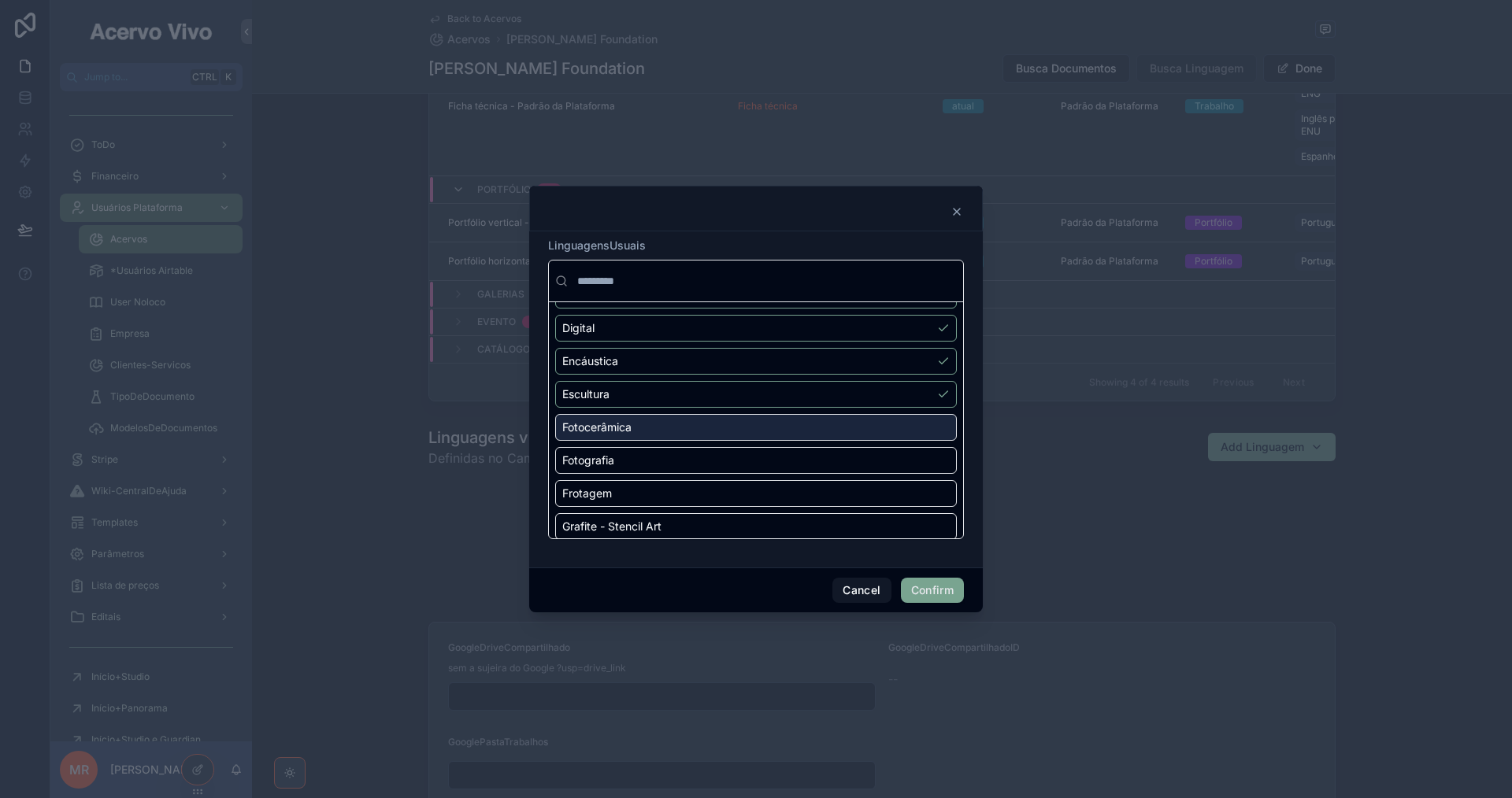
drag, startPoint x: 920, startPoint y: 426, endPoint x: 924, endPoint y: 444, distance: 18.4
click at [919, 427] on div "Fotocerâmica" at bounding box center [756, 428] width 401 height 27
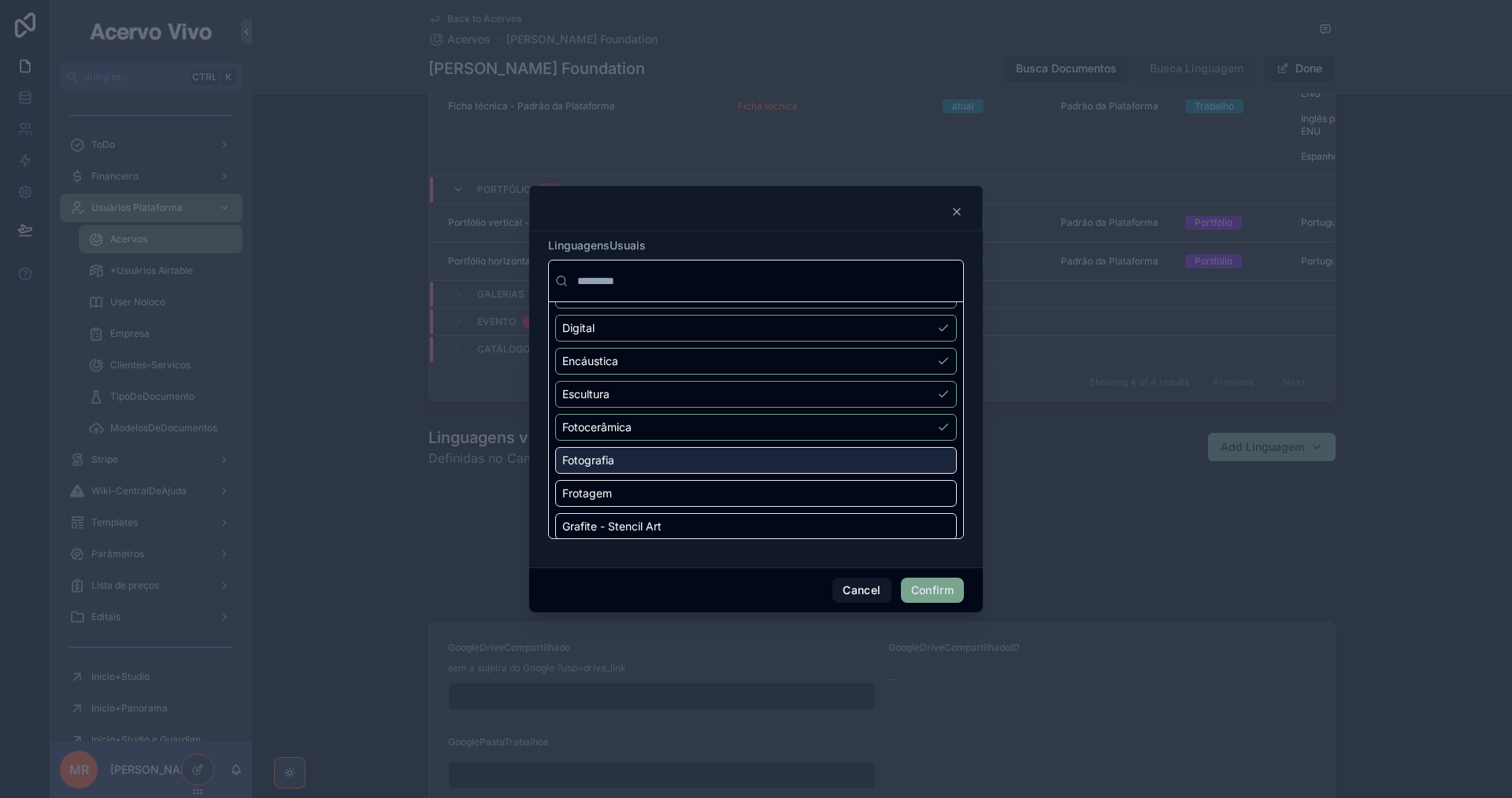
click at [923, 462] on div "Fotografia" at bounding box center [756, 460] width 401 height 27
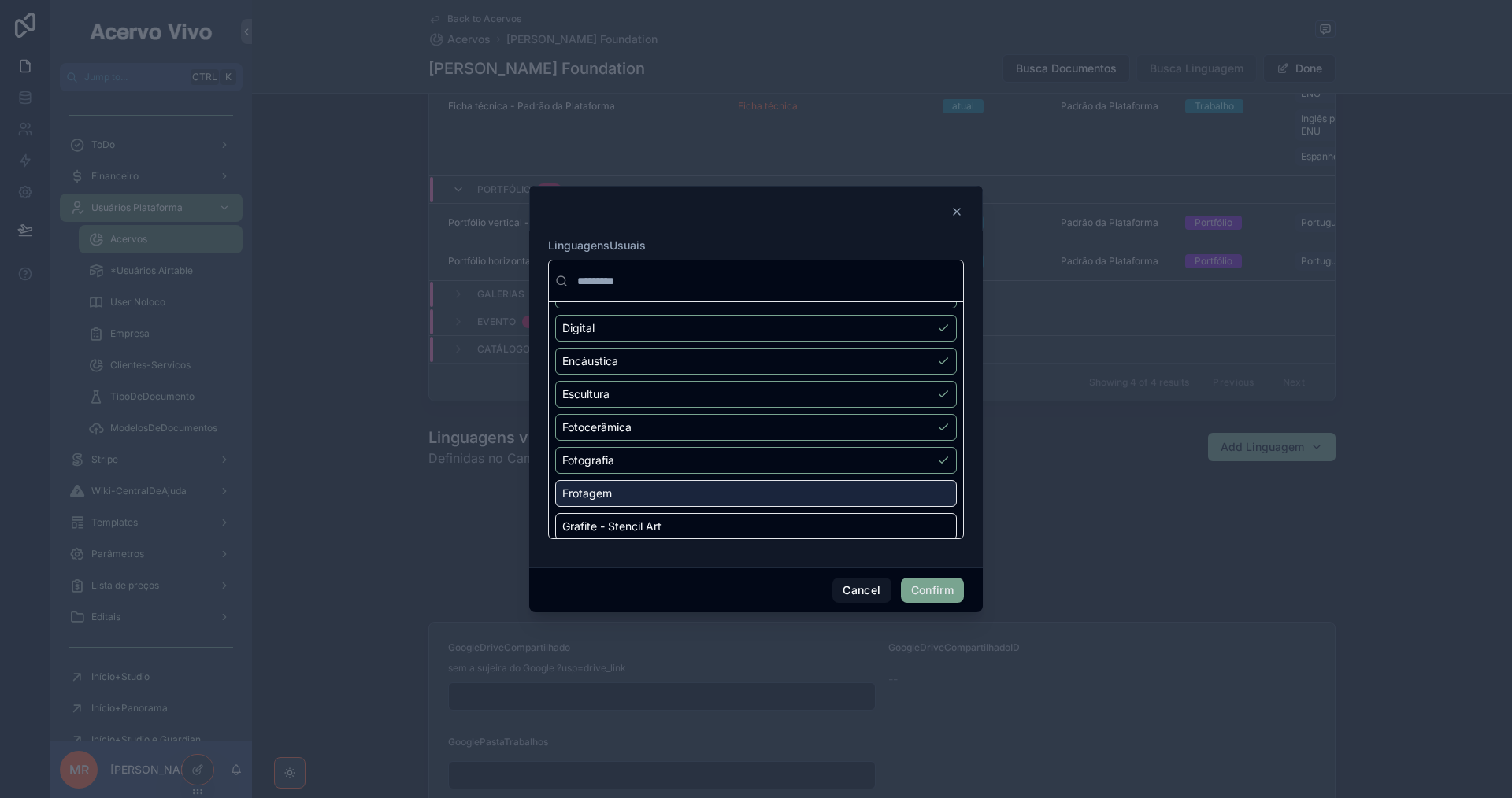
click at [923, 490] on div "Frotagem" at bounding box center [756, 493] width 401 height 27
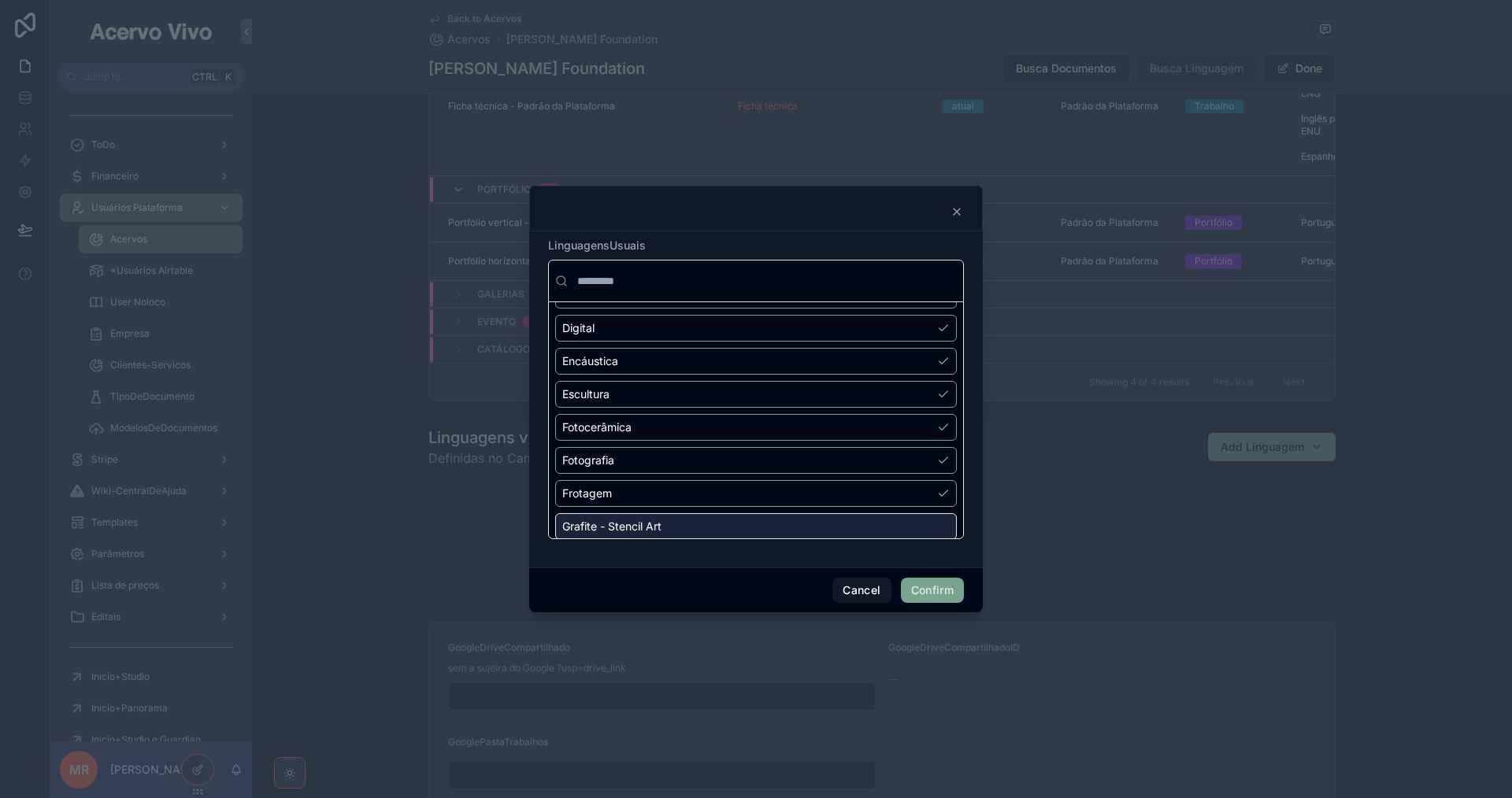
click at [924, 523] on div "Grafite - Stencil Art" at bounding box center [756, 527] width 401 height 27
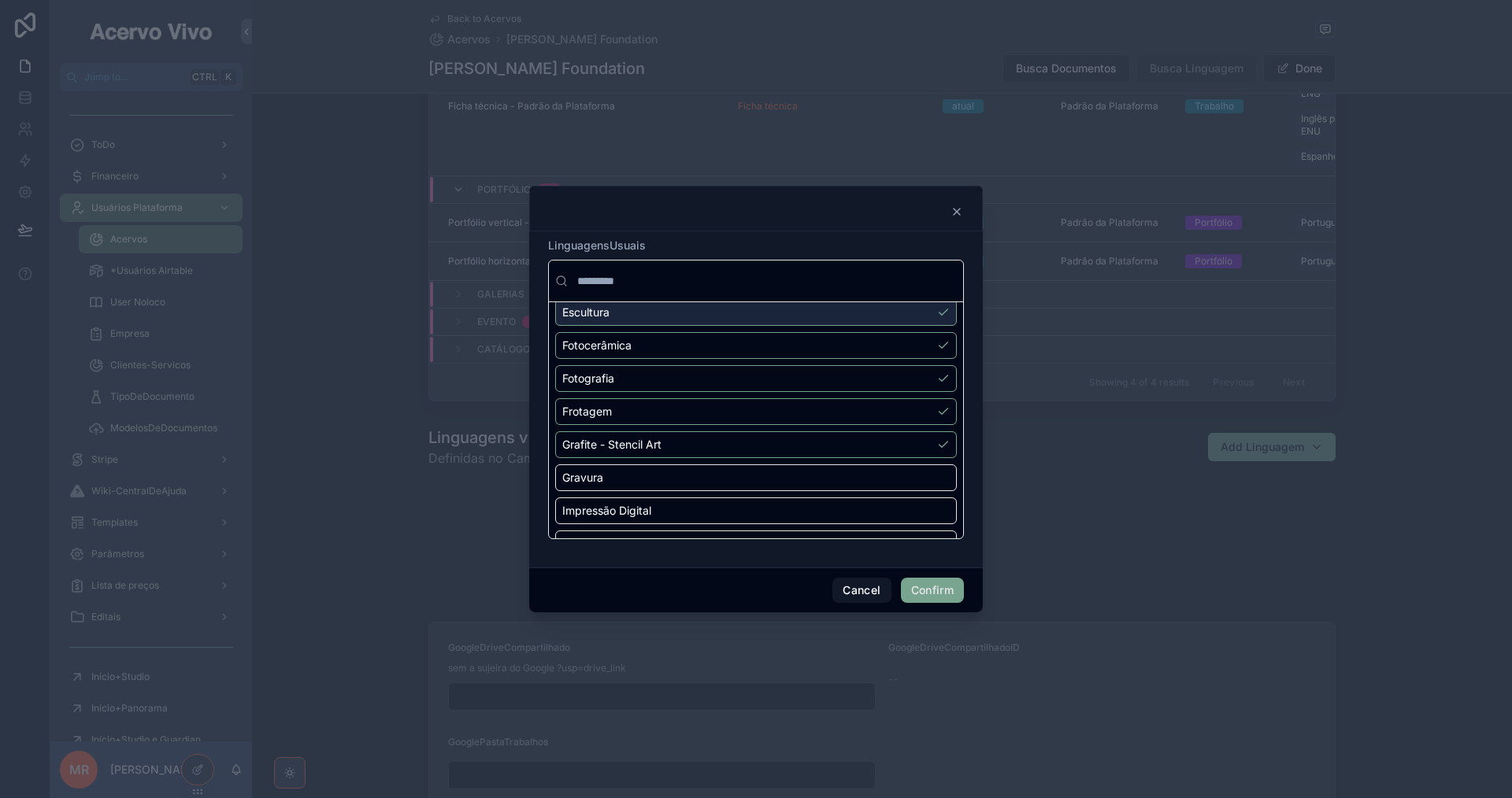
scroll to position [551, 0]
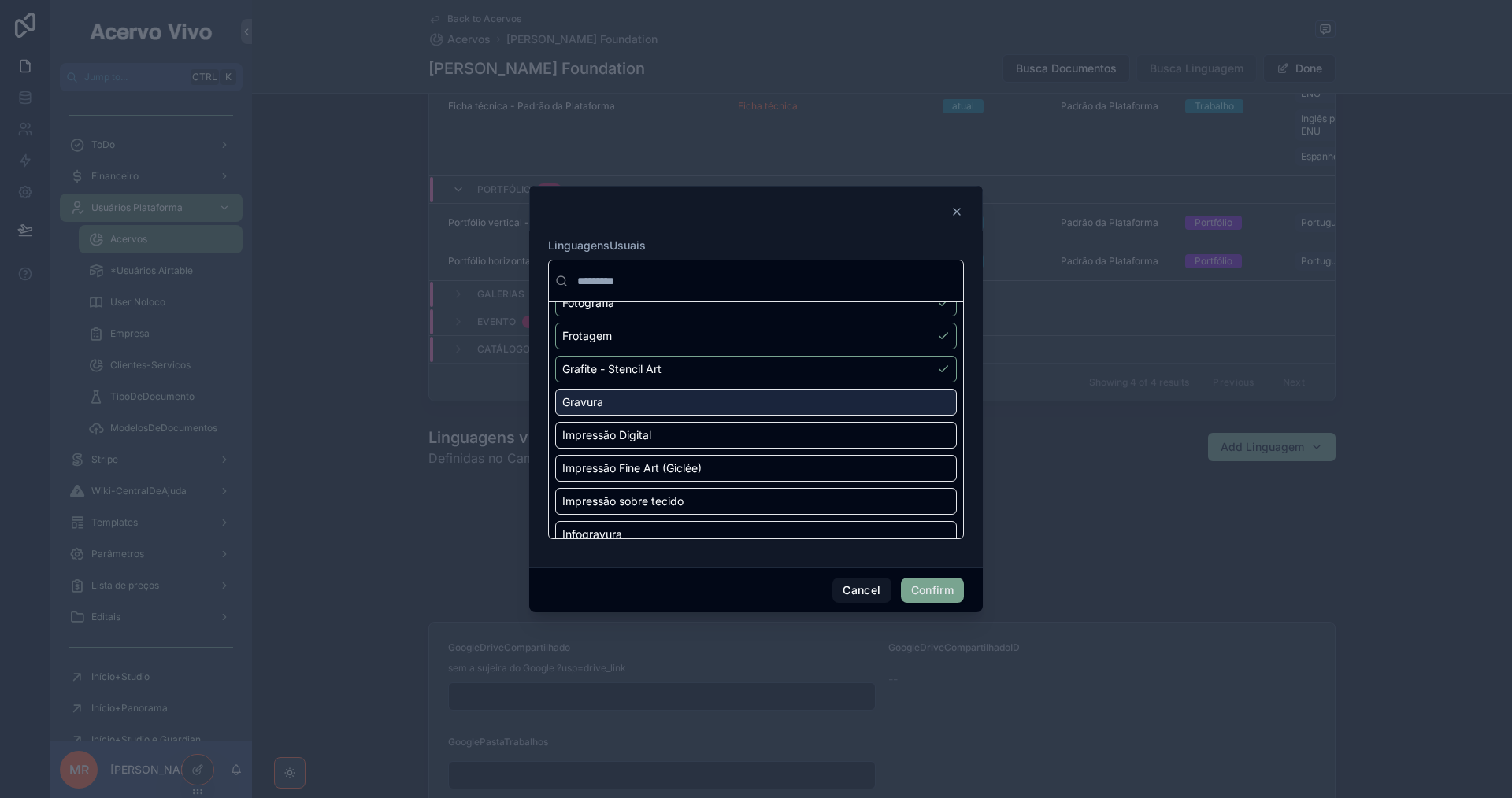
click at [904, 387] on div "None Animação digital Aquarela Arte Têxtil Arte efêmera Arte postal Assemblage …" at bounding box center [756, 468] width 401 height 1415
click at [909, 404] on div "Gravura" at bounding box center [756, 402] width 401 height 27
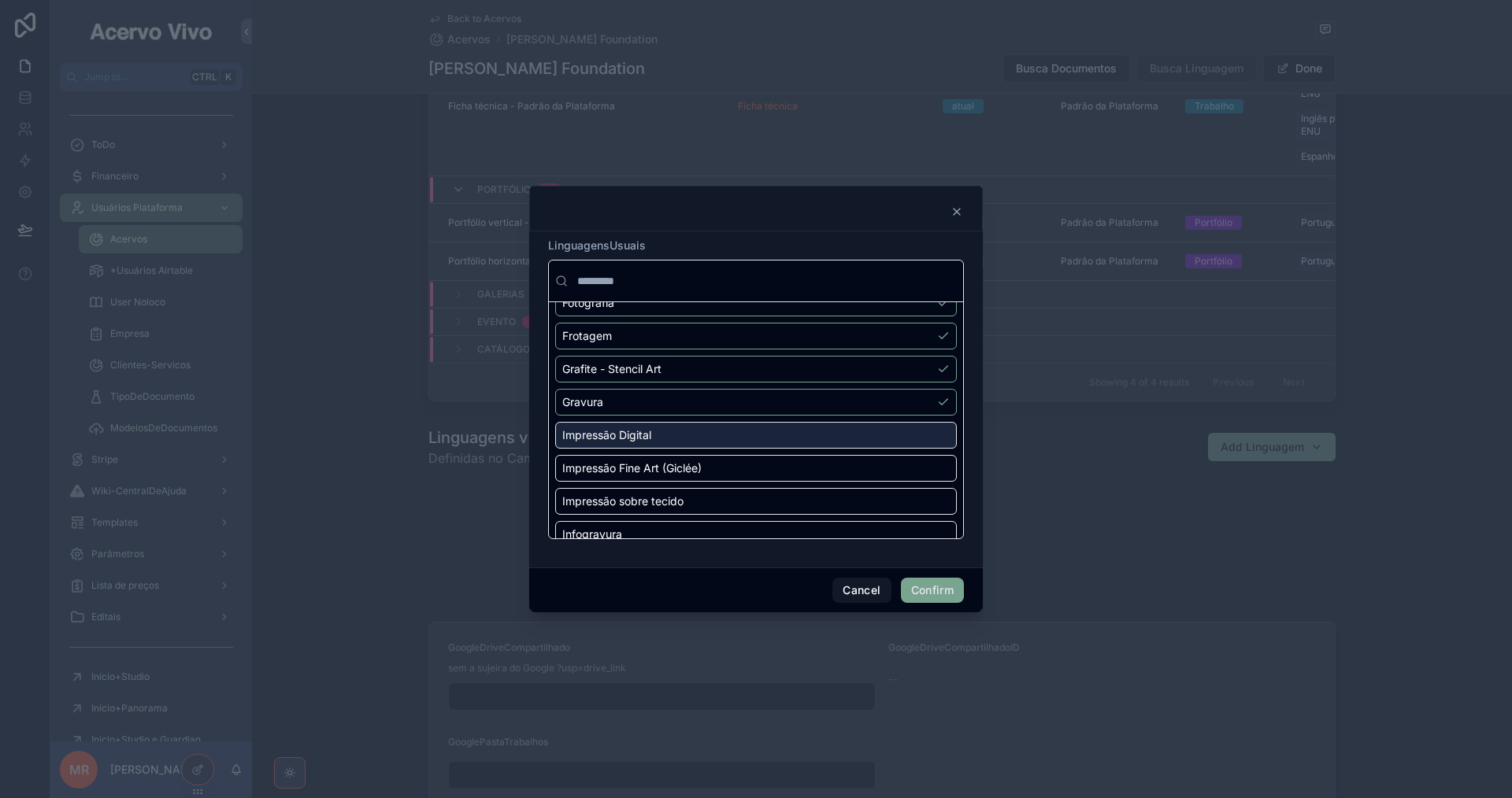
drag, startPoint x: 913, startPoint y: 434, endPoint x: 914, endPoint y: 446, distance: 12.0
click at [913, 435] on div "Impressão Digital" at bounding box center [756, 435] width 401 height 27
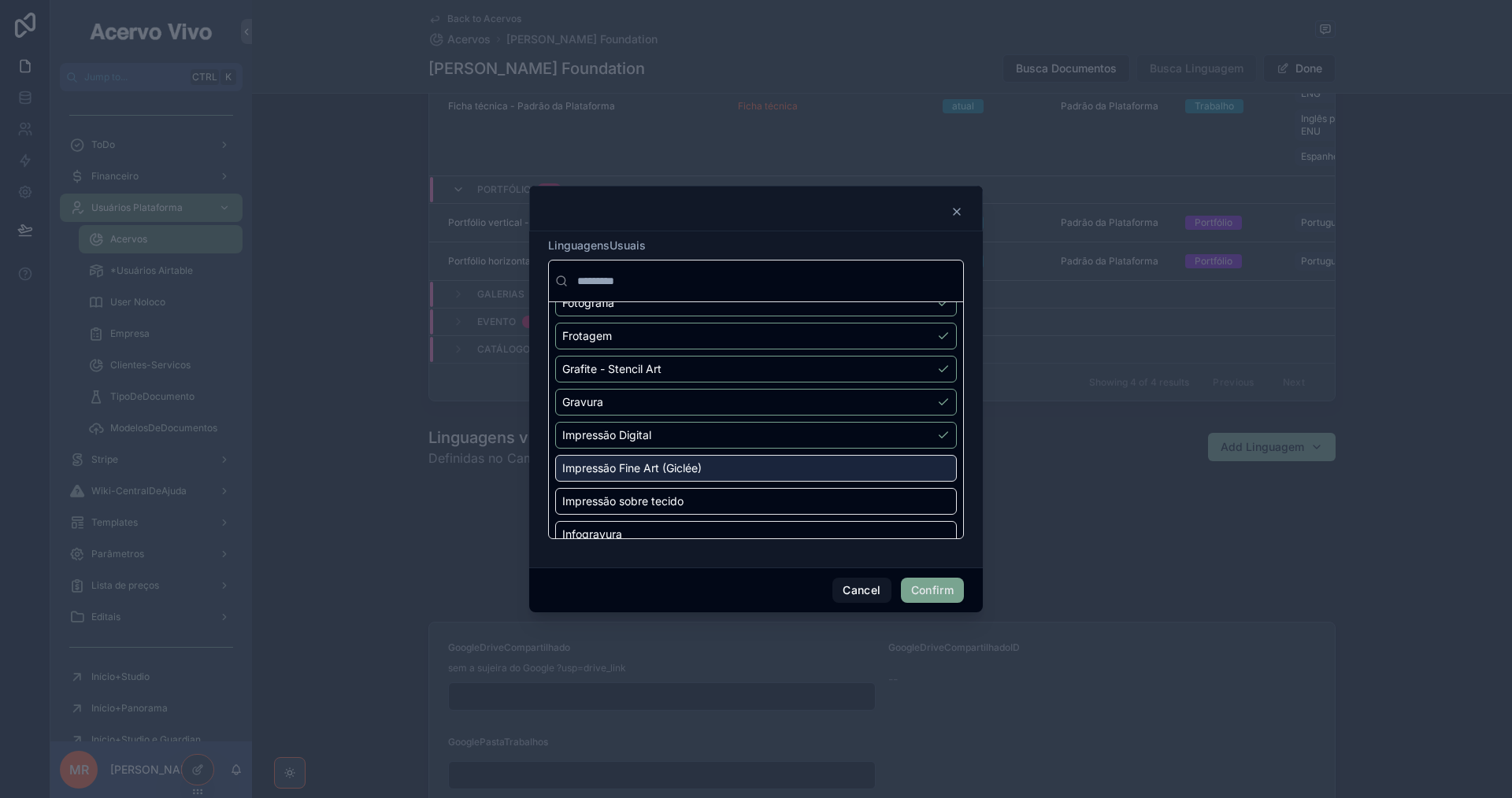
click at [914, 464] on div "Impressão Fine Art (Giclée)" at bounding box center [756, 468] width 401 height 27
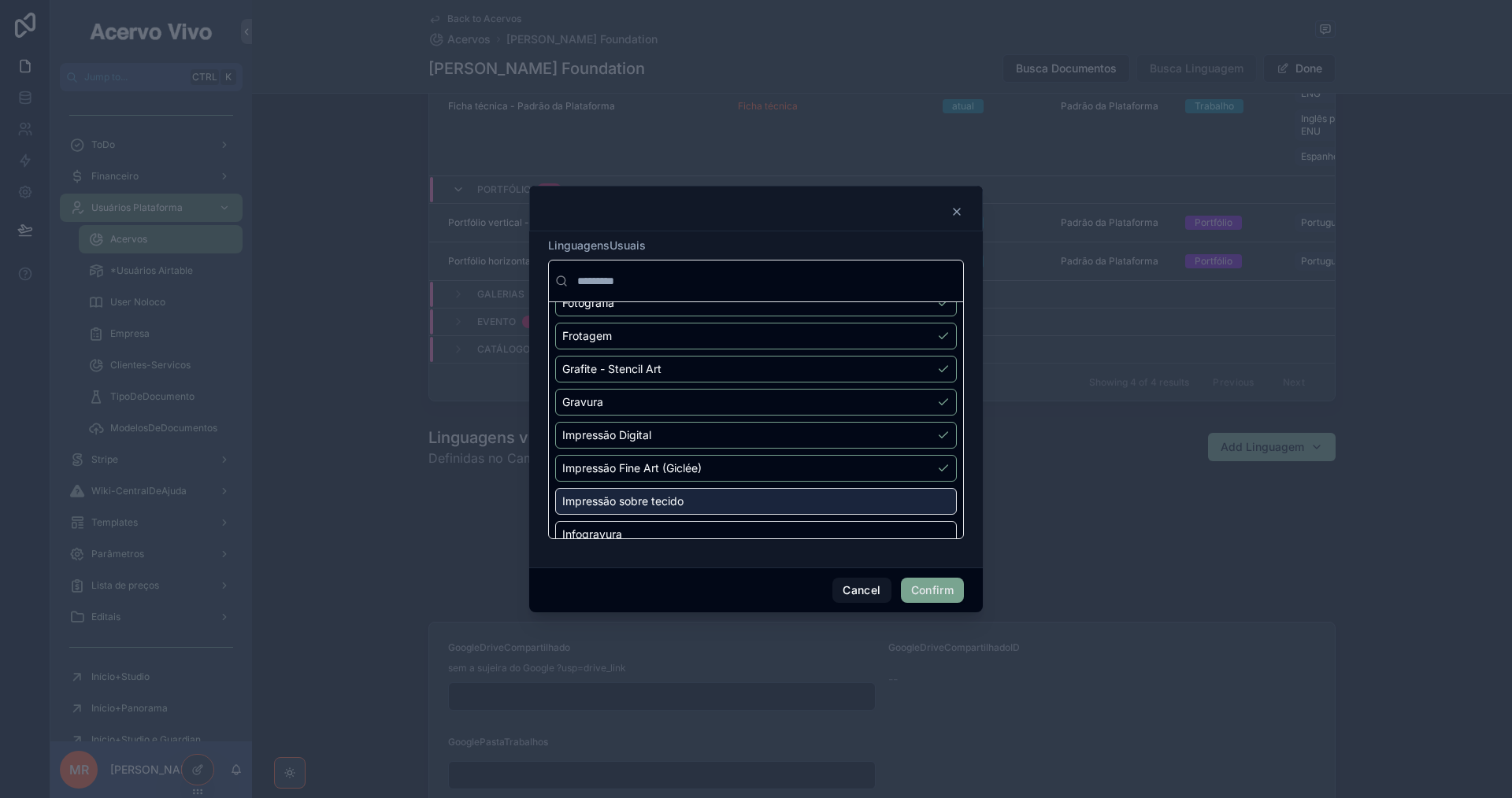
click at [917, 494] on div "Impressão sobre tecido" at bounding box center [756, 502] width 401 height 27
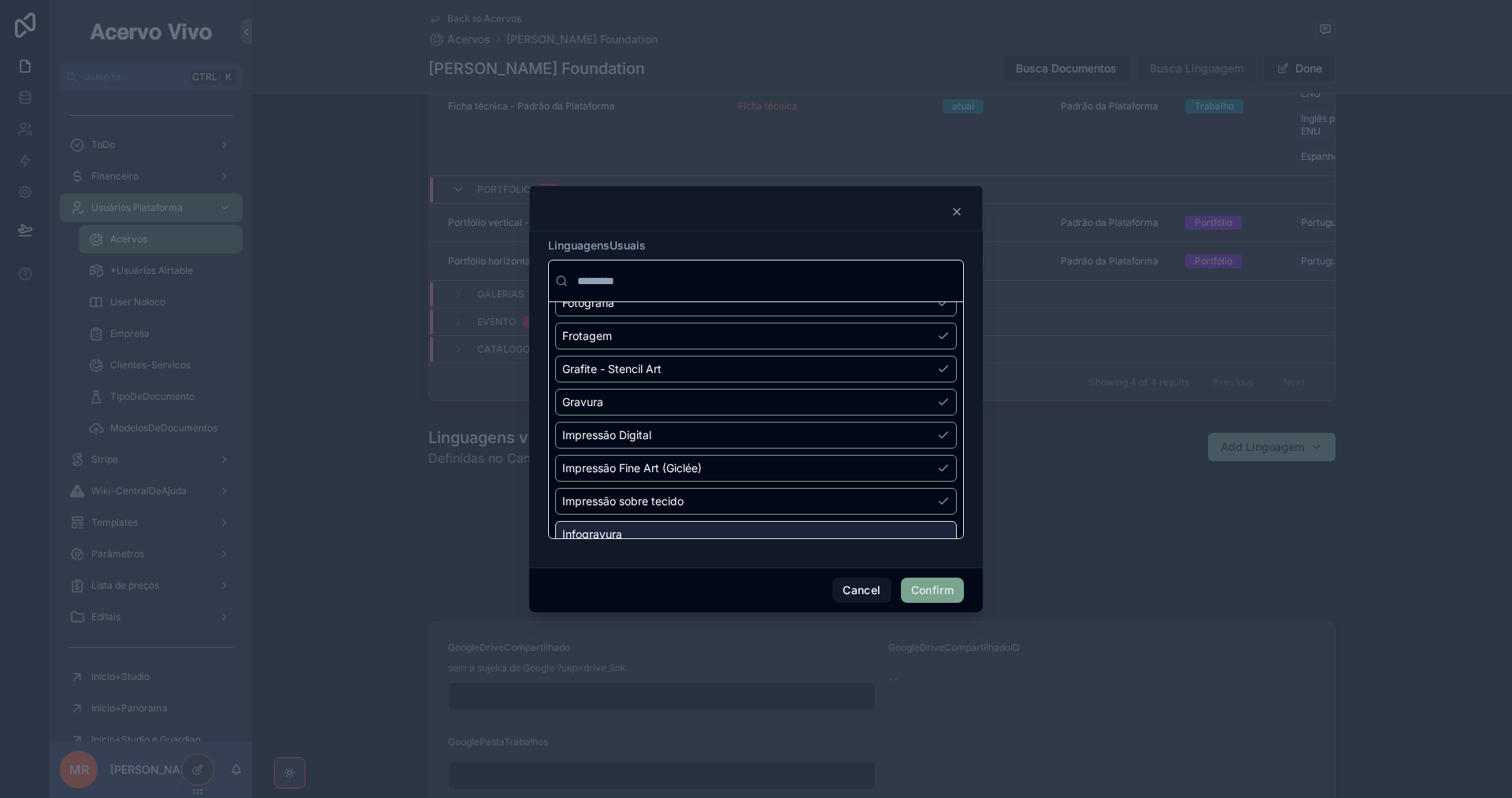
click at [925, 524] on div "Infogravura" at bounding box center [756, 535] width 401 height 27
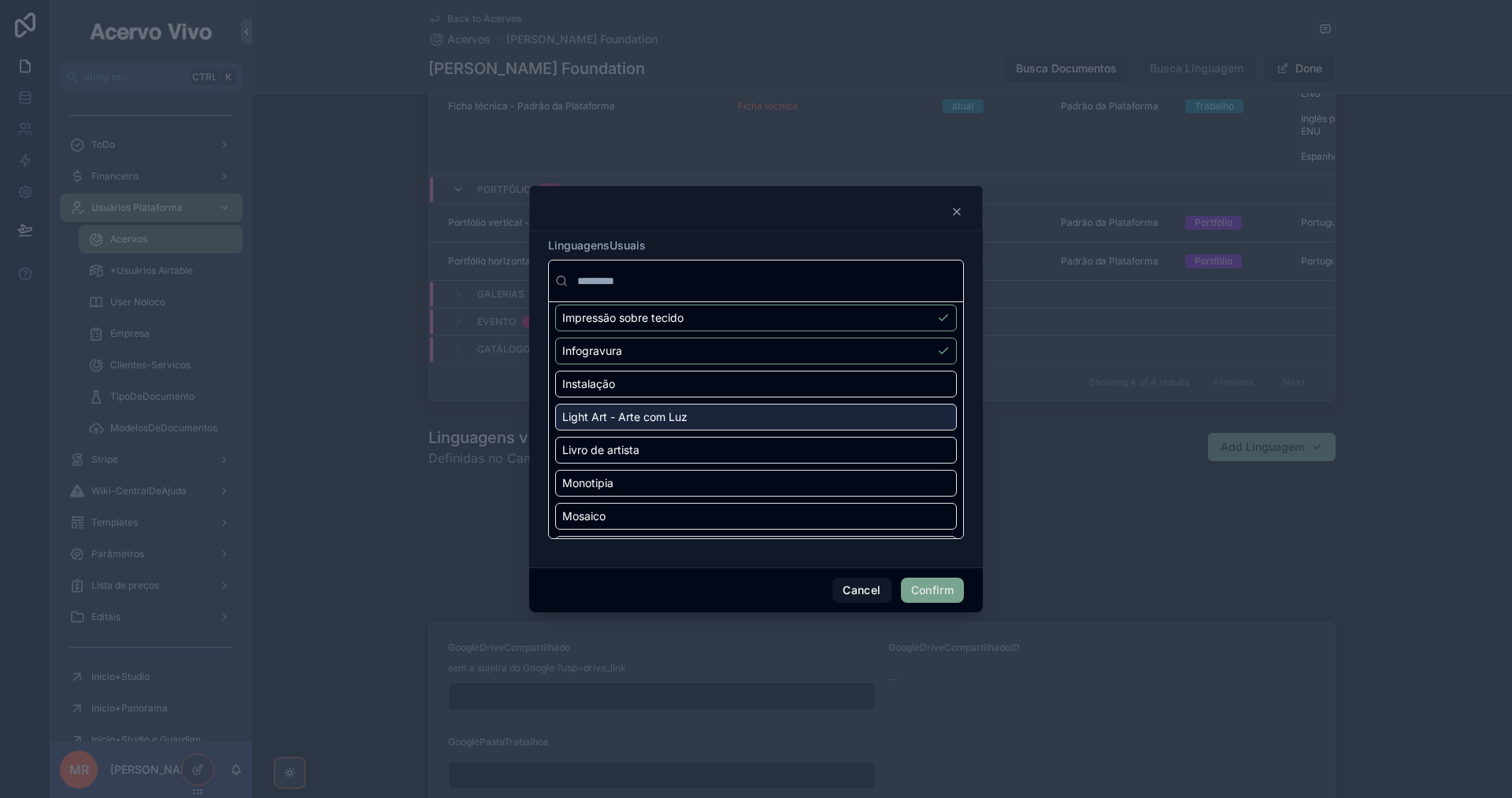
scroll to position [708, 0]
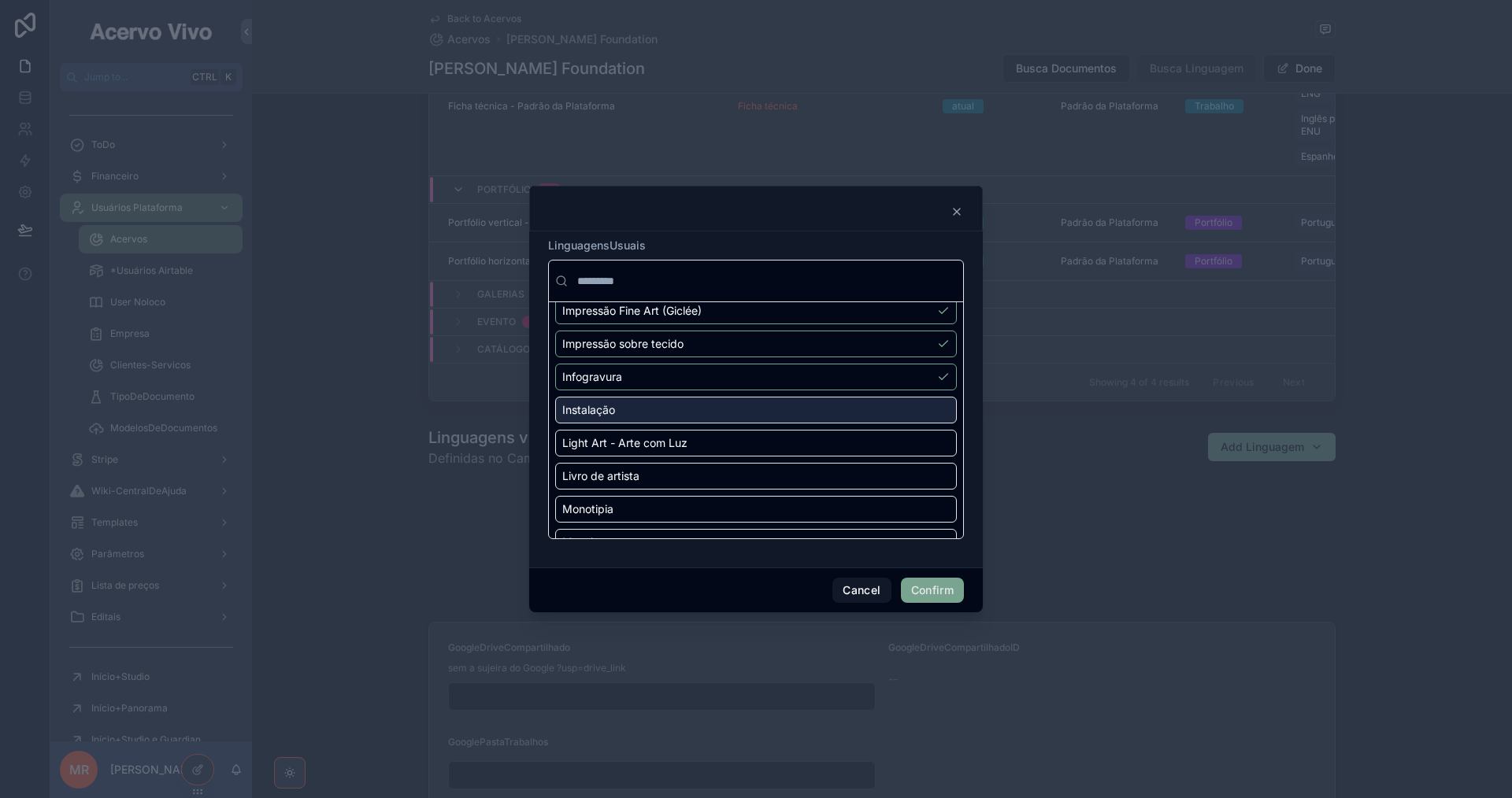
click at [920, 401] on div "Instalação" at bounding box center [756, 410] width 401 height 27
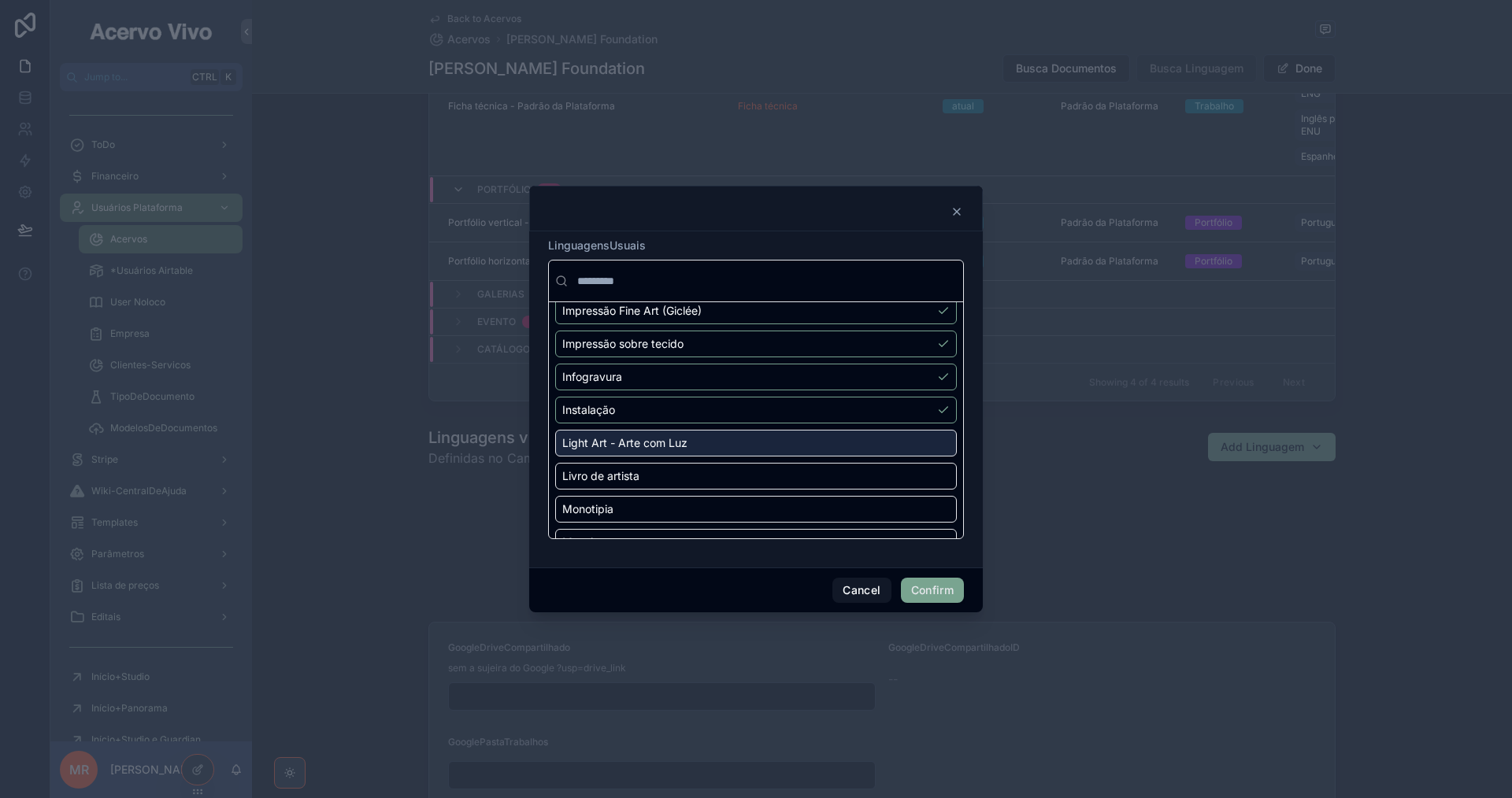
click at [924, 446] on div "Light Art - Arte com Luz" at bounding box center [756, 443] width 401 height 27
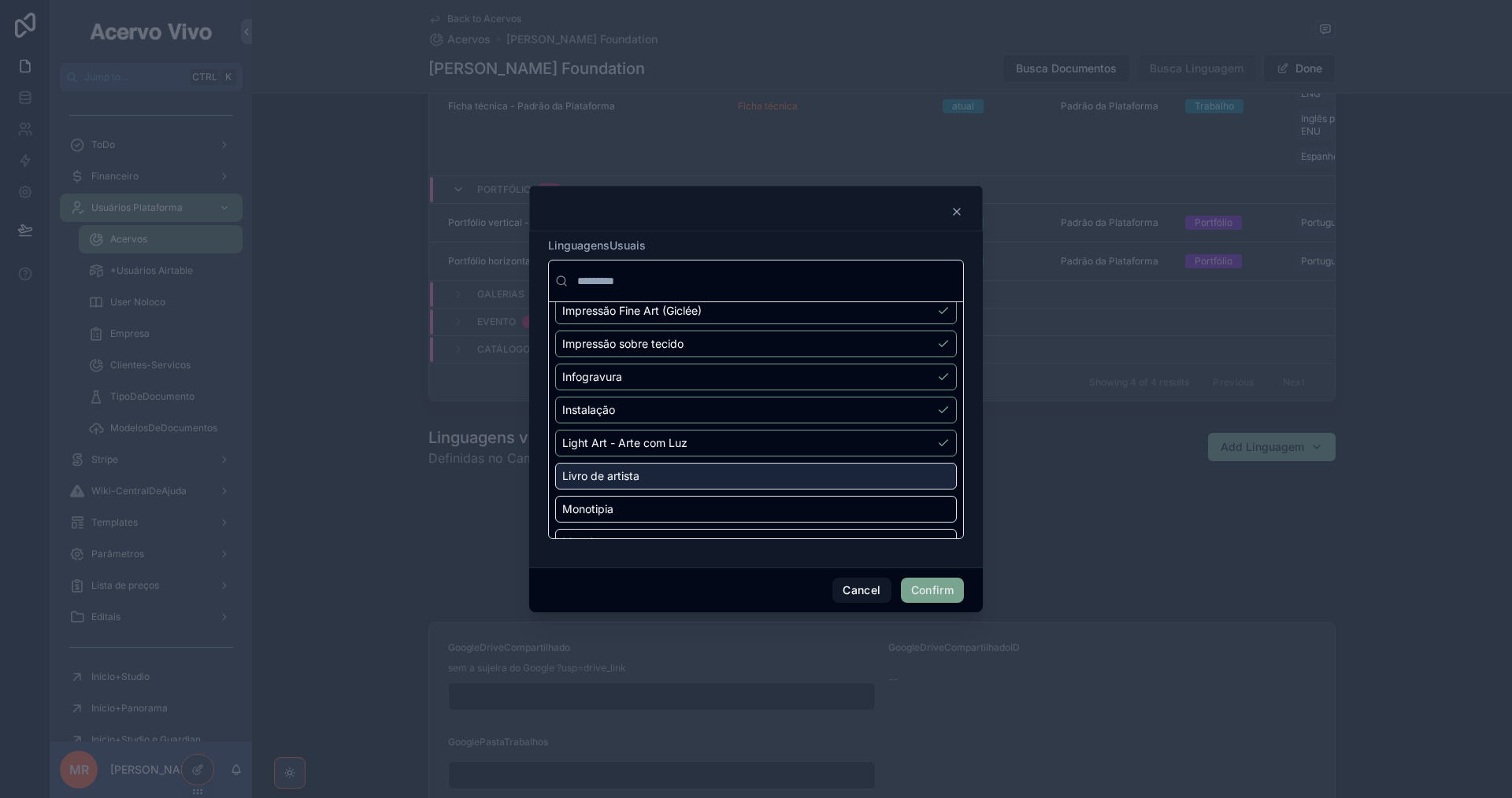
click at [925, 485] on div "Livro de artista" at bounding box center [756, 477] width 401 height 27
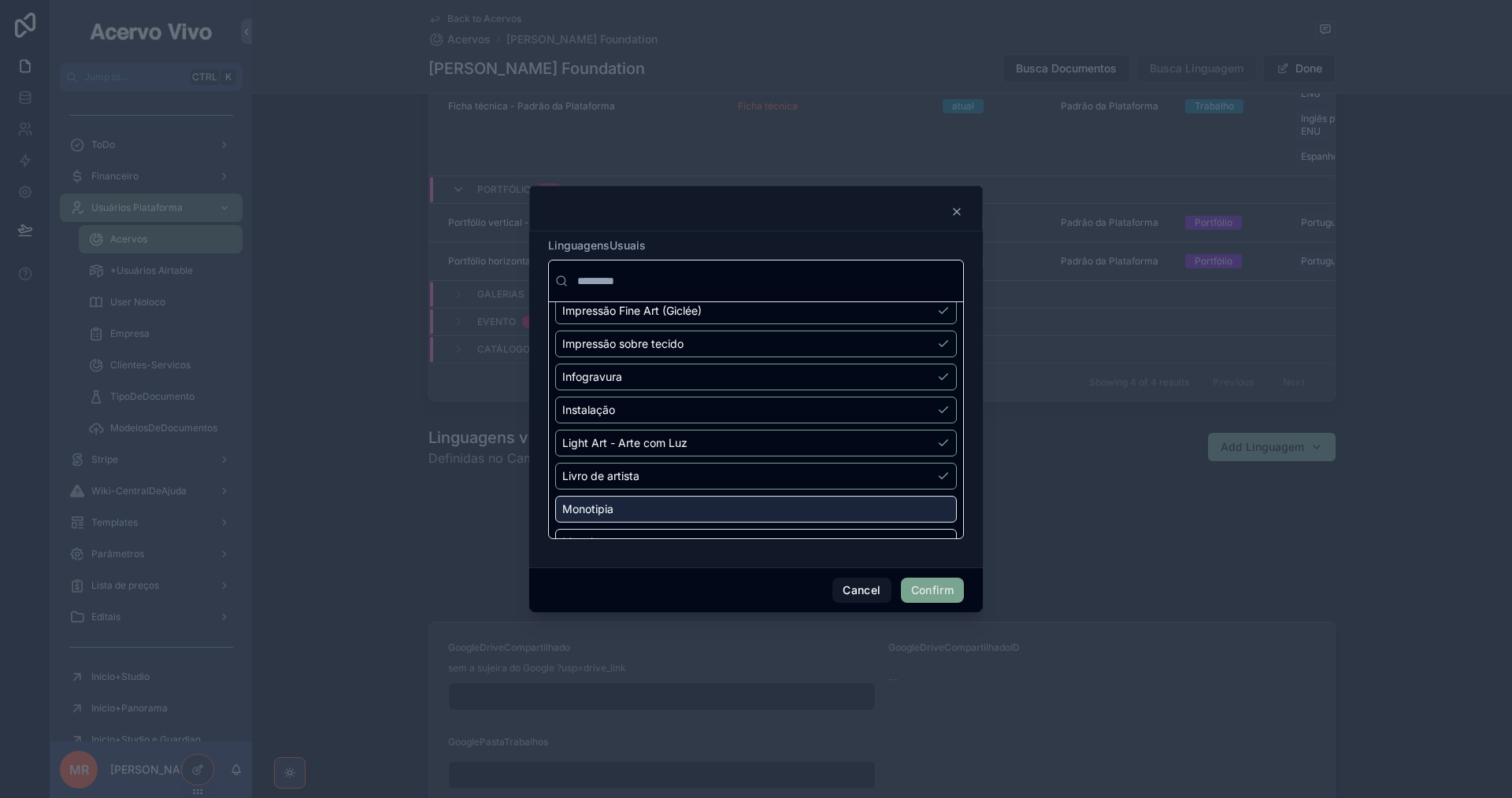
click at [920, 513] on div "Monotipia" at bounding box center [756, 510] width 401 height 27
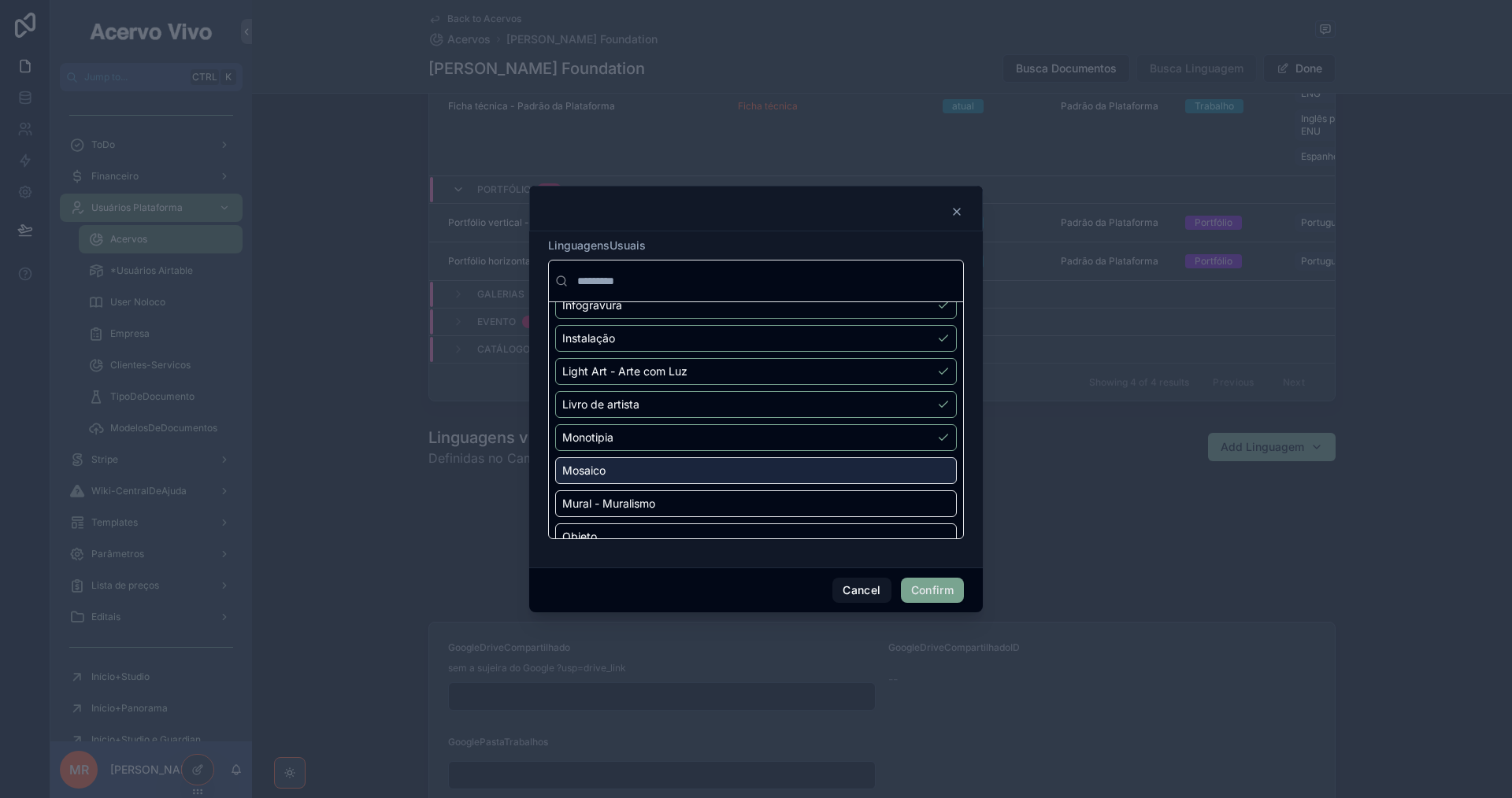
scroll to position [866, 0]
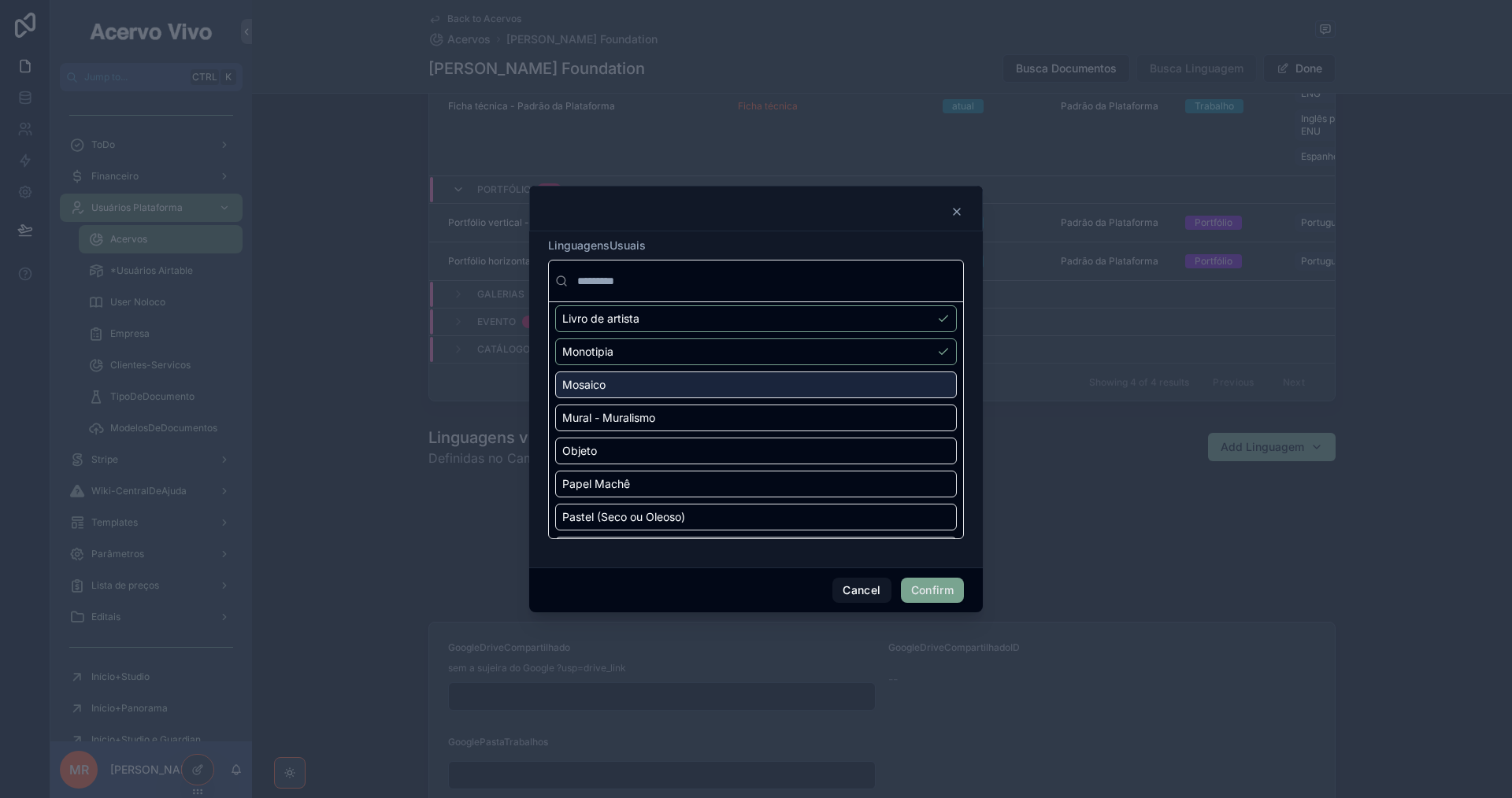
click at [885, 383] on div "Mosaico" at bounding box center [756, 385] width 401 height 27
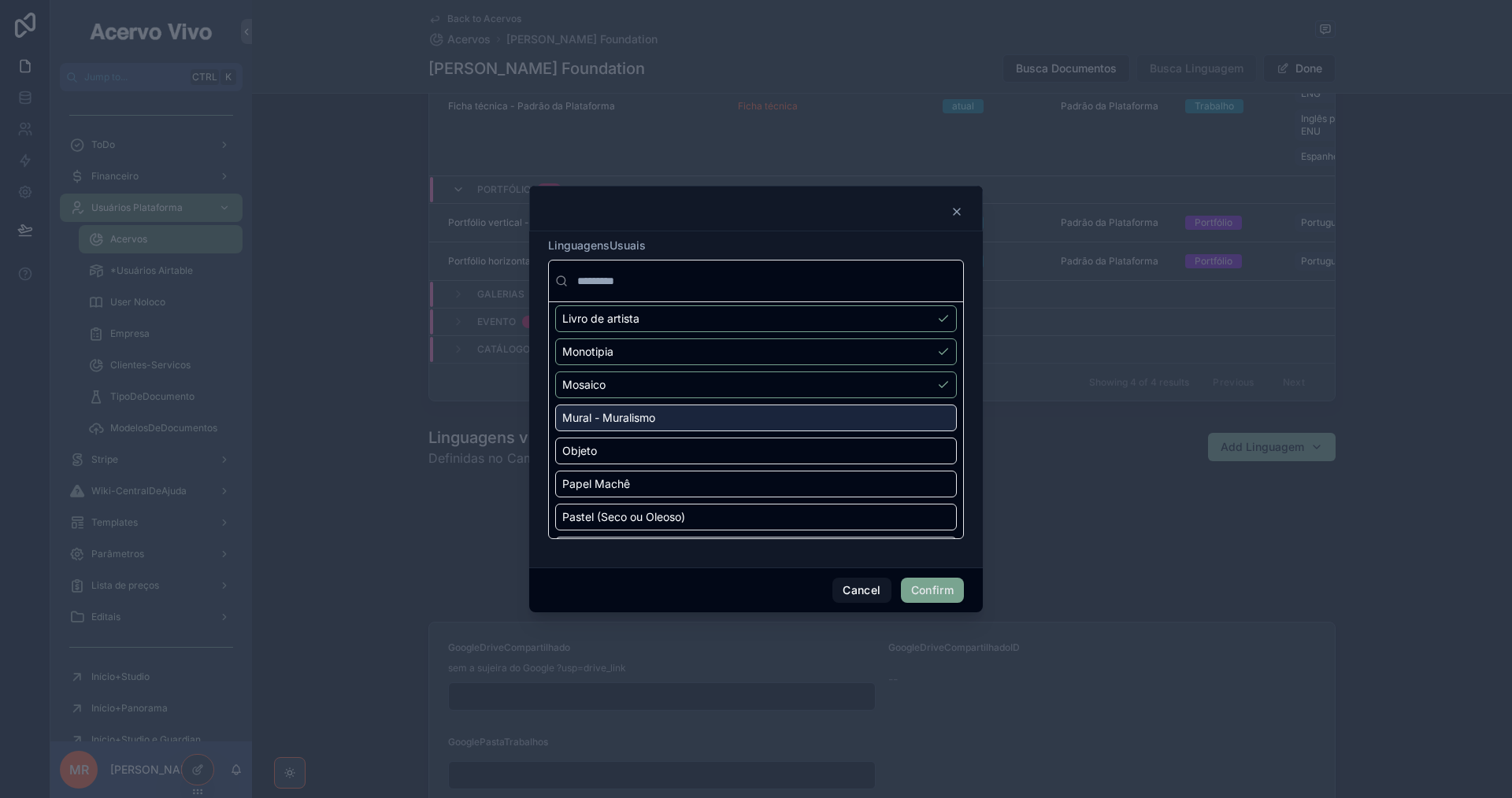
click at [882, 416] on div "Mural - Muralismo" at bounding box center [756, 418] width 401 height 27
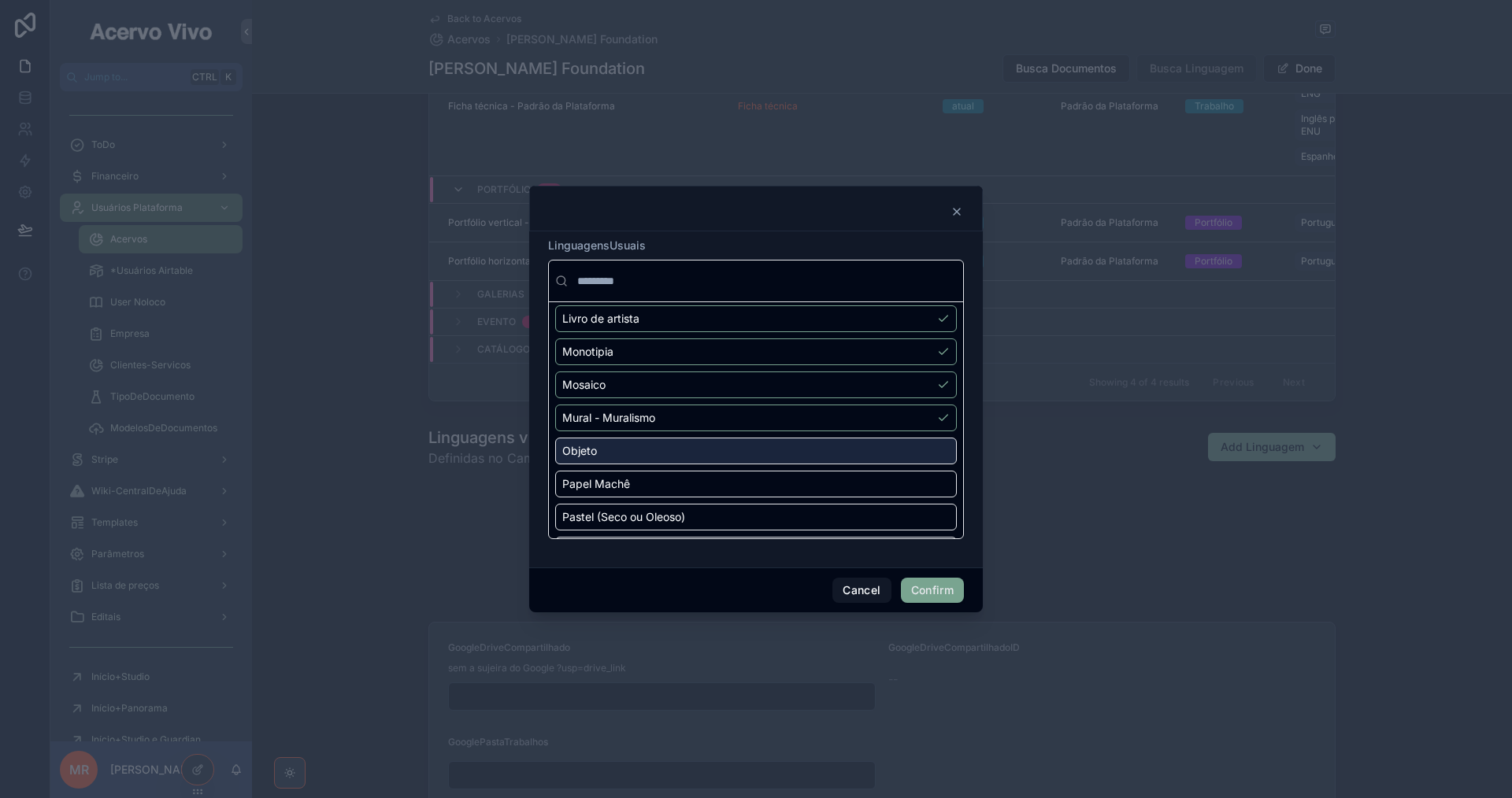
click at [886, 448] on div "Objeto" at bounding box center [756, 451] width 401 height 27
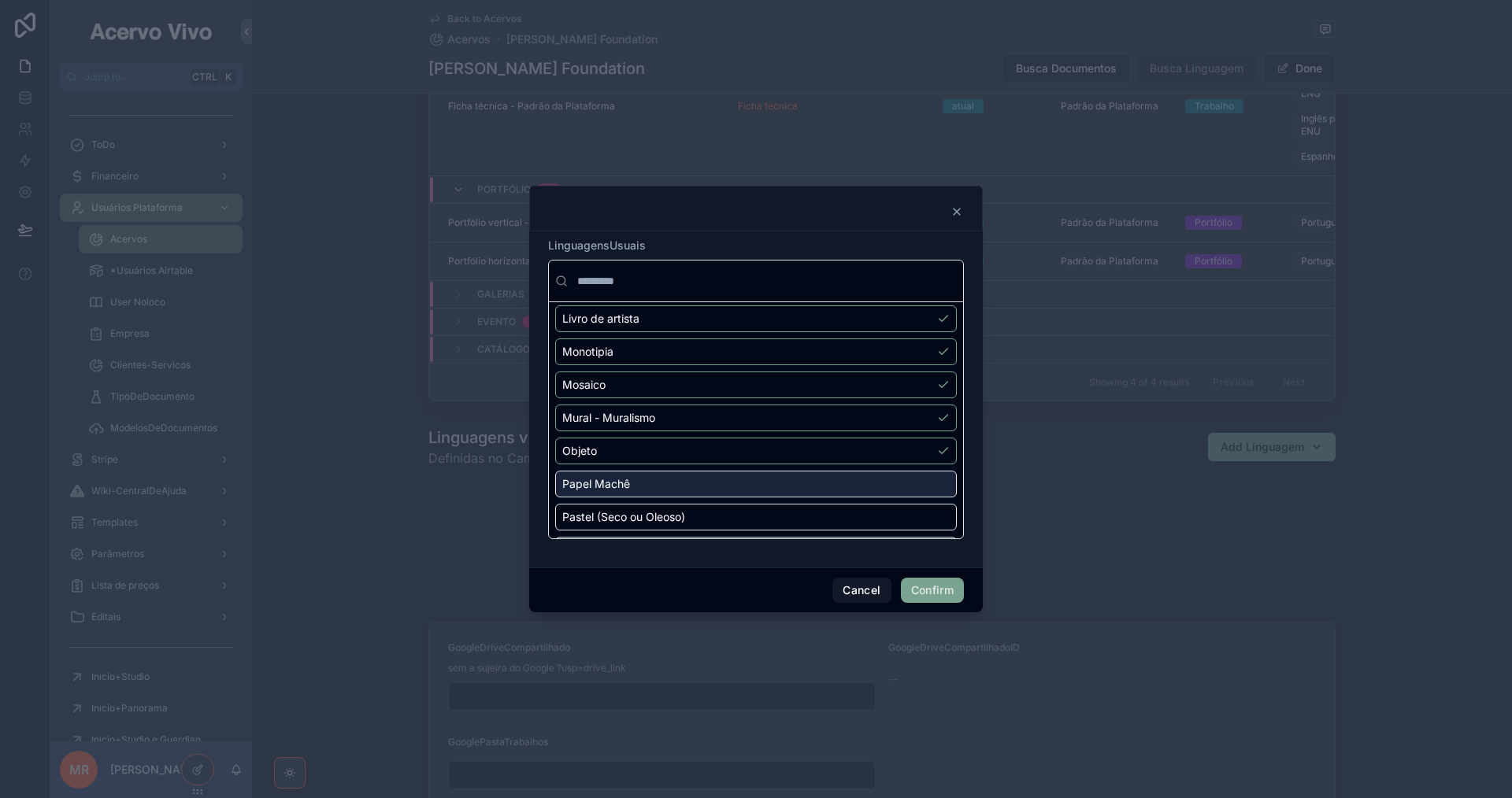
drag, startPoint x: 894, startPoint y: 483, endPoint x: 895, endPoint y: 491, distance: 8.1
click at [894, 484] on div "Papel Machê" at bounding box center [756, 485] width 401 height 27
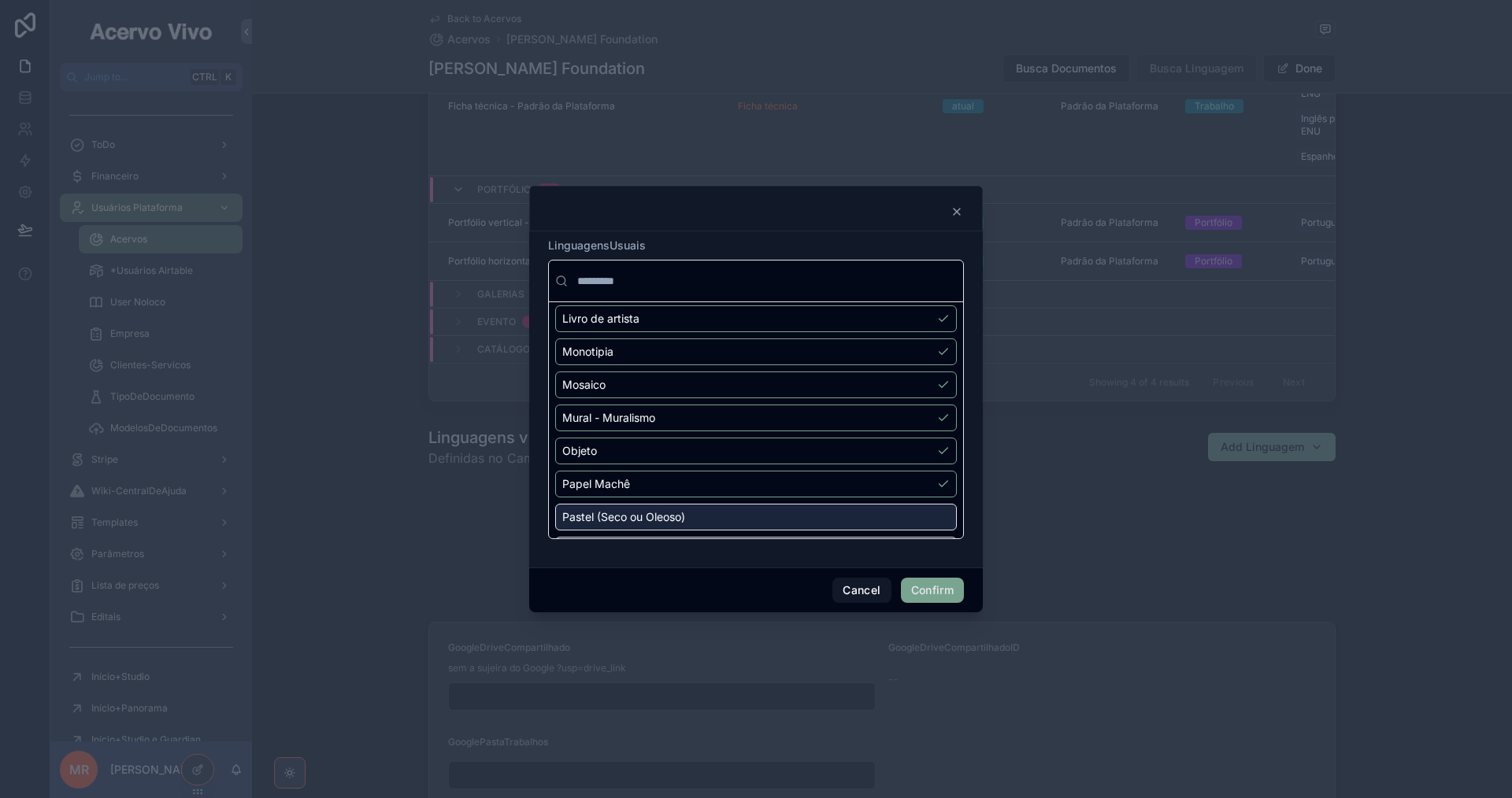
click at [895, 514] on div "Pastel (Seco ou Oleoso)" at bounding box center [756, 517] width 401 height 27
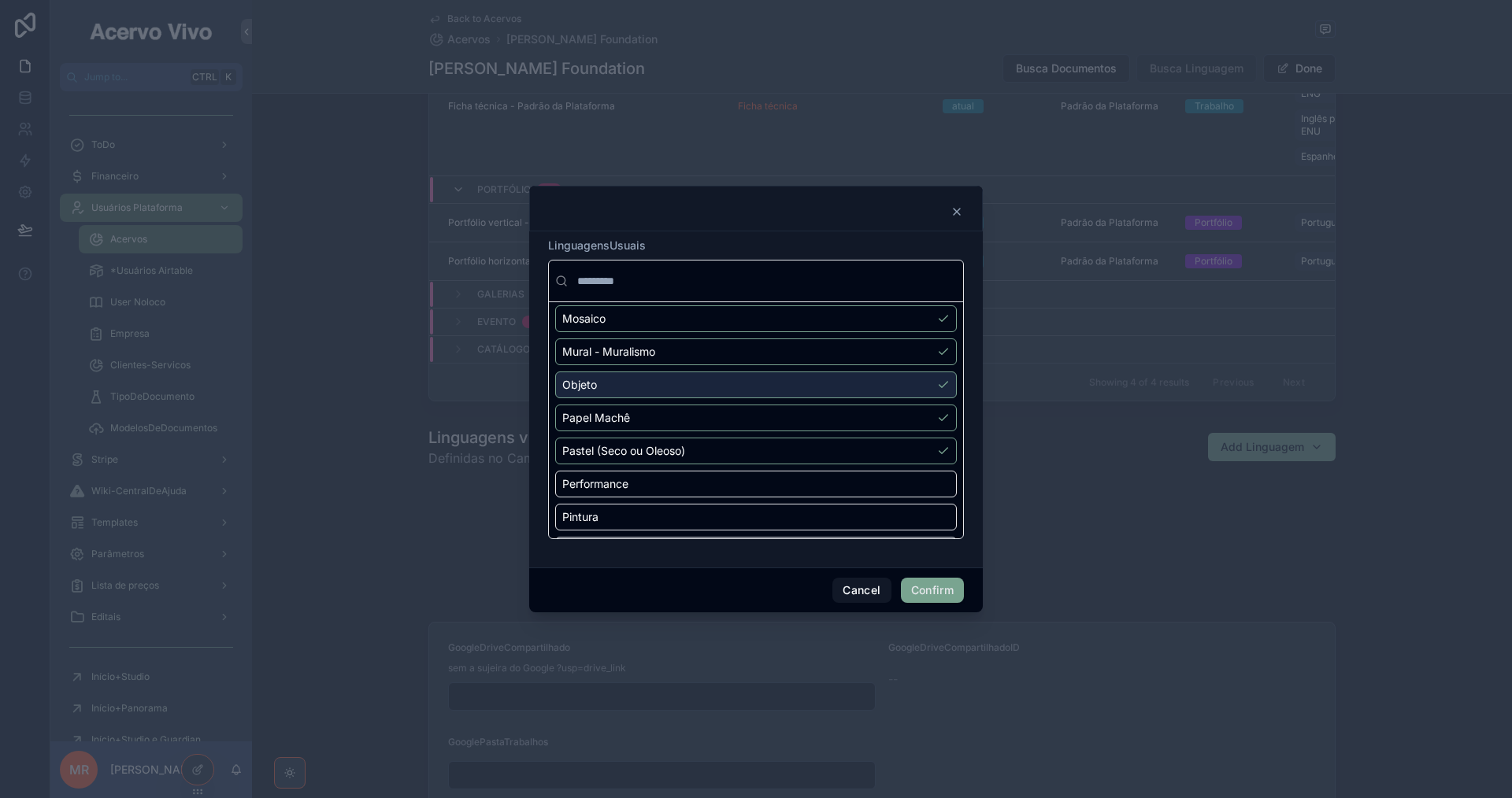
scroll to position [1023, 0]
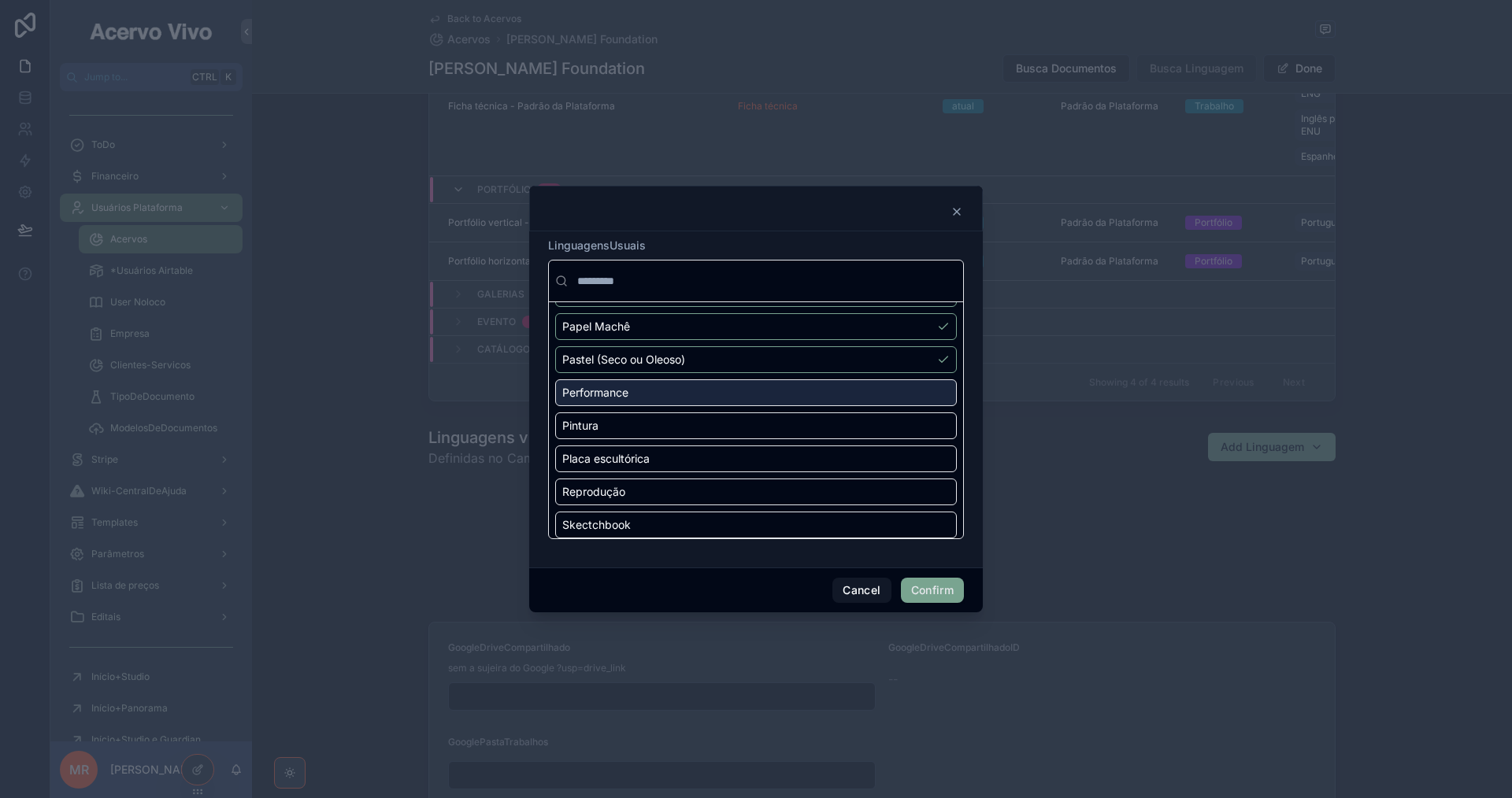
click at [900, 401] on div "Performance" at bounding box center [756, 393] width 401 height 27
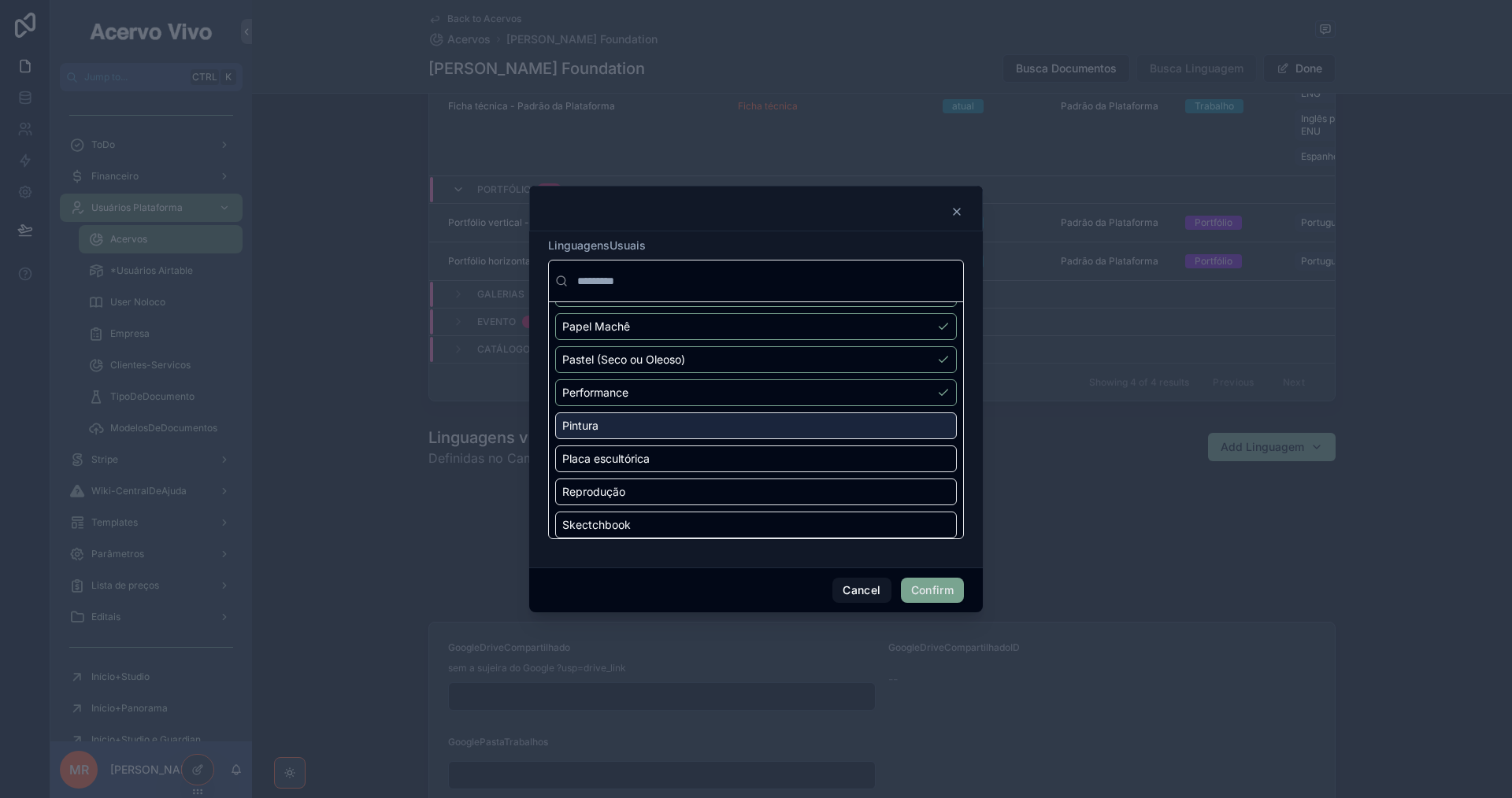
drag, startPoint x: 899, startPoint y: 422, endPoint x: 903, endPoint y: 446, distance: 24.3
click at [899, 422] on div "Pintura" at bounding box center [756, 426] width 401 height 27
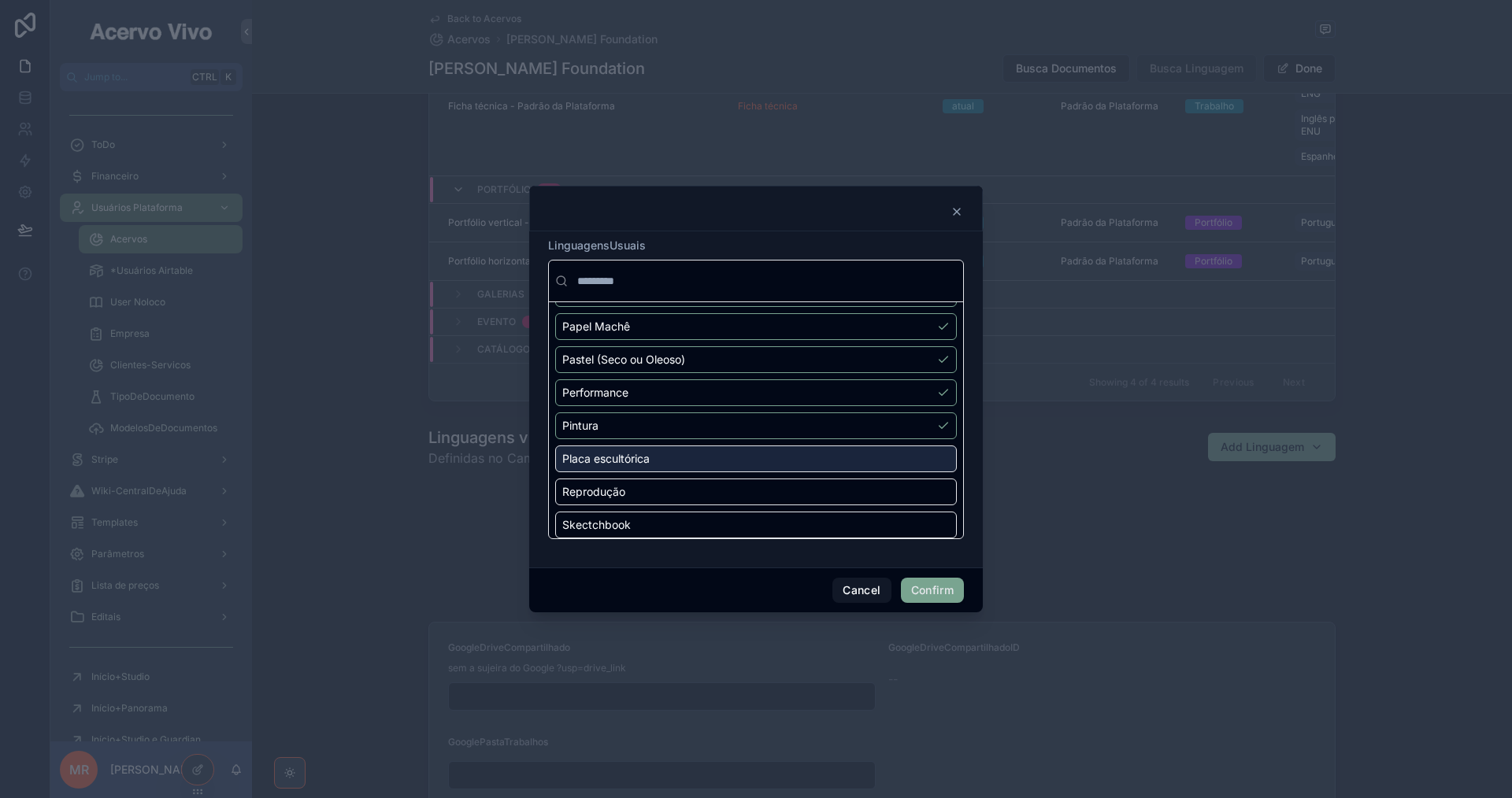
drag, startPoint x: 904, startPoint y: 462, endPoint x: 907, endPoint y: 472, distance: 10.4
click at [904, 463] on div "Placa escultórica" at bounding box center [756, 459] width 401 height 27
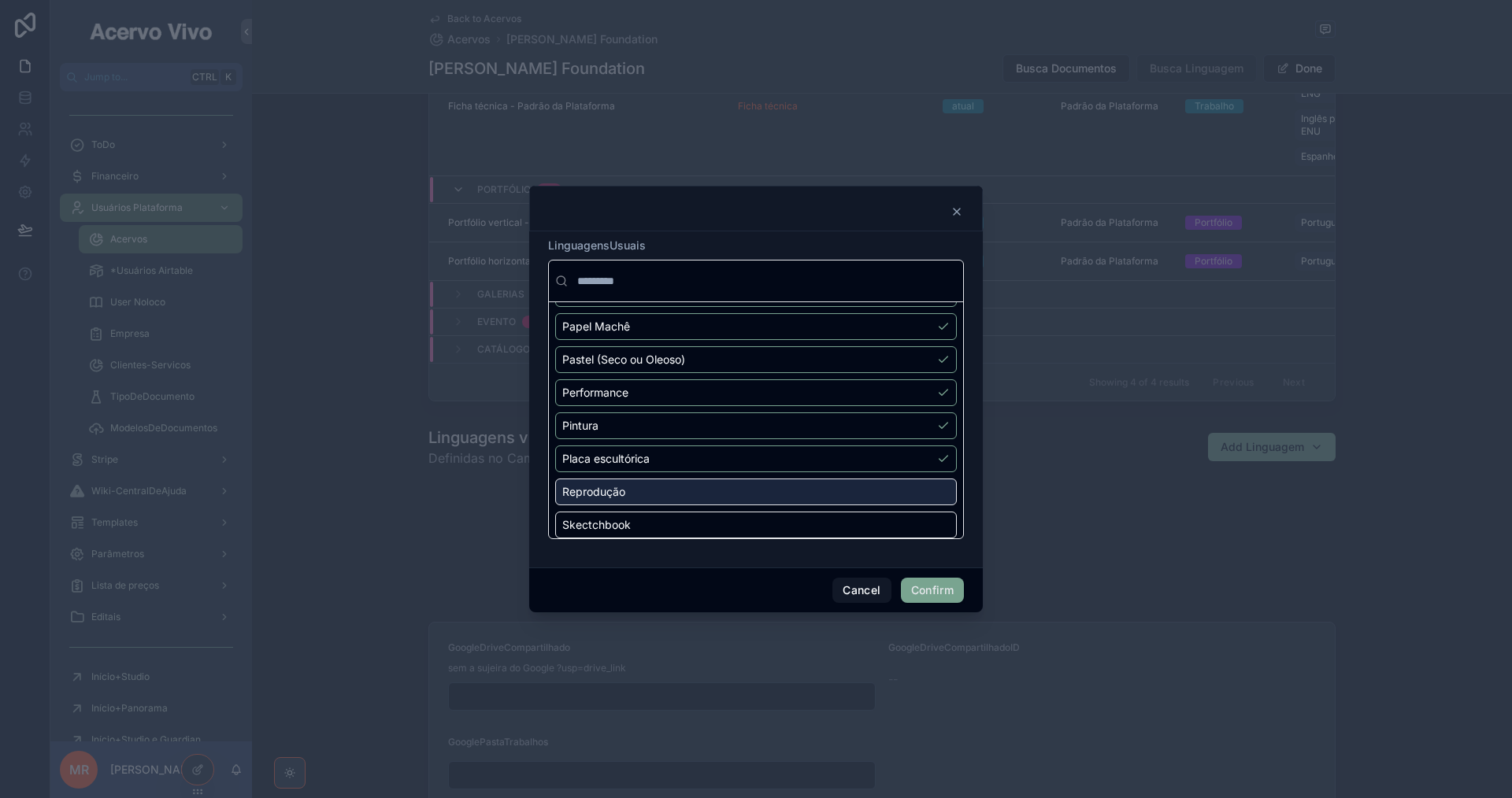
click at [909, 487] on div "Reprodução" at bounding box center [756, 492] width 401 height 27
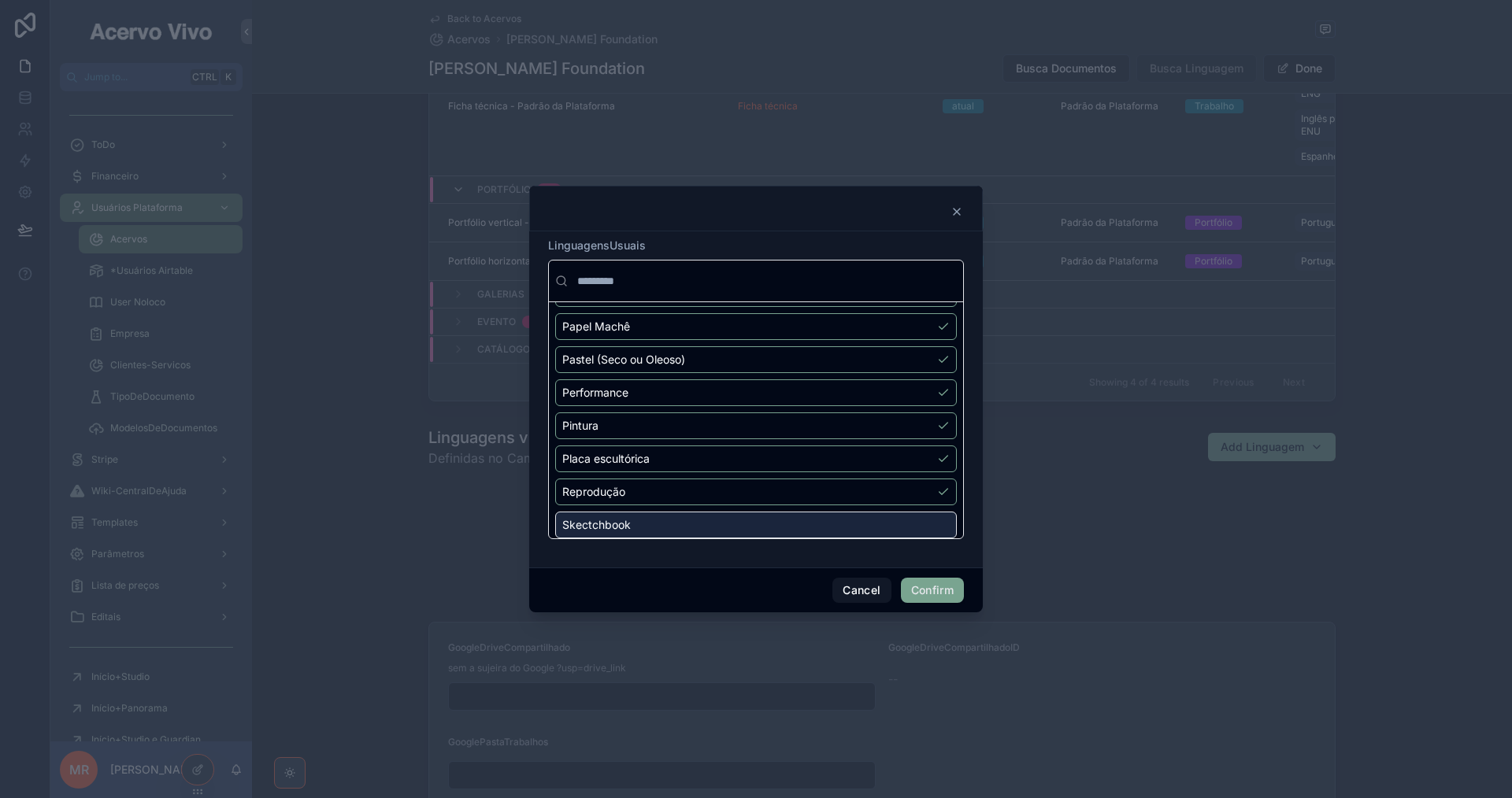
click at [910, 517] on div "Skectchbook" at bounding box center [756, 525] width 401 height 27
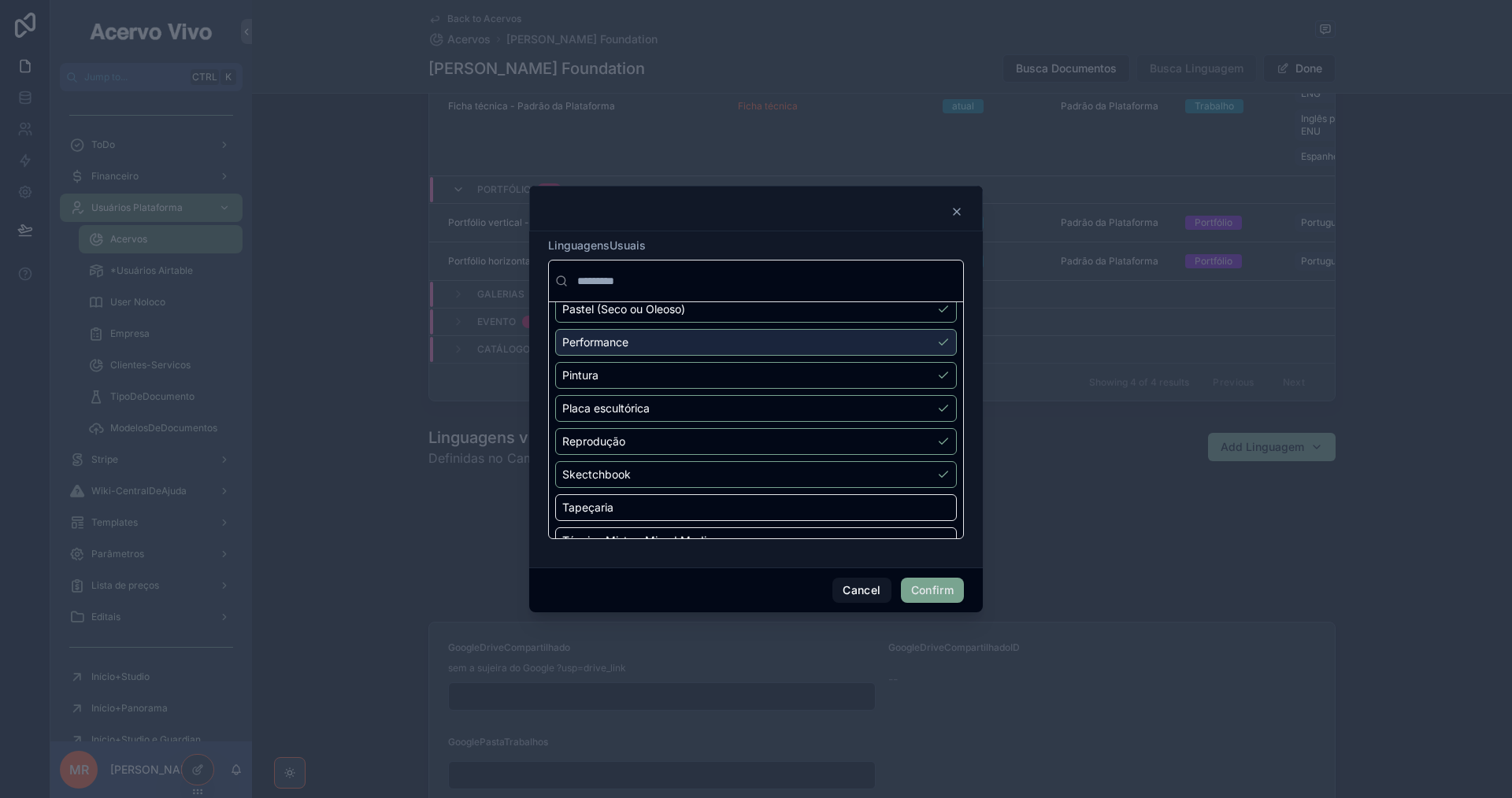
scroll to position [1102, 0]
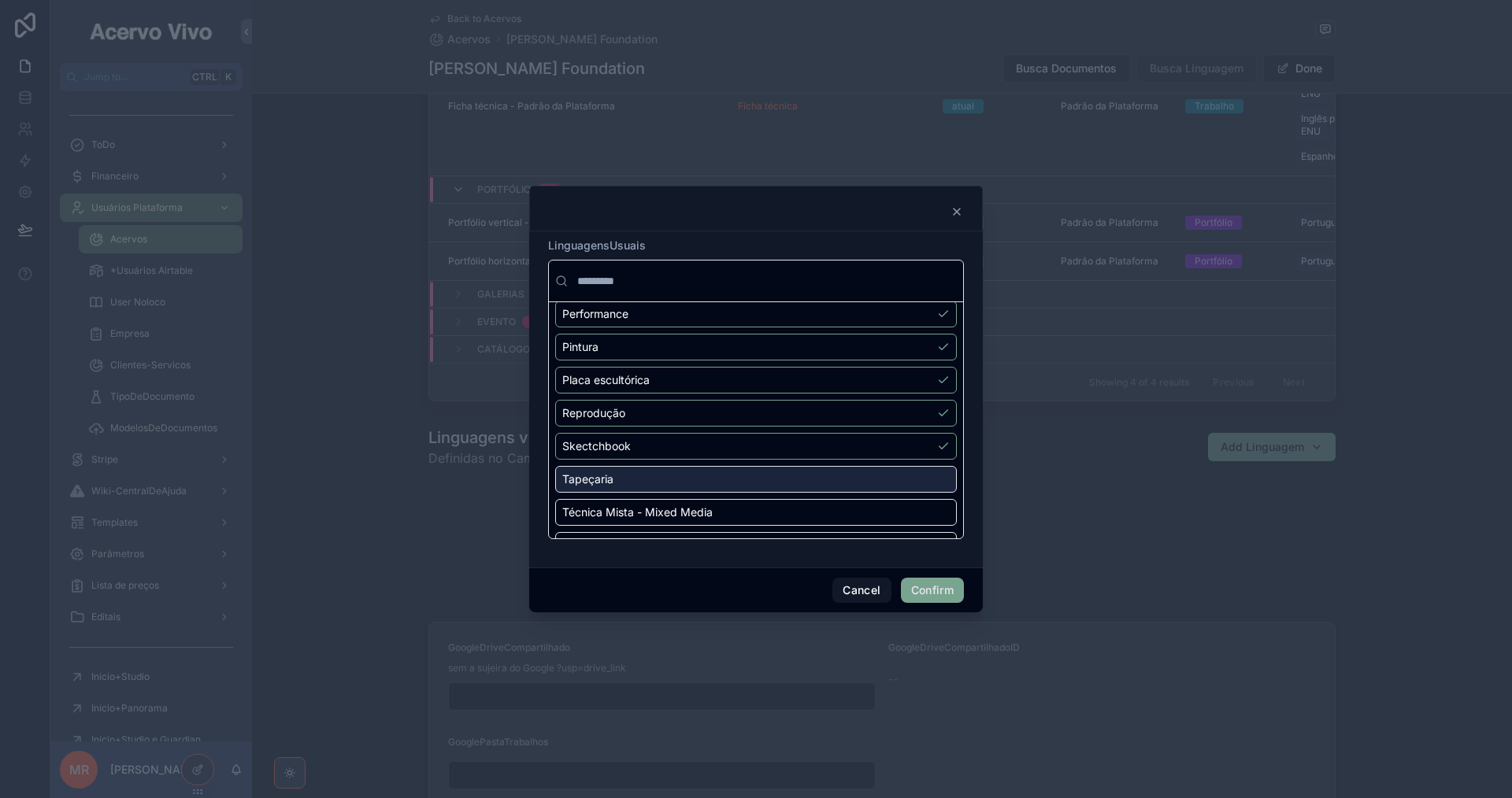
click at [925, 483] on div "Tapeçaria" at bounding box center [756, 480] width 401 height 27
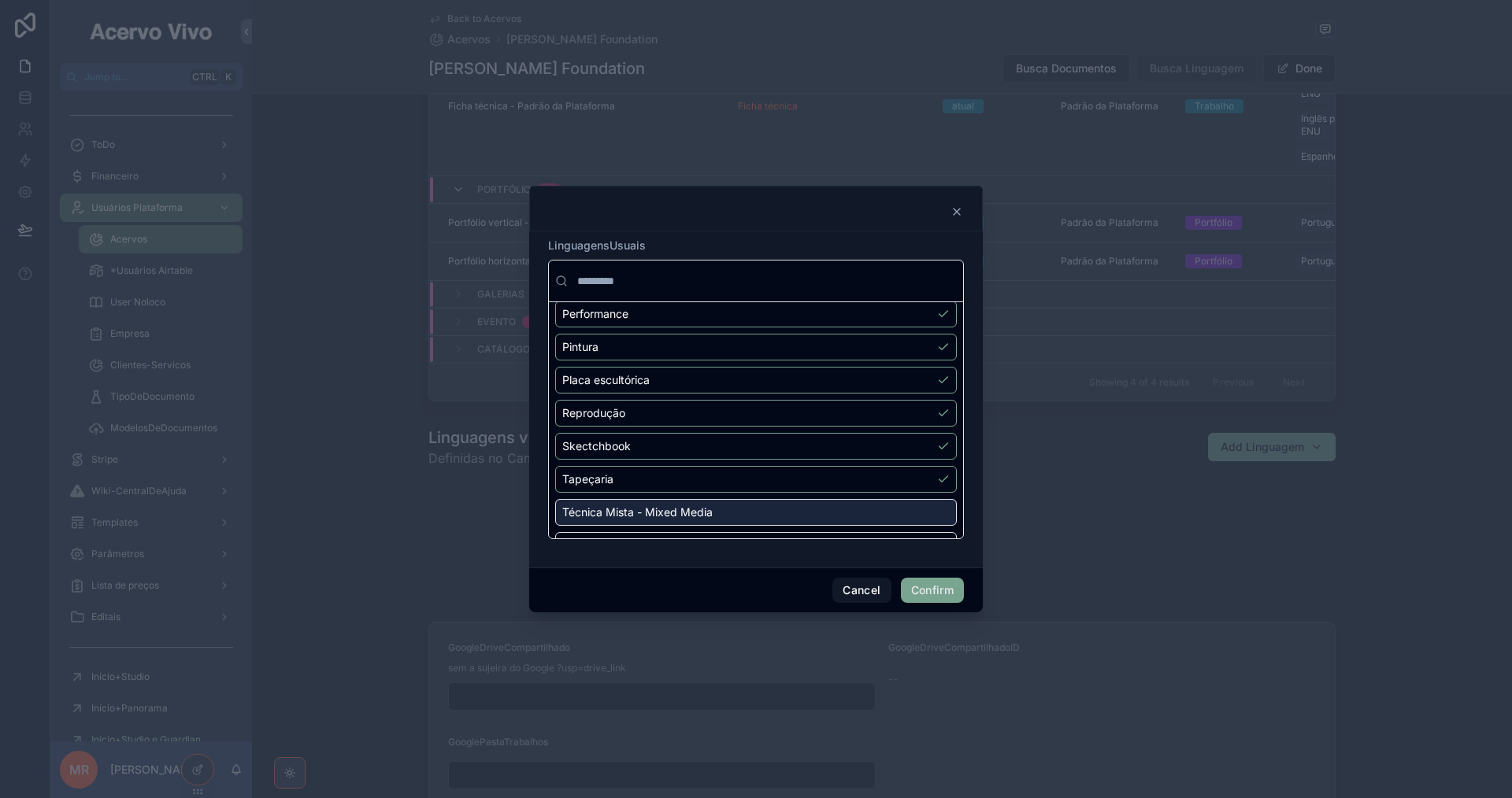
drag, startPoint x: 920, startPoint y: 509, endPoint x: 918, endPoint y: 494, distance: 15.1
click at [920, 509] on div "Técnica Mista - Mixed Media" at bounding box center [756, 513] width 401 height 27
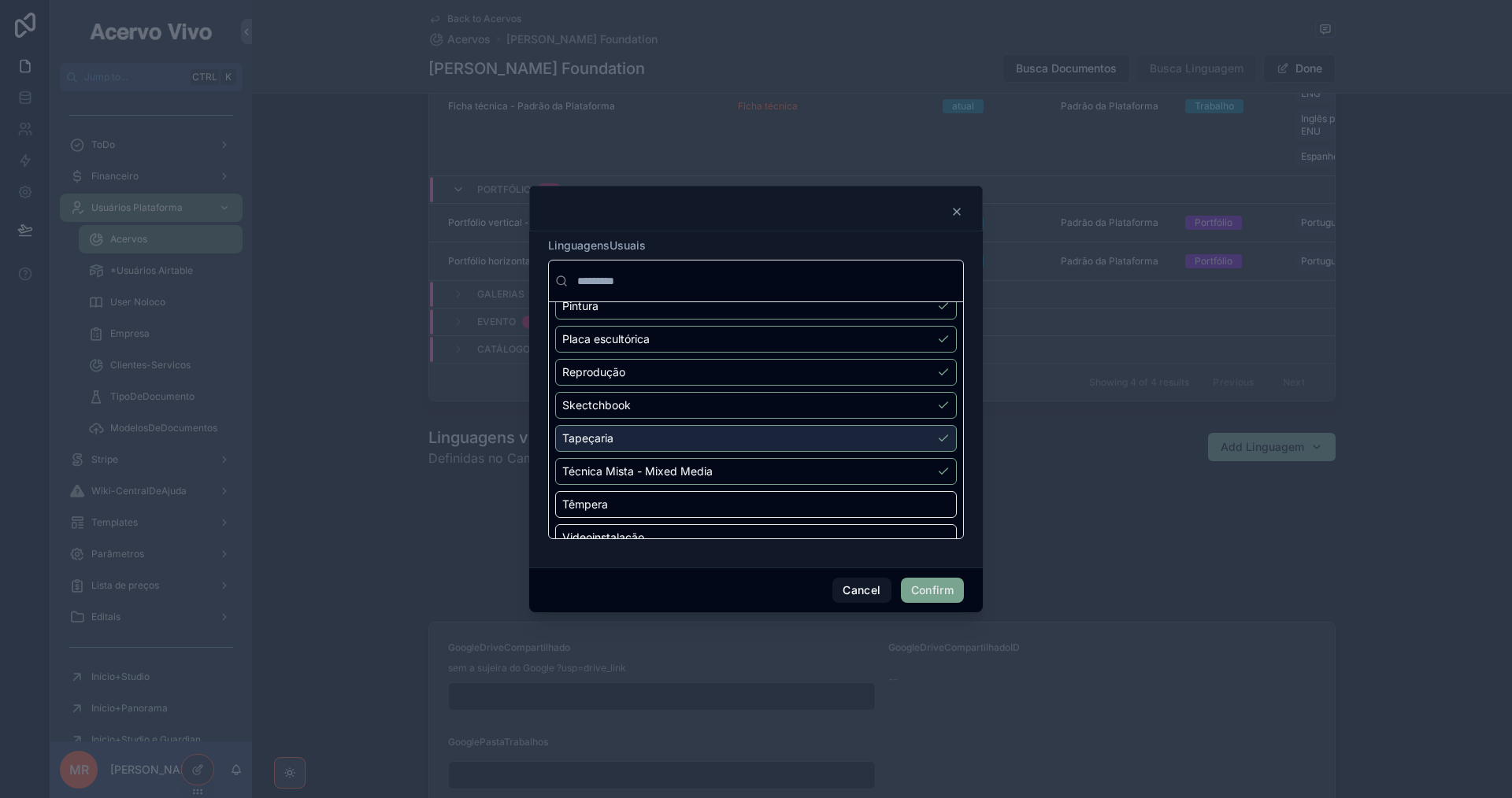
scroll to position [1181, 0]
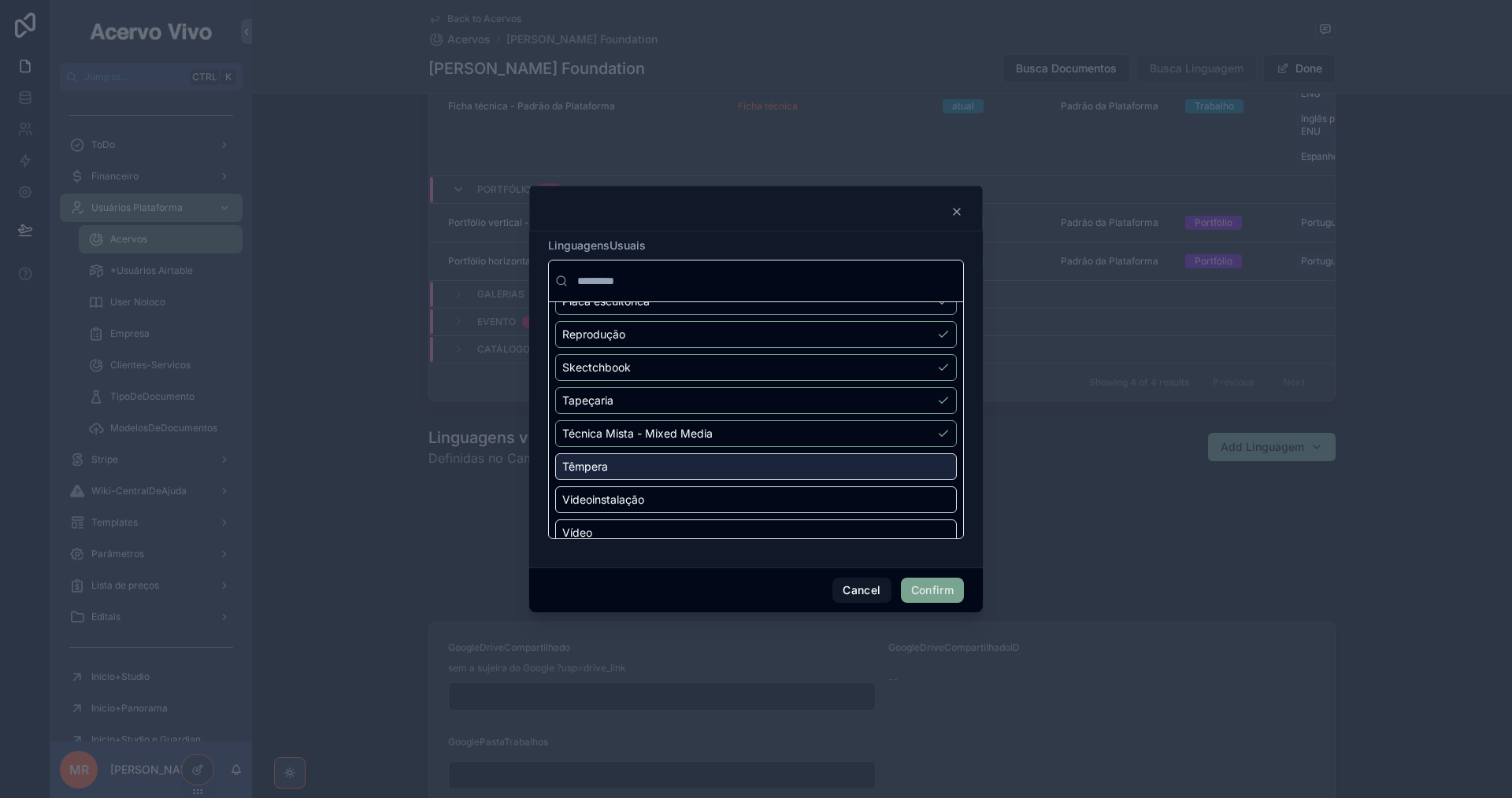
click at [914, 463] on div "Têmpera" at bounding box center [756, 467] width 401 height 27
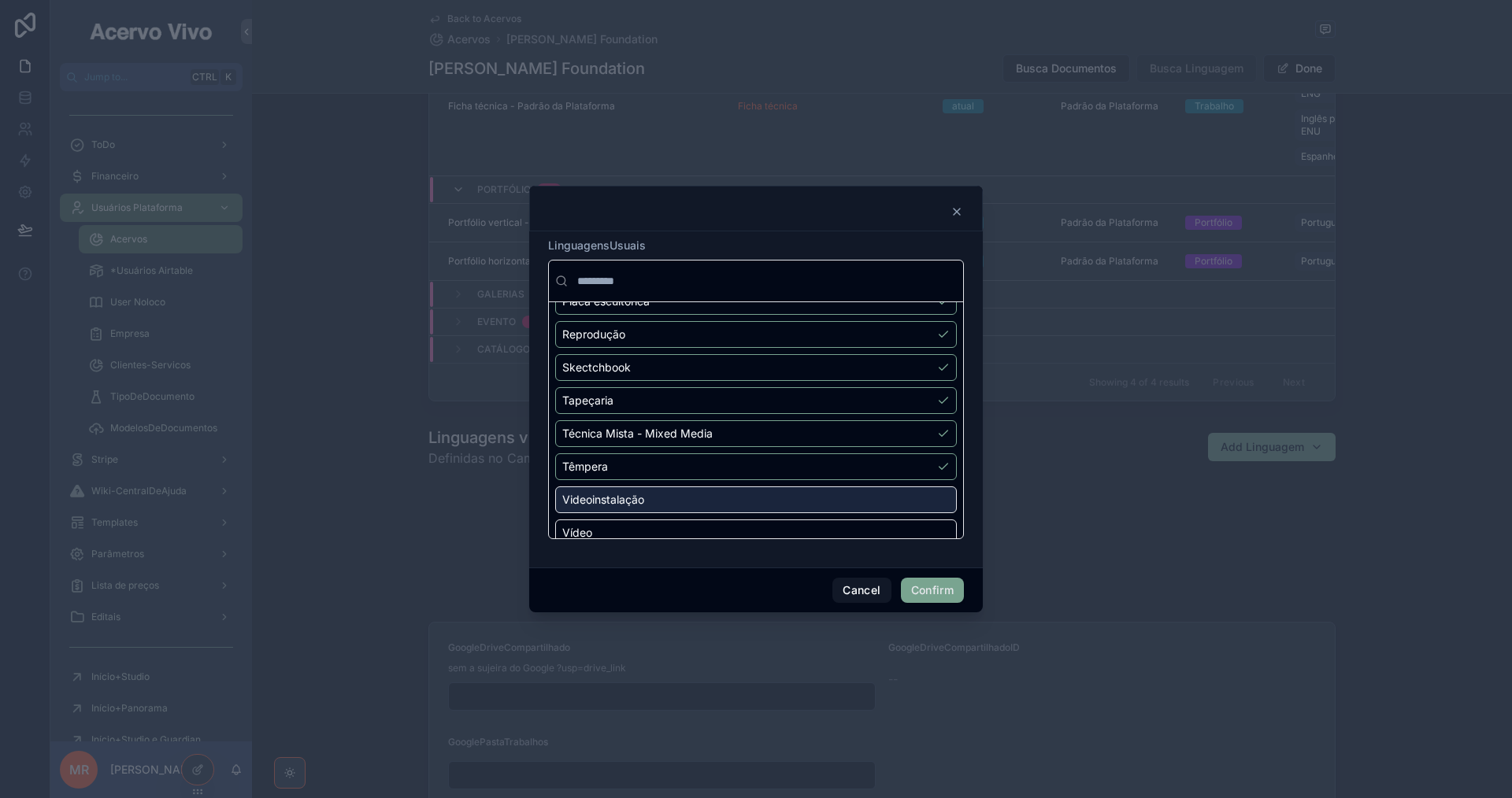
click at [914, 492] on div "Videoinstalação" at bounding box center [756, 500] width 401 height 27
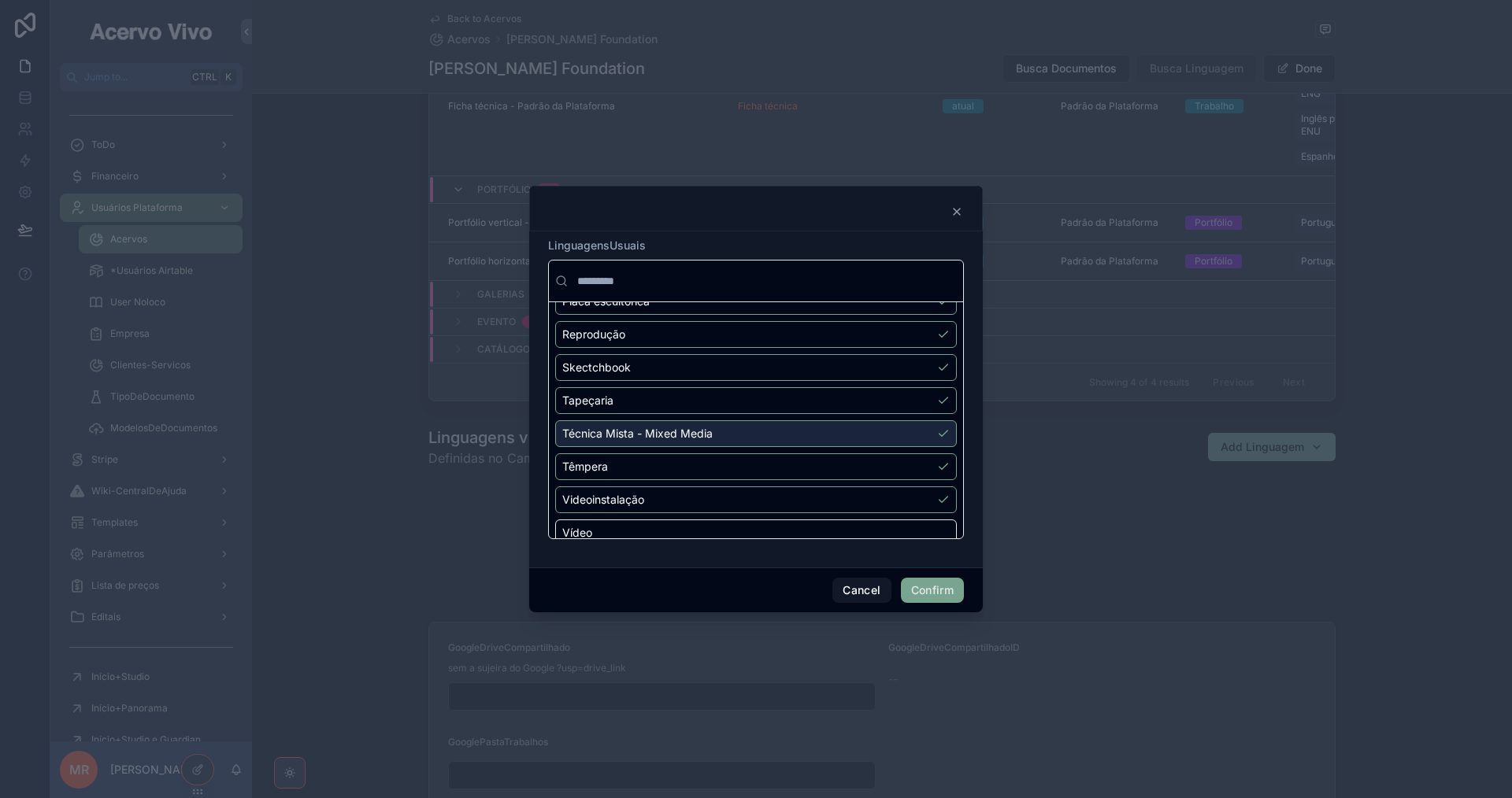
scroll to position [1198, 0]
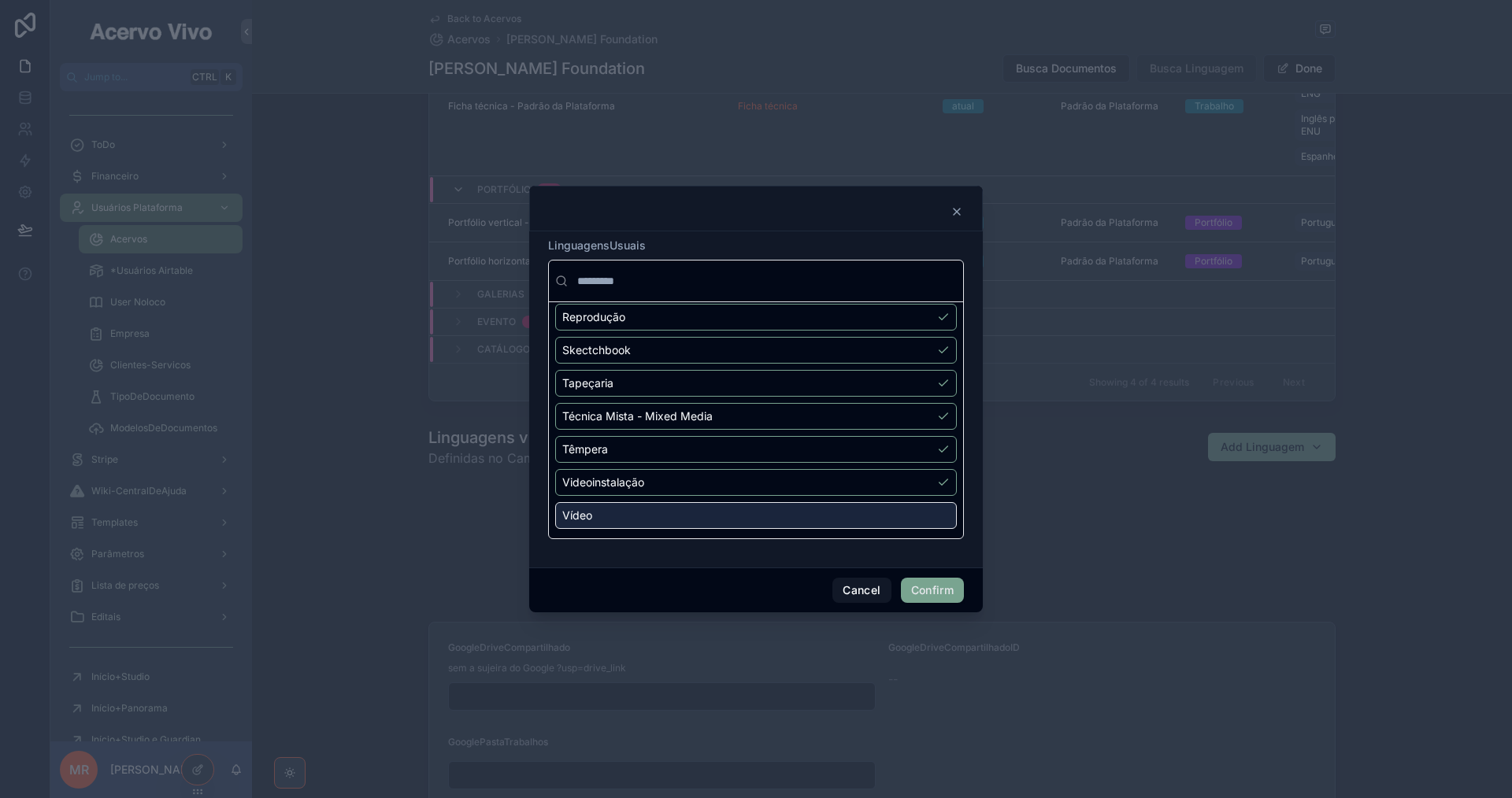
click at [906, 516] on div "Vídeo" at bounding box center [756, 516] width 401 height 27
click at [946, 581] on button "Confirm" at bounding box center [932, 590] width 63 height 25
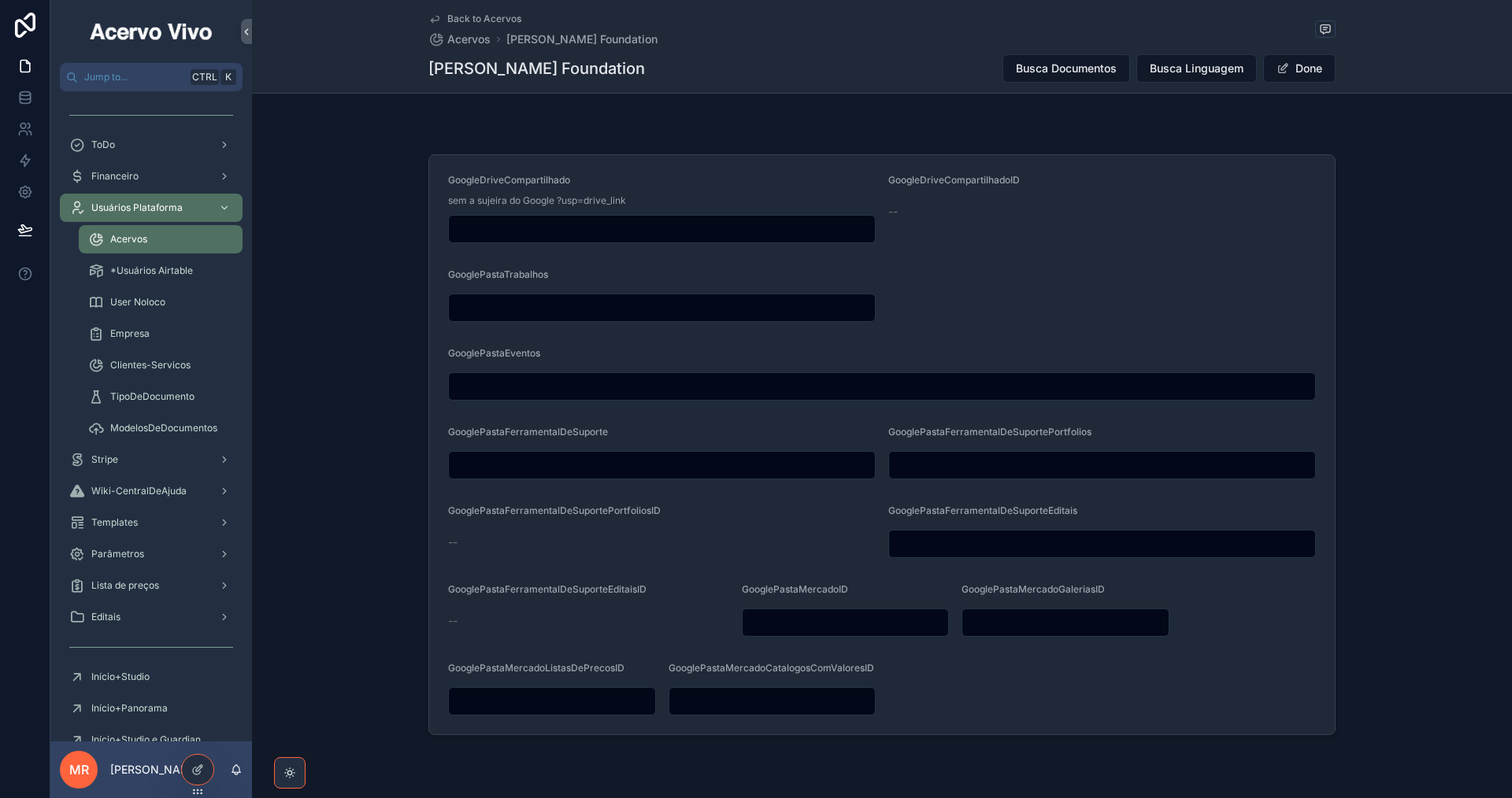
scroll to position [1653, 0]
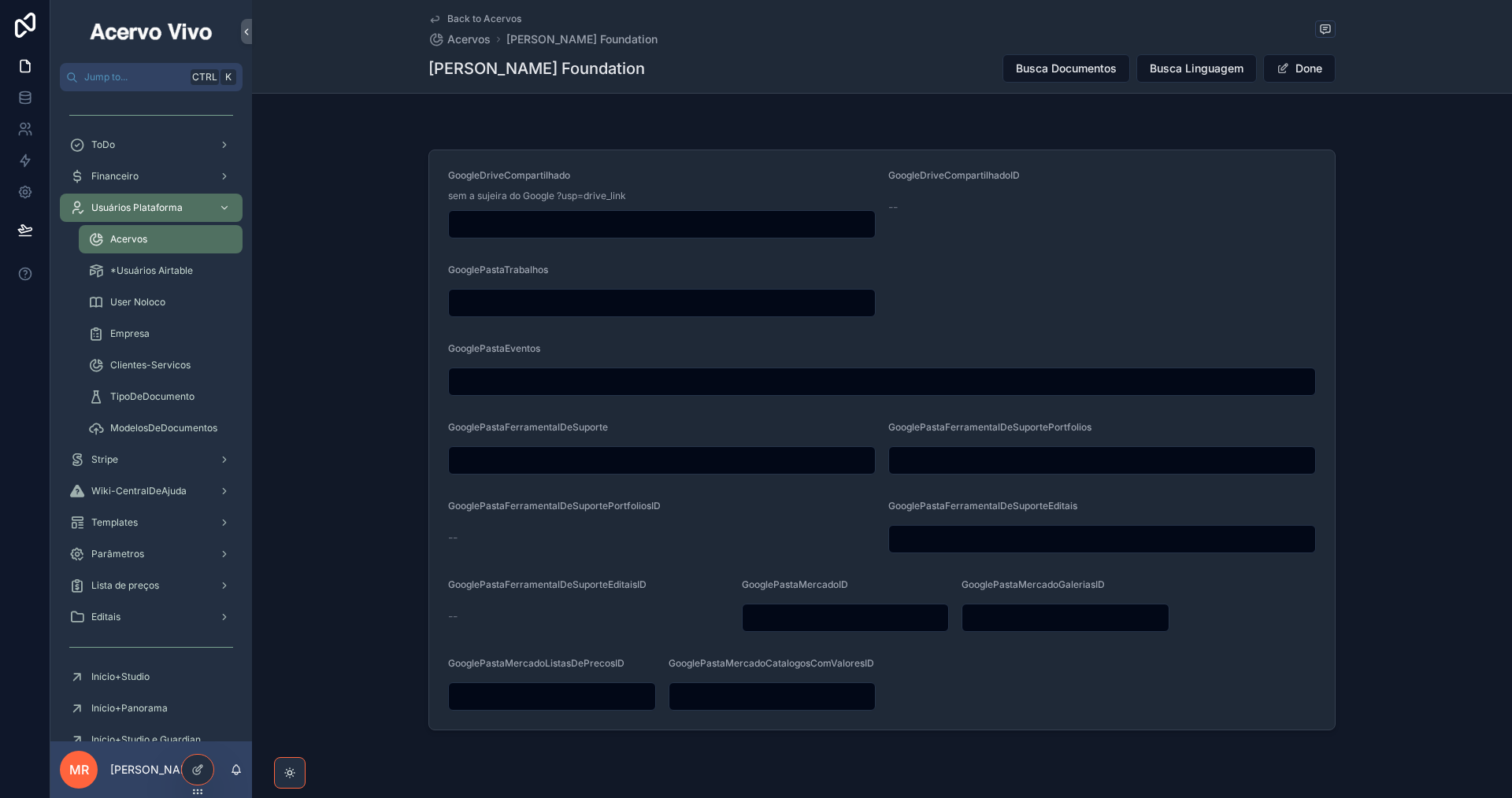
click at [611, 230] on input "scrollable content" at bounding box center [662, 224] width 426 height 22
paste input "**********"
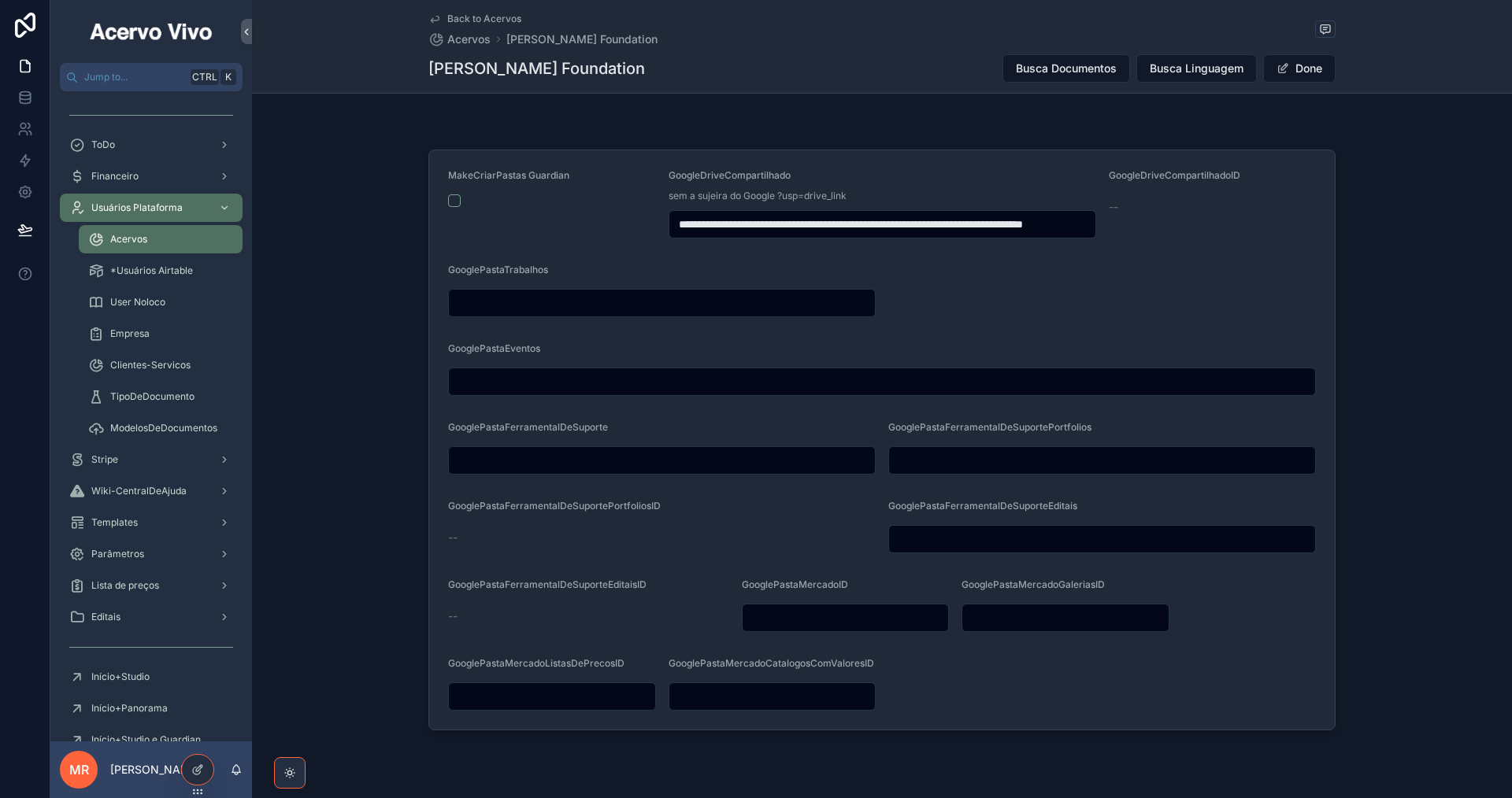
scroll to position [0, 98]
drag, startPoint x: 1001, startPoint y: 230, endPoint x: 1161, endPoint y: 236, distance: 160.1
click at [1161, 236] on form "**********" at bounding box center [882, 439] width 905 height 579
type input "**********"
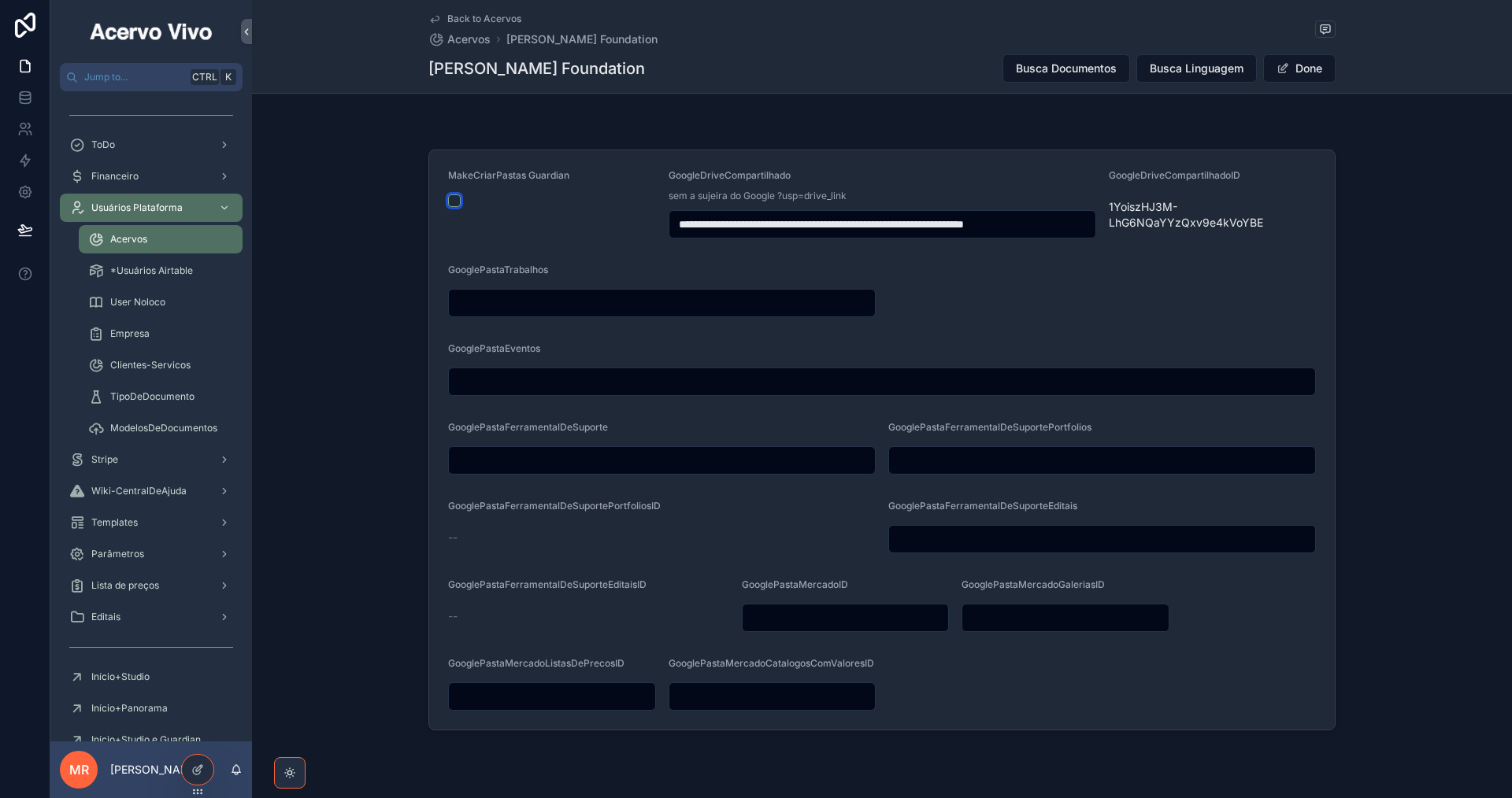
click at [448, 207] on button "scrollable content" at bounding box center [454, 200] width 13 height 13
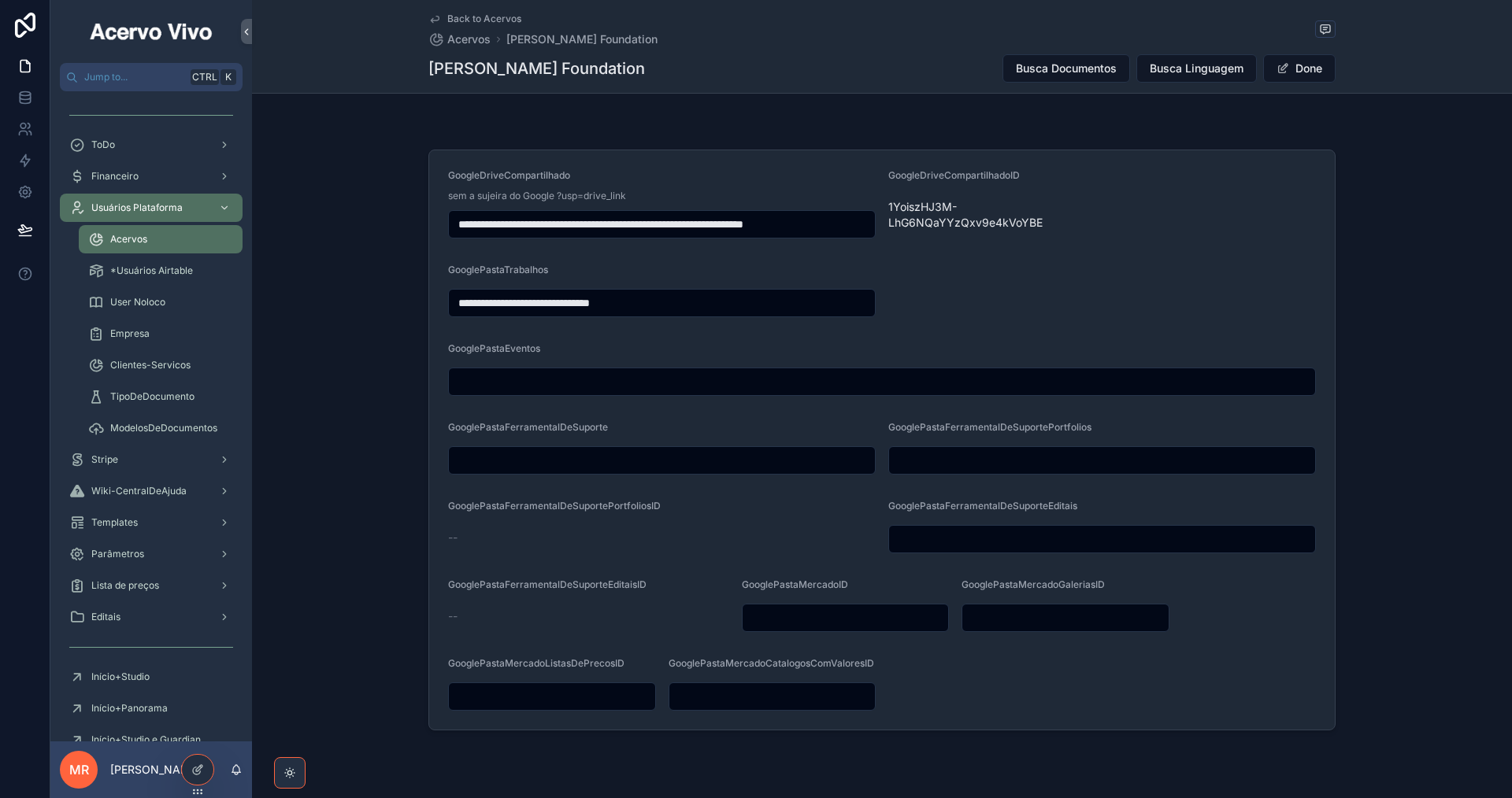
type input "**********"
